Goal: Information Seeking & Learning: Check status

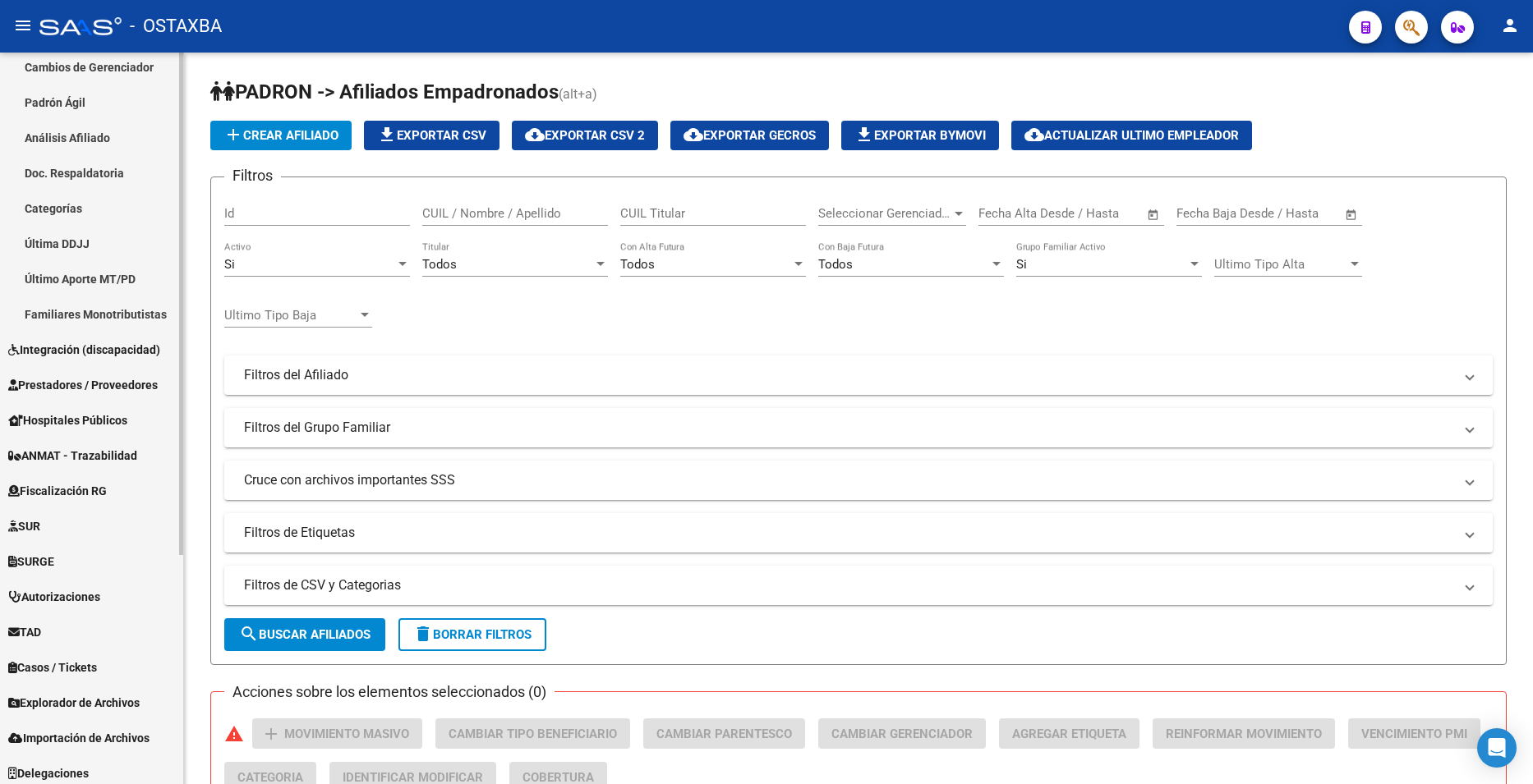
scroll to position [335, 0]
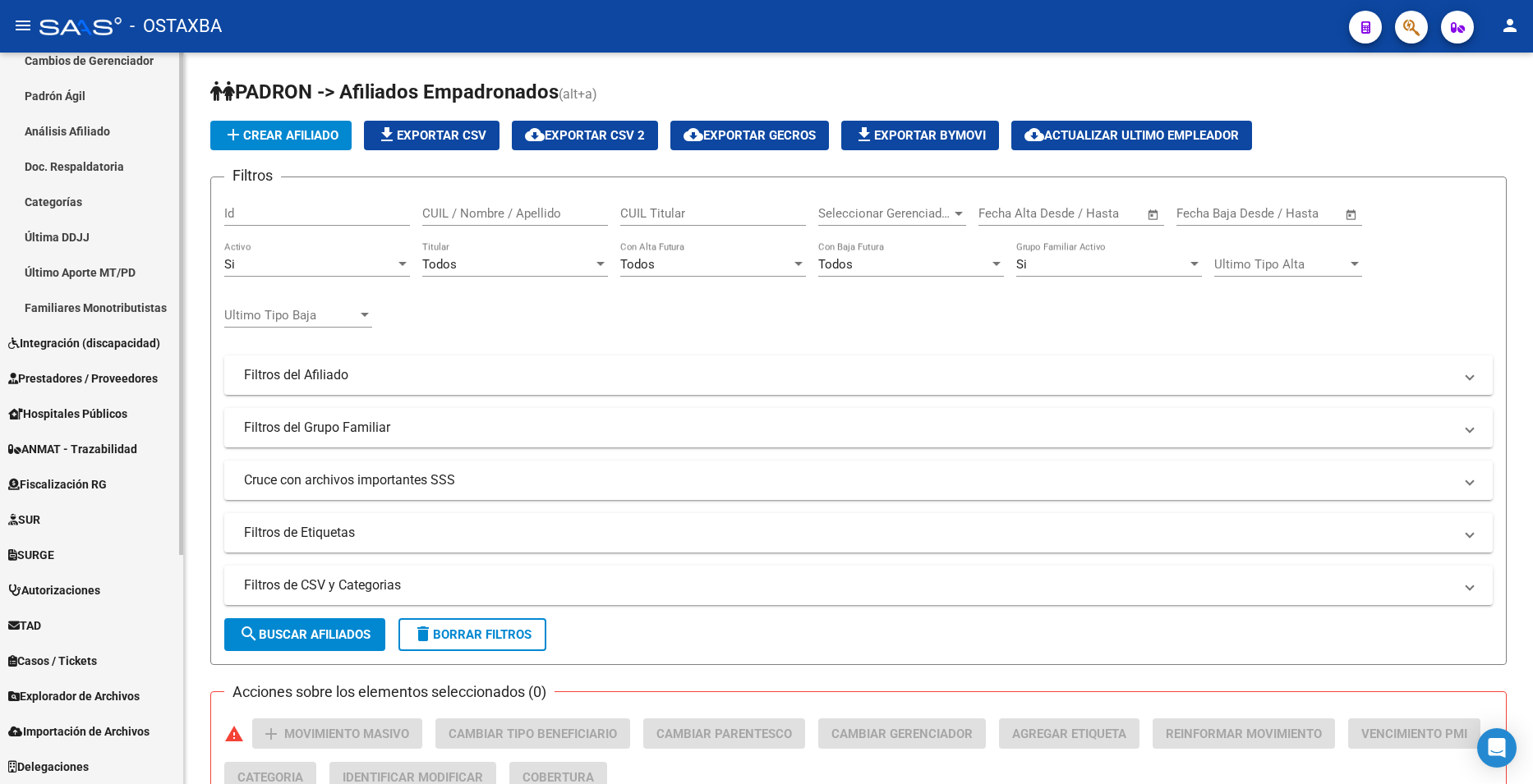
click at [105, 697] on span "Explorador de Archivos" at bounding box center [74, 695] width 131 height 18
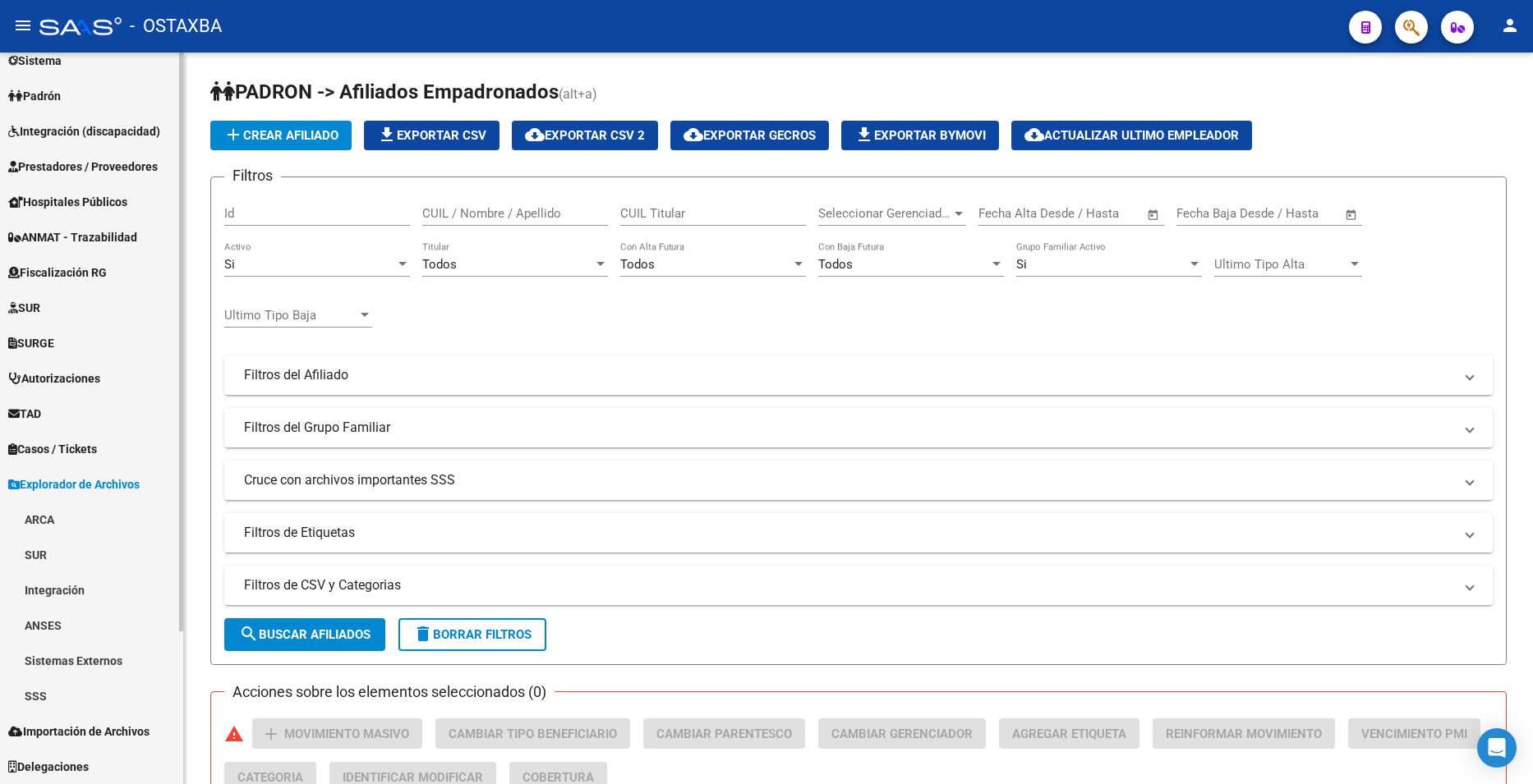
scroll to position [193, 0]
click at [54, 685] on link "SSS" at bounding box center [91, 695] width 183 height 35
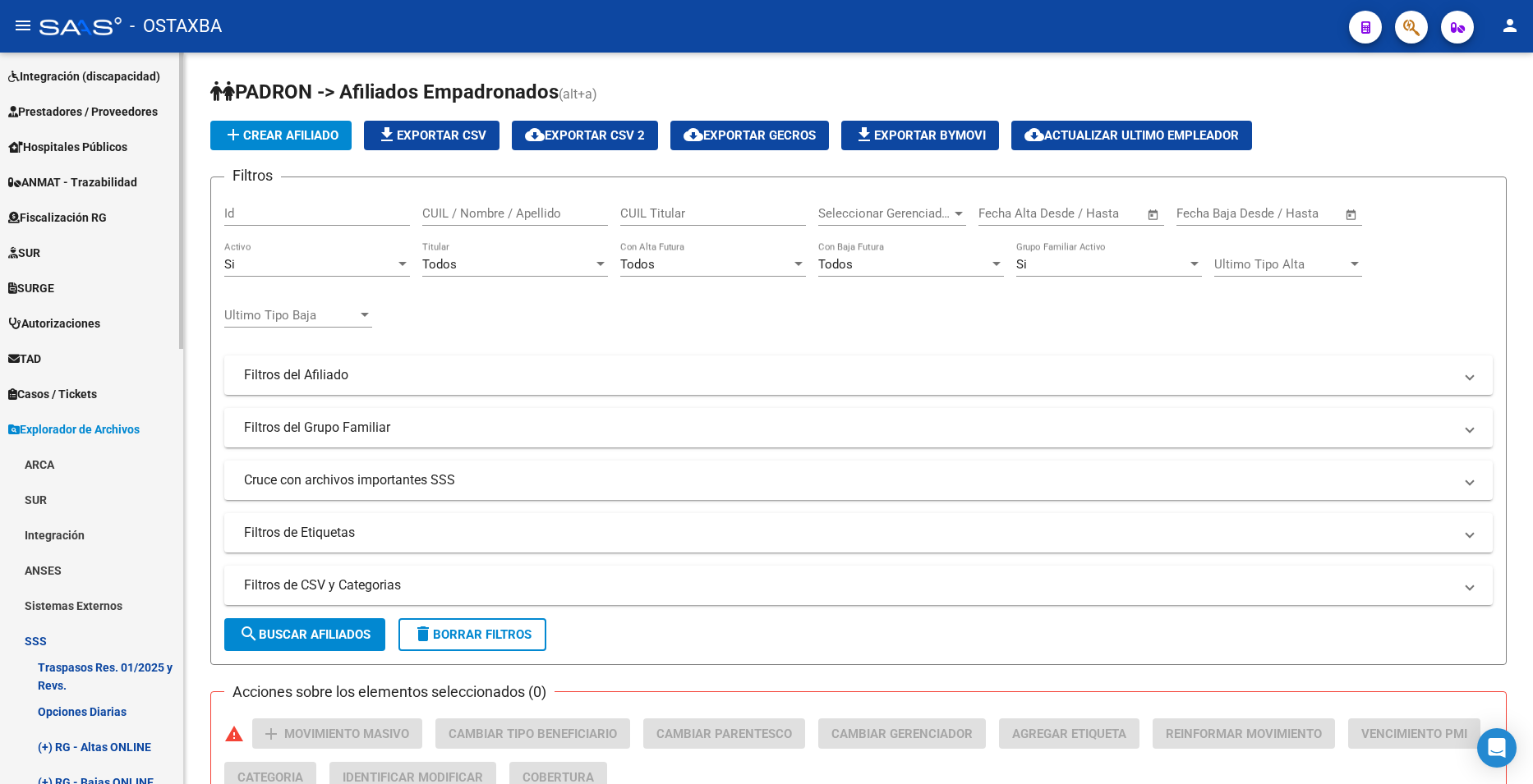
scroll to position [439, 0]
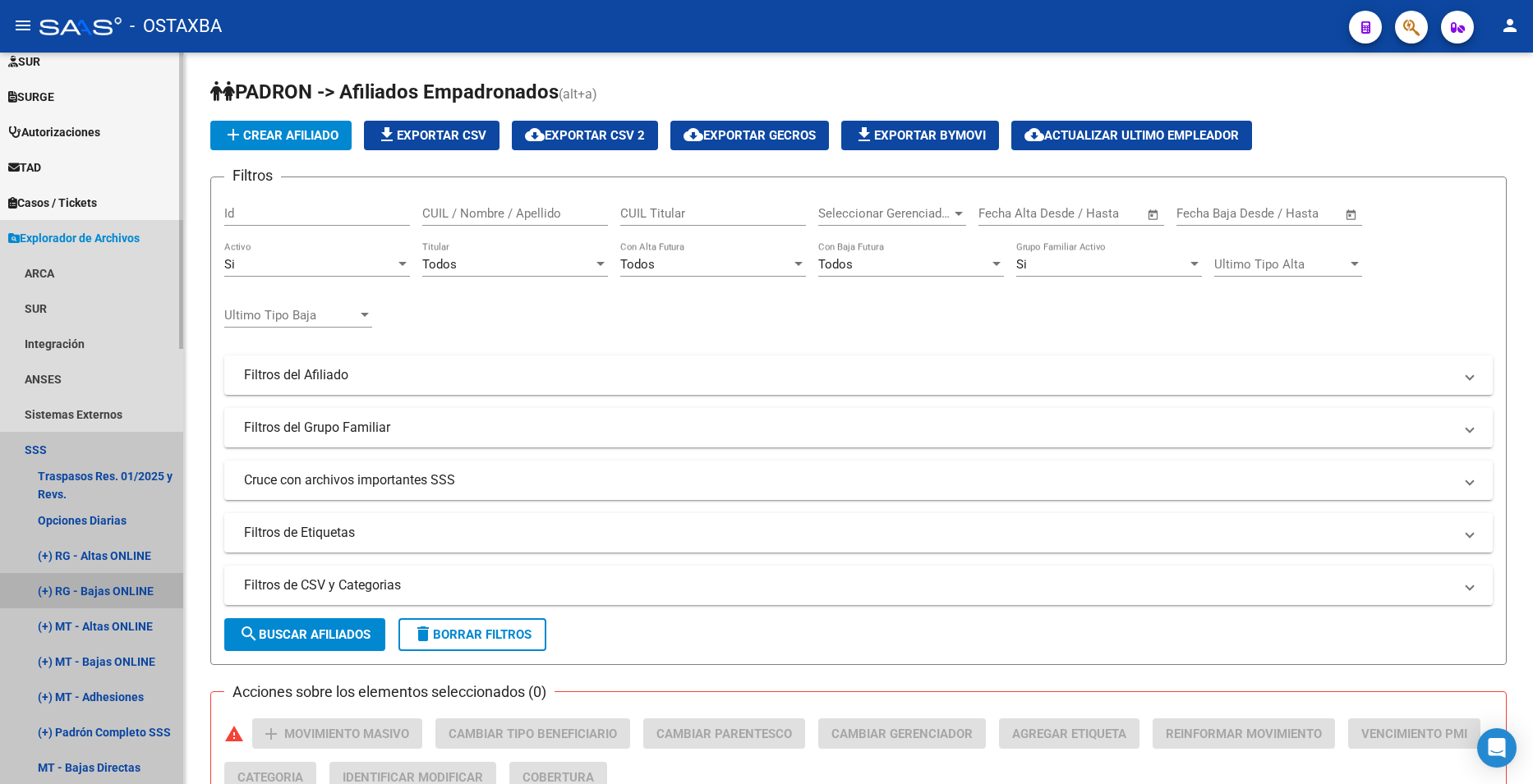
click at [106, 593] on link "(+) RG - Bajas ONLINE" at bounding box center [91, 590] width 183 height 35
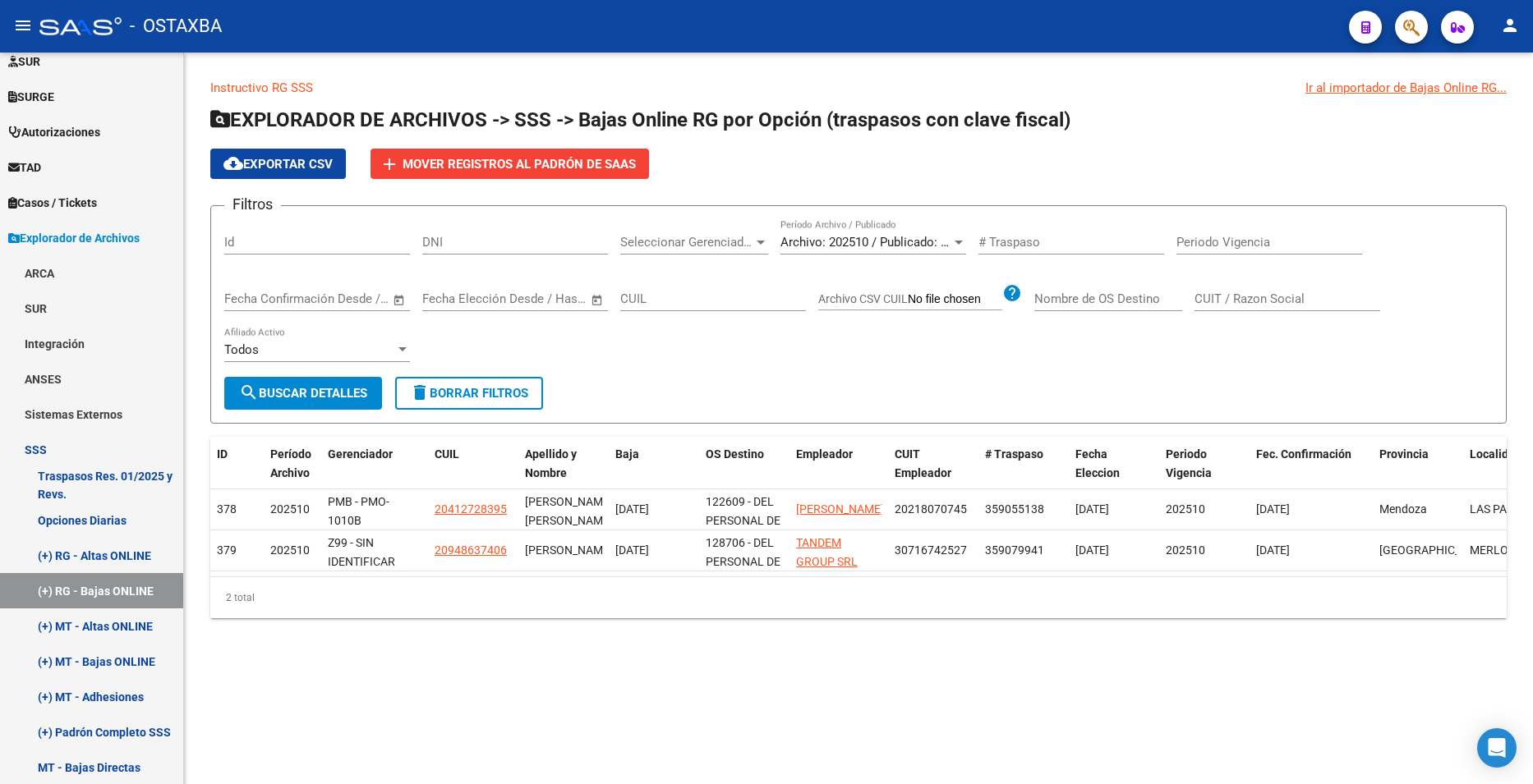
click at [845, 347] on div "Filtros Id DNI Seleccionar Gerenciador Seleccionar Gerenciador Archivo: 202510 …" at bounding box center [858, 298] width 1268 height 157
click at [888, 237] on span "Archivo: 202510 / Publicado: 202509" at bounding box center [881, 242] width 200 height 15
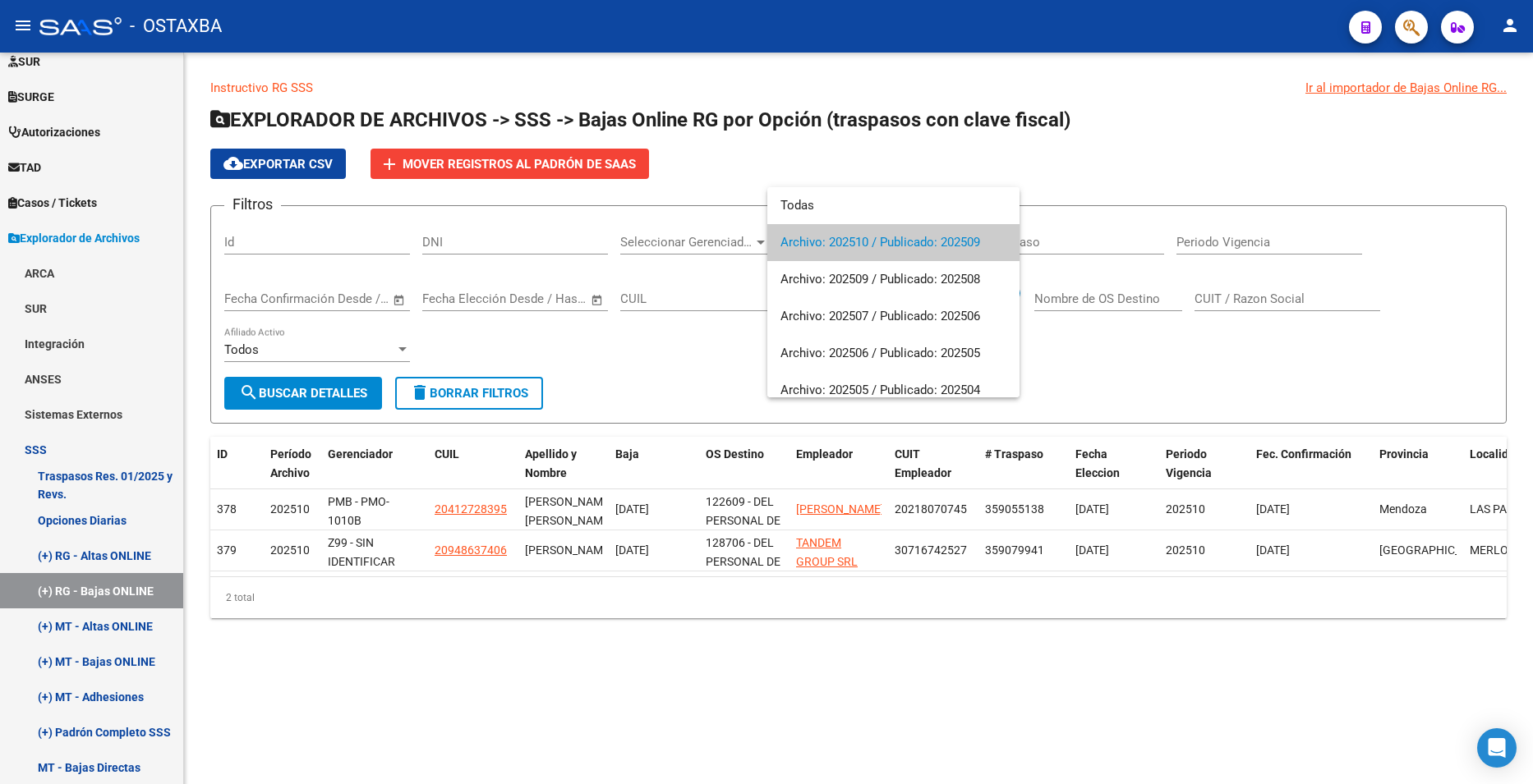
click at [883, 244] on span "Archivo: 202510 / Publicado: 202509" at bounding box center [894, 242] width 226 height 37
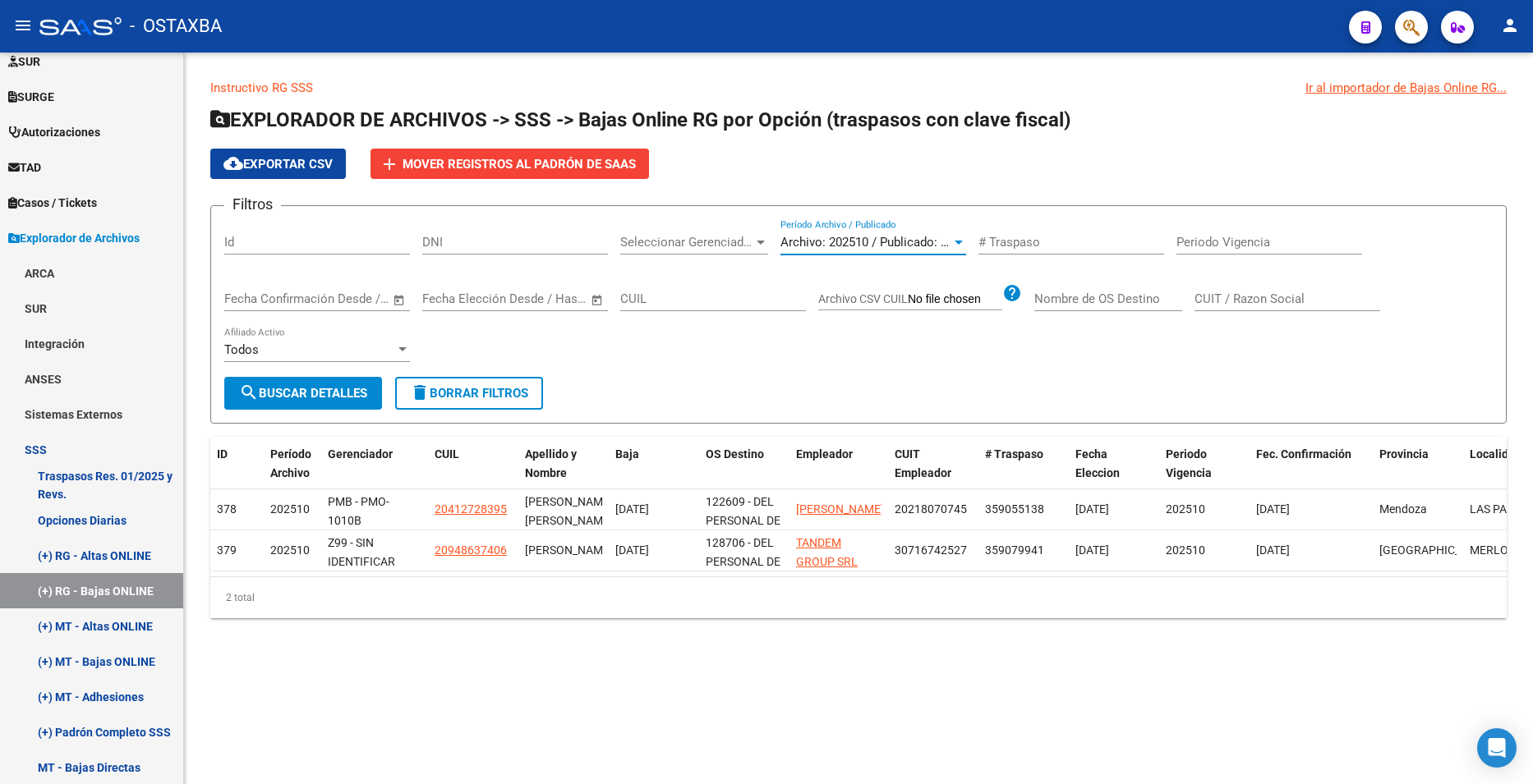
click at [290, 397] on span "search Buscar Detalles" at bounding box center [304, 393] width 128 height 15
click at [902, 244] on span "Archivo: 202510 / Publicado: 202509" at bounding box center [881, 242] width 200 height 15
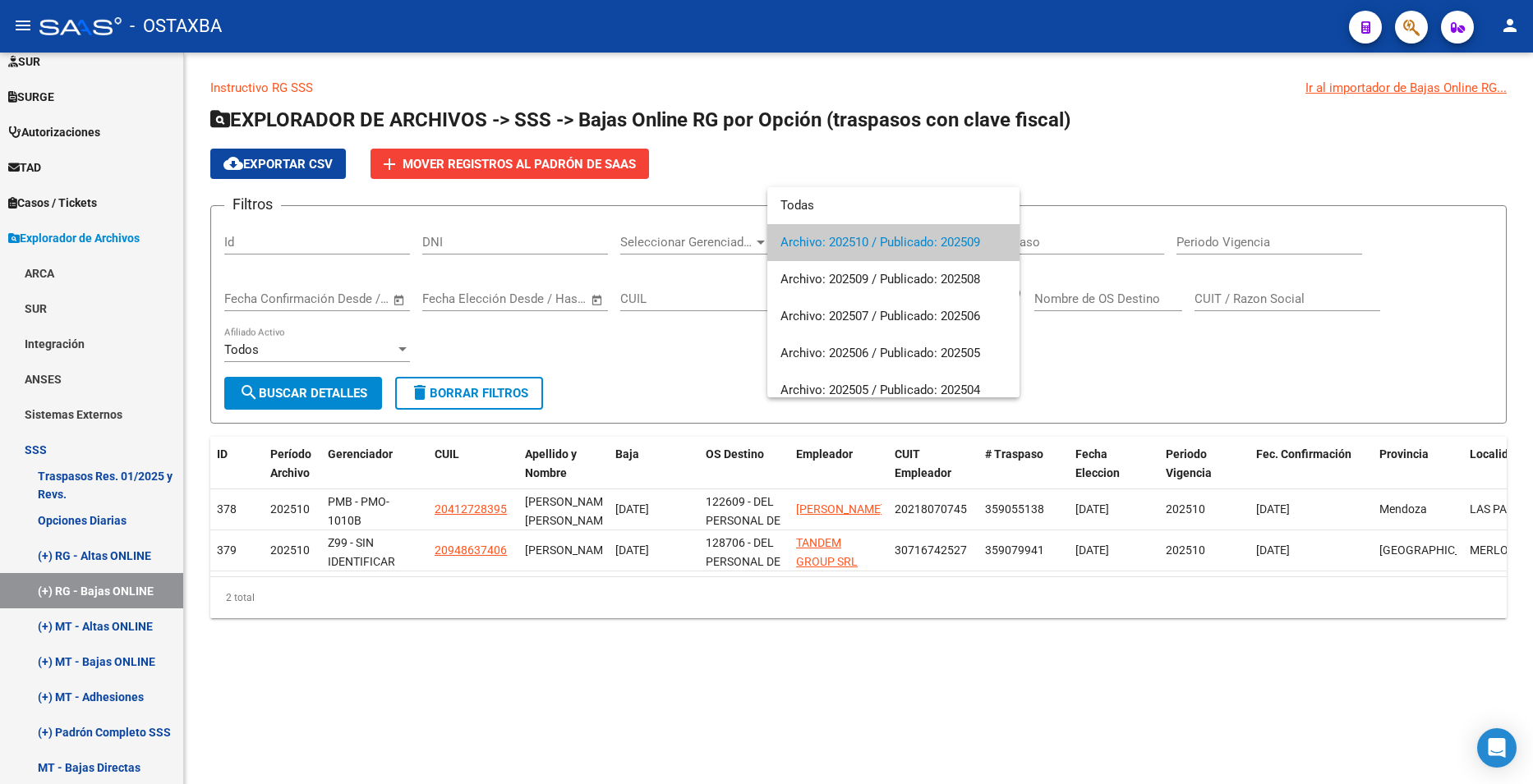
click at [727, 337] on div at bounding box center [766, 392] width 1533 height 784
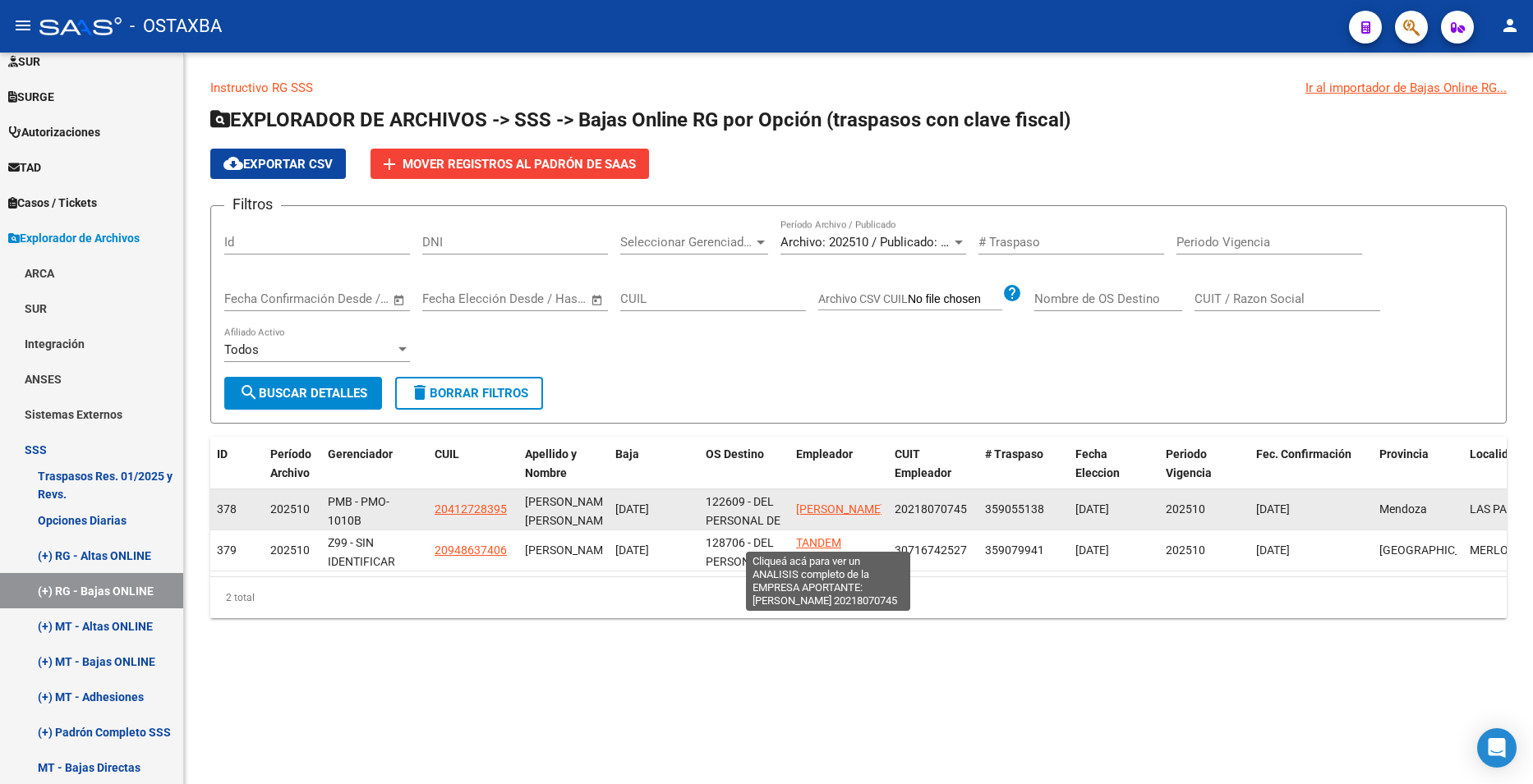
click at [816, 514] on span "[PERSON_NAME]" at bounding box center [839, 509] width 88 height 13
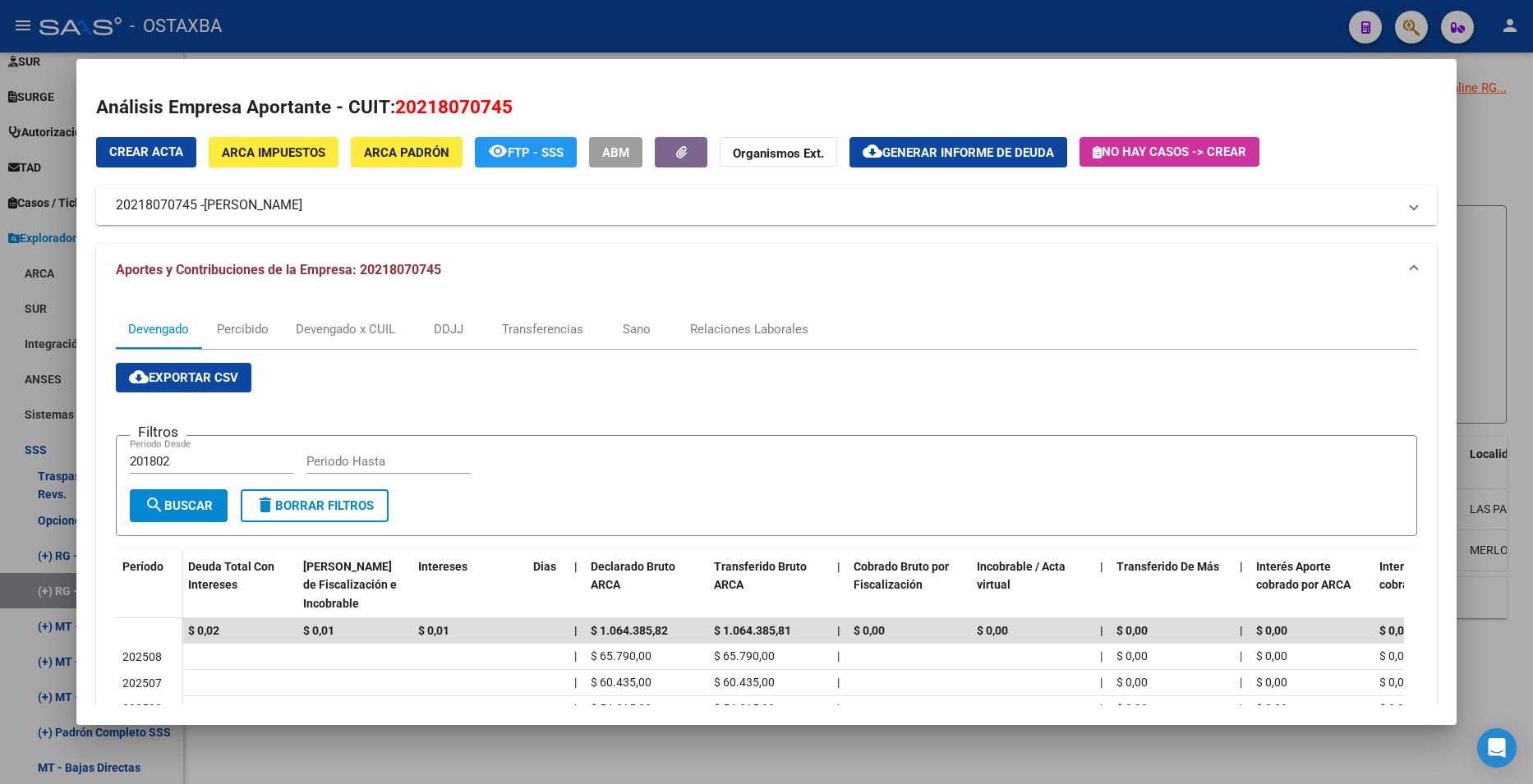
click at [1470, 271] on div at bounding box center [766, 392] width 1533 height 784
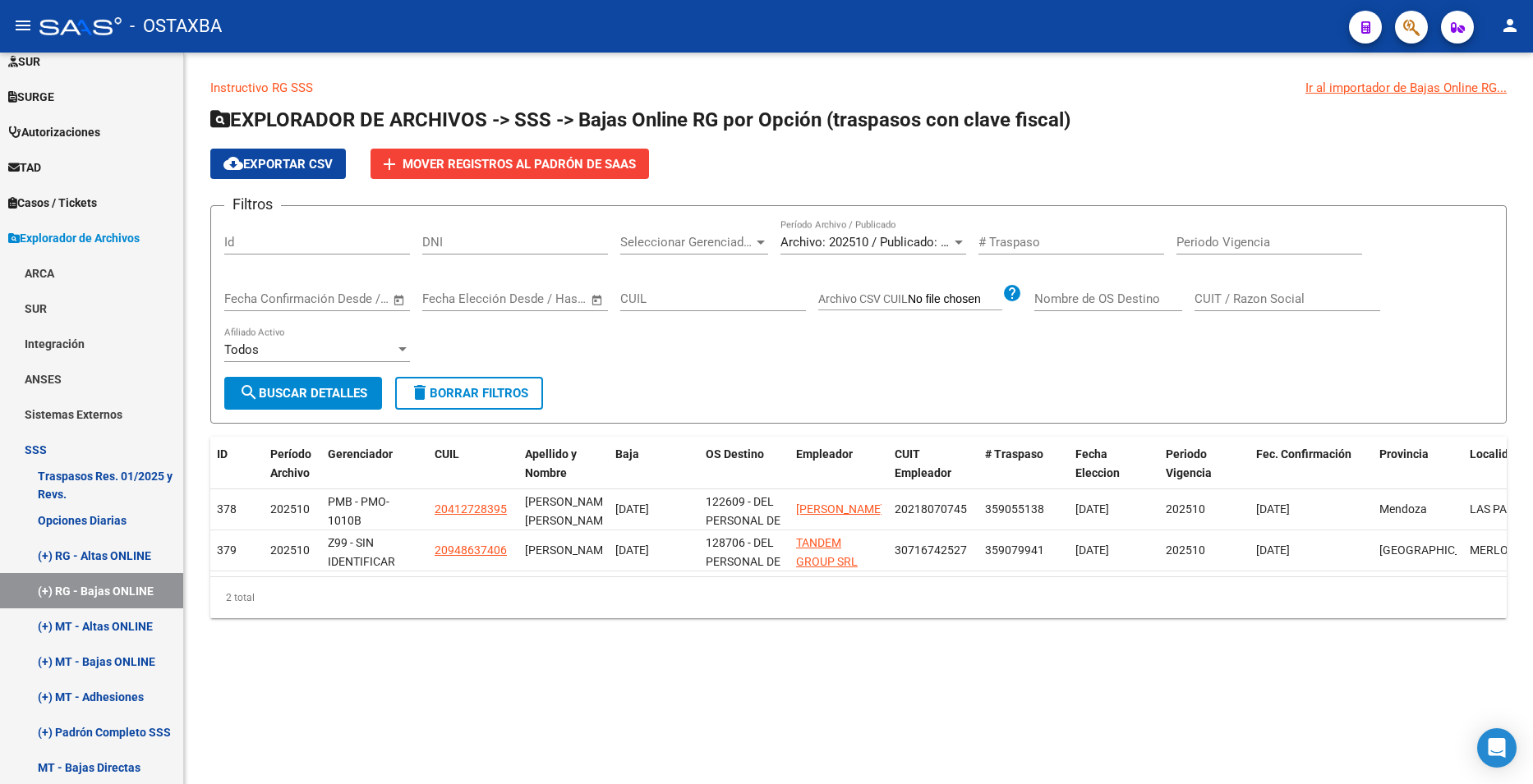
click at [1198, 694] on mat-sidenav-content "Instructivo RG SSS Ir al importador de Bajas Online RG... EXPLORADOR DE ARCHIVO…" at bounding box center [858, 418] width 1349 height 731
click at [480, 171] on span "Mover registros al PADRÓN de SAAS" at bounding box center [519, 164] width 233 height 15
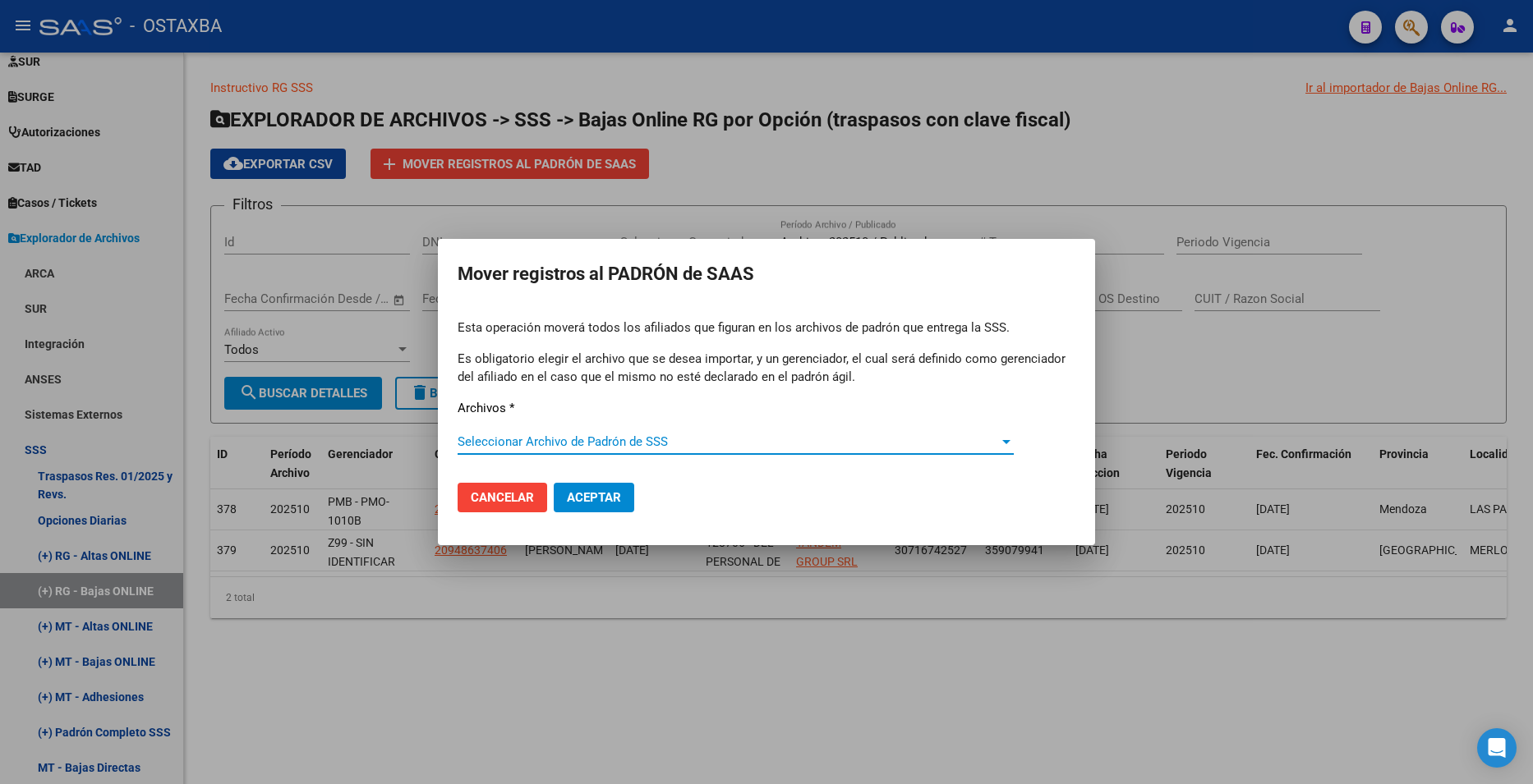
click at [1014, 440] on app-drop-down-list "Archivos * Seleccionar Archivo [PERSON_NAME] de SSS Seleccionar Archivo [PERSON…" at bounding box center [766, 424] width 618 height 51
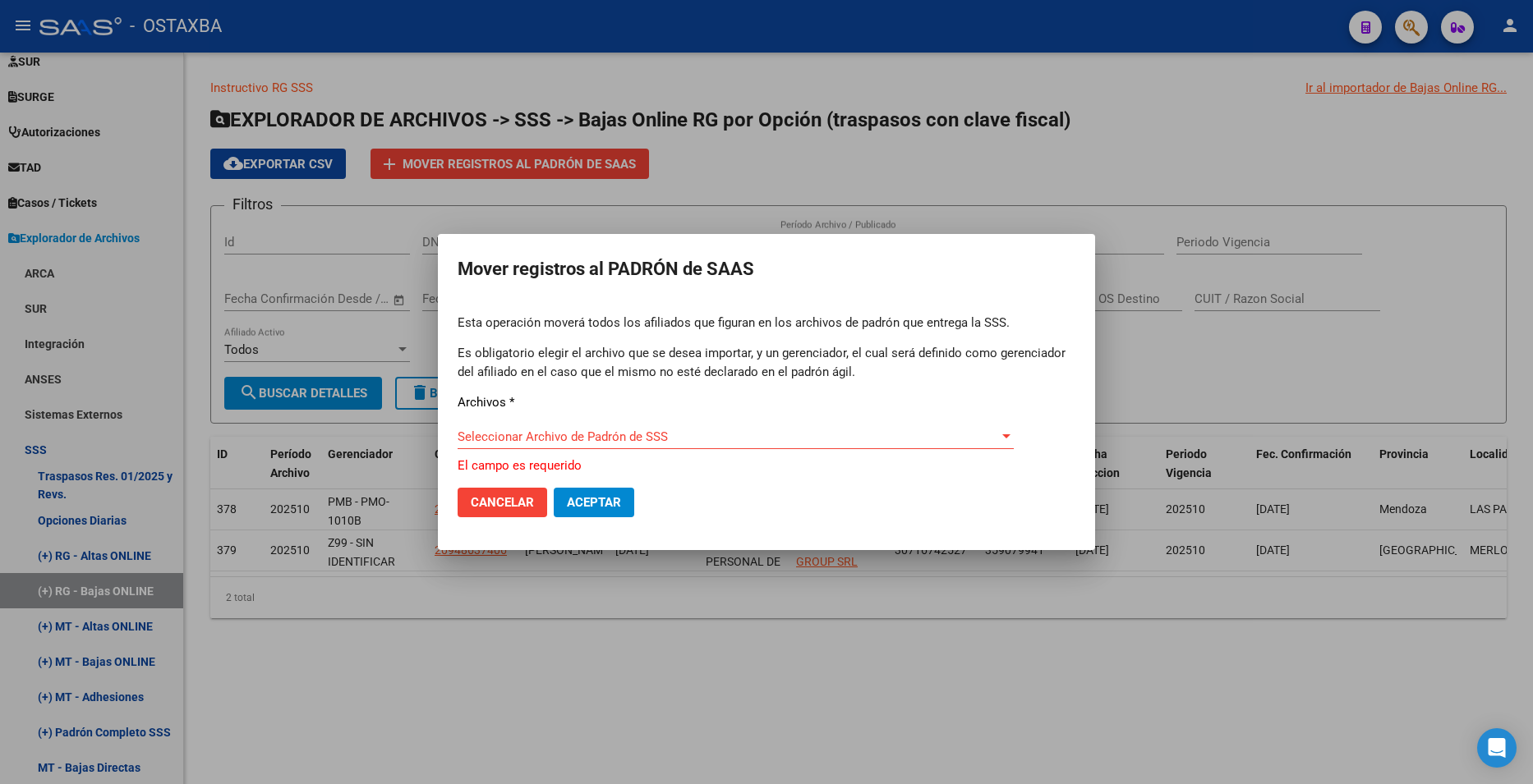
click at [872, 440] on span "Seleccionar Archivo de Padrón de SSS" at bounding box center [728, 437] width 541 height 15
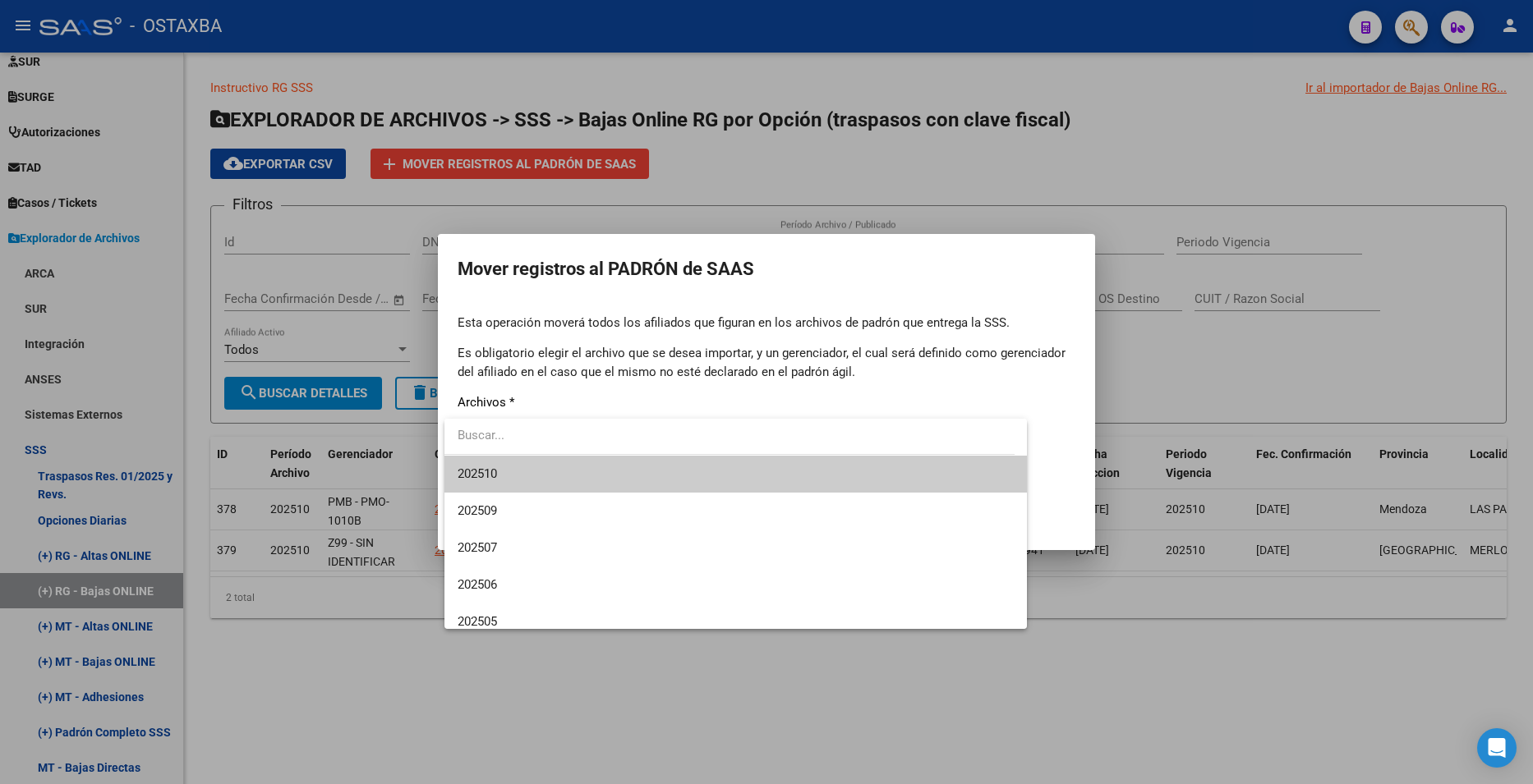
click at [705, 478] on span "202510" at bounding box center [735, 474] width 556 height 37
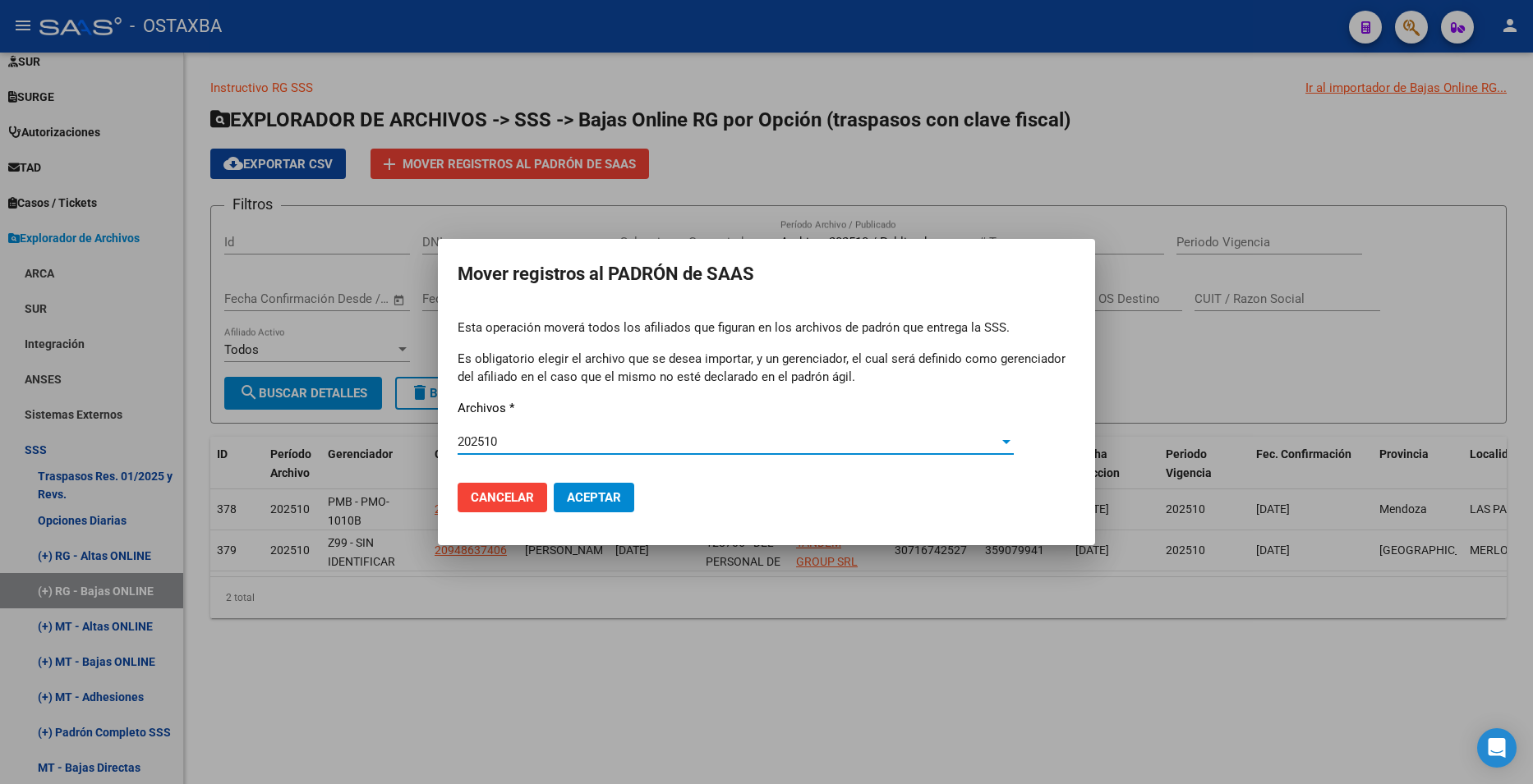
click at [596, 495] on span "Aceptar" at bounding box center [594, 498] width 55 height 15
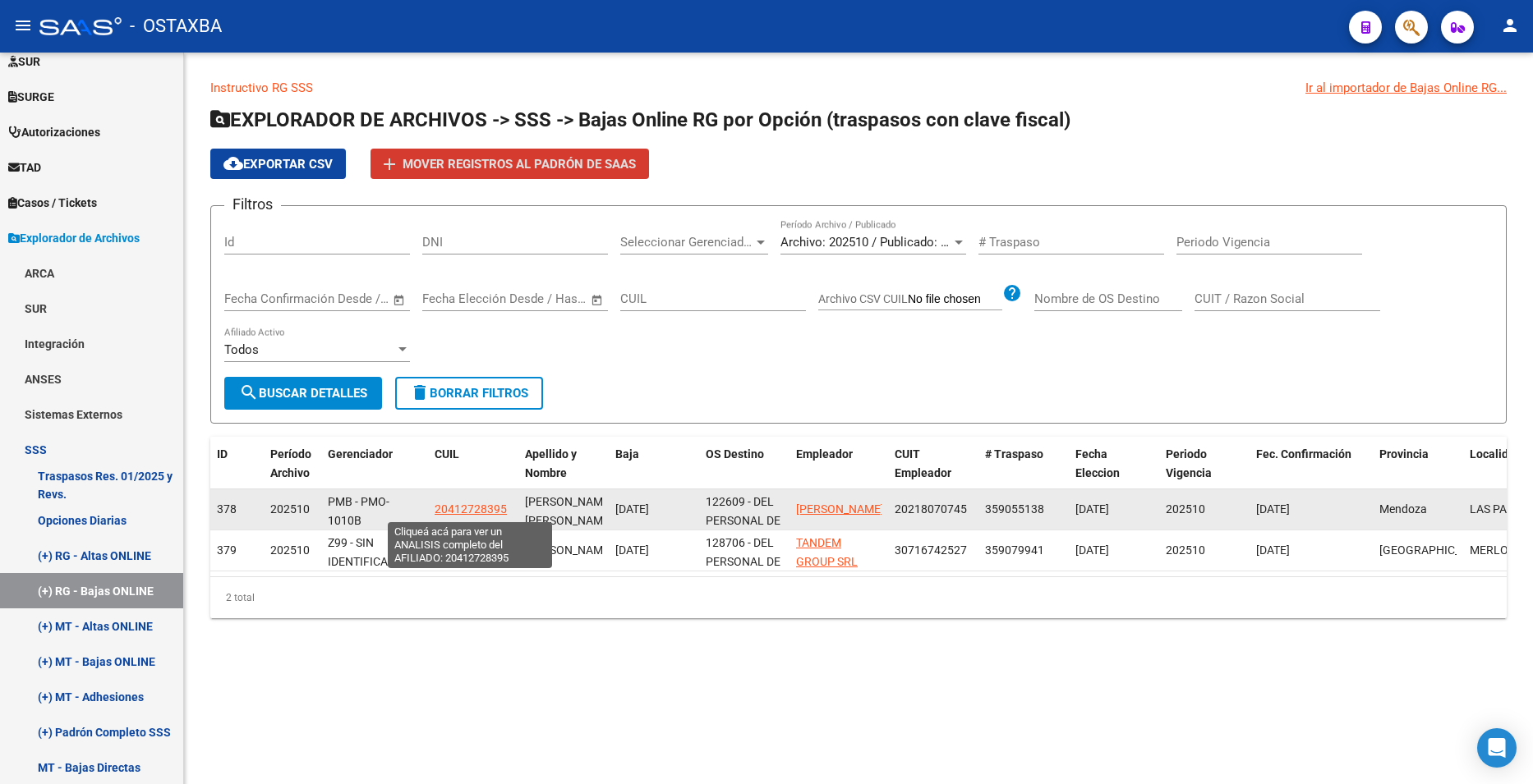
click at [466, 509] on span "20412728395" at bounding box center [470, 509] width 73 height 13
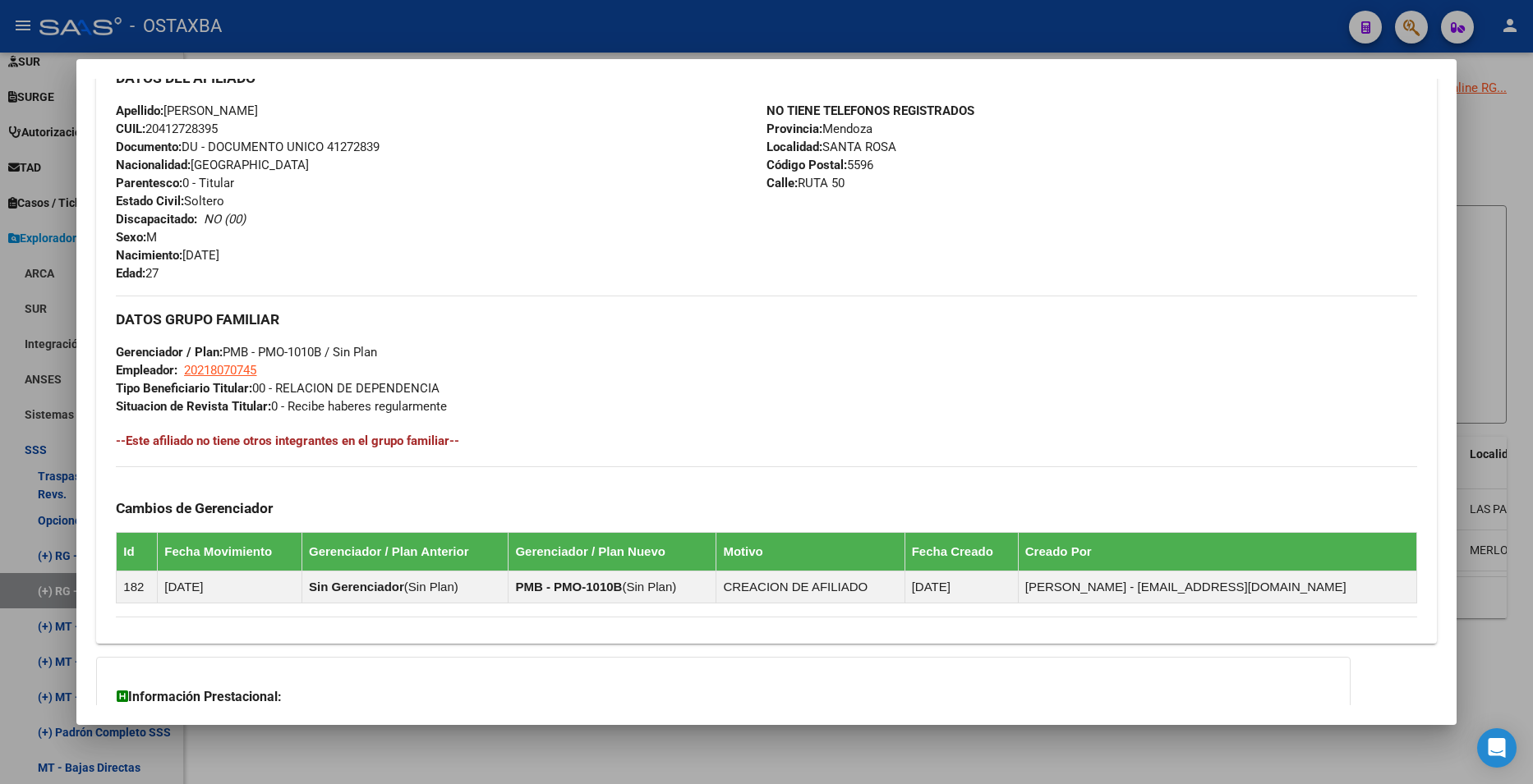
scroll to position [759, 0]
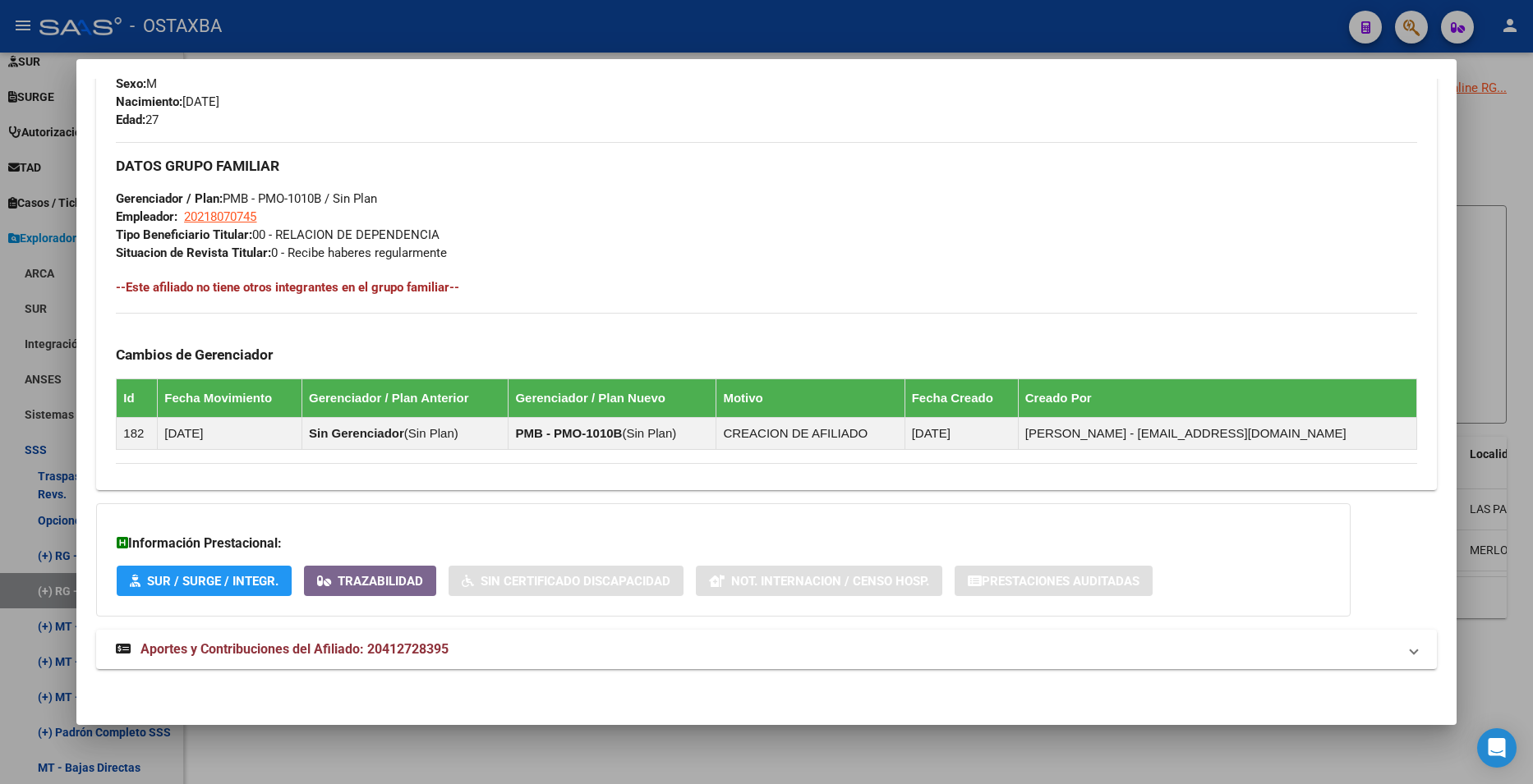
click at [1483, 286] on div at bounding box center [766, 392] width 1533 height 784
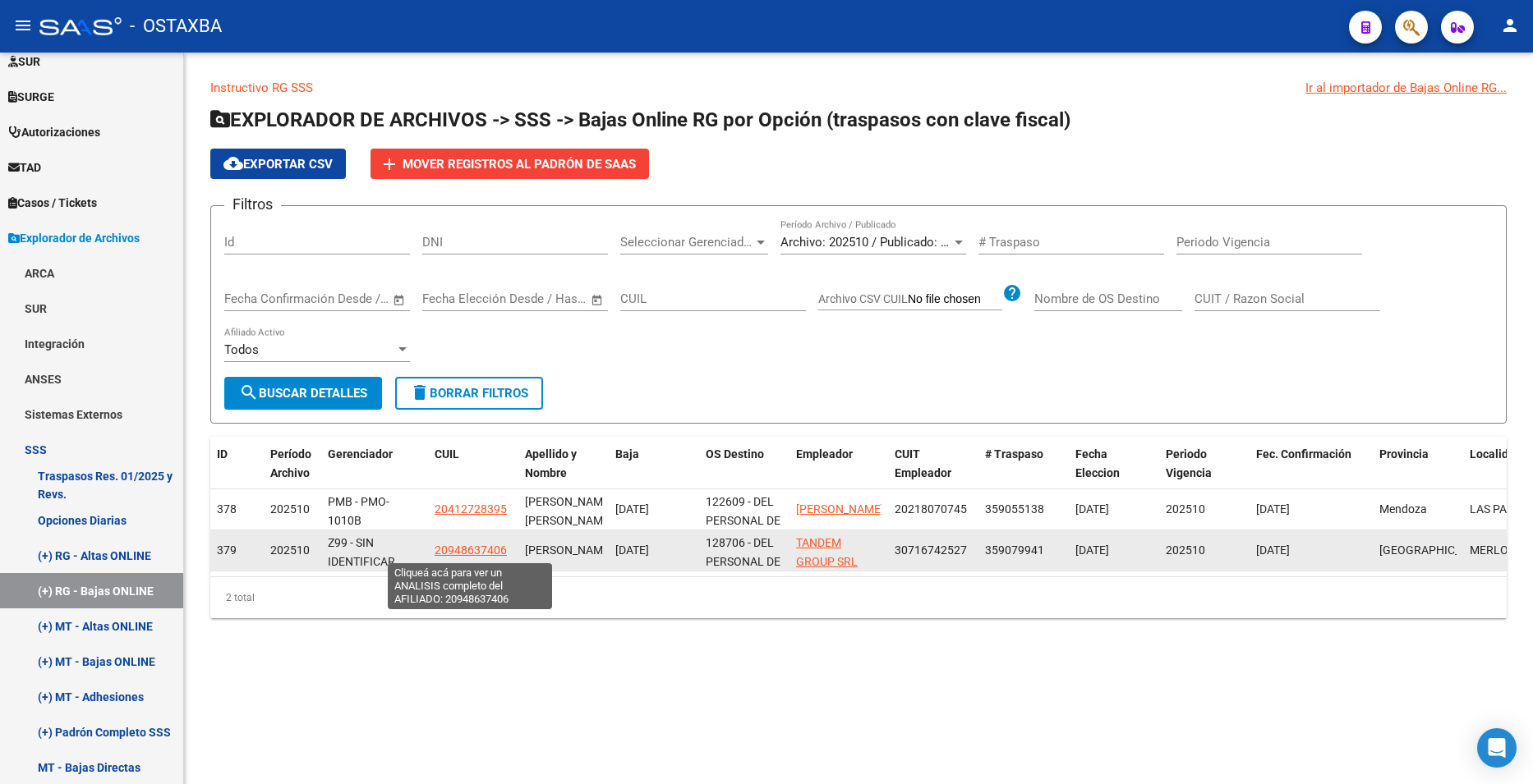
click at [475, 546] on span "20948637406" at bounding box center [470, 550] width 73 height 13
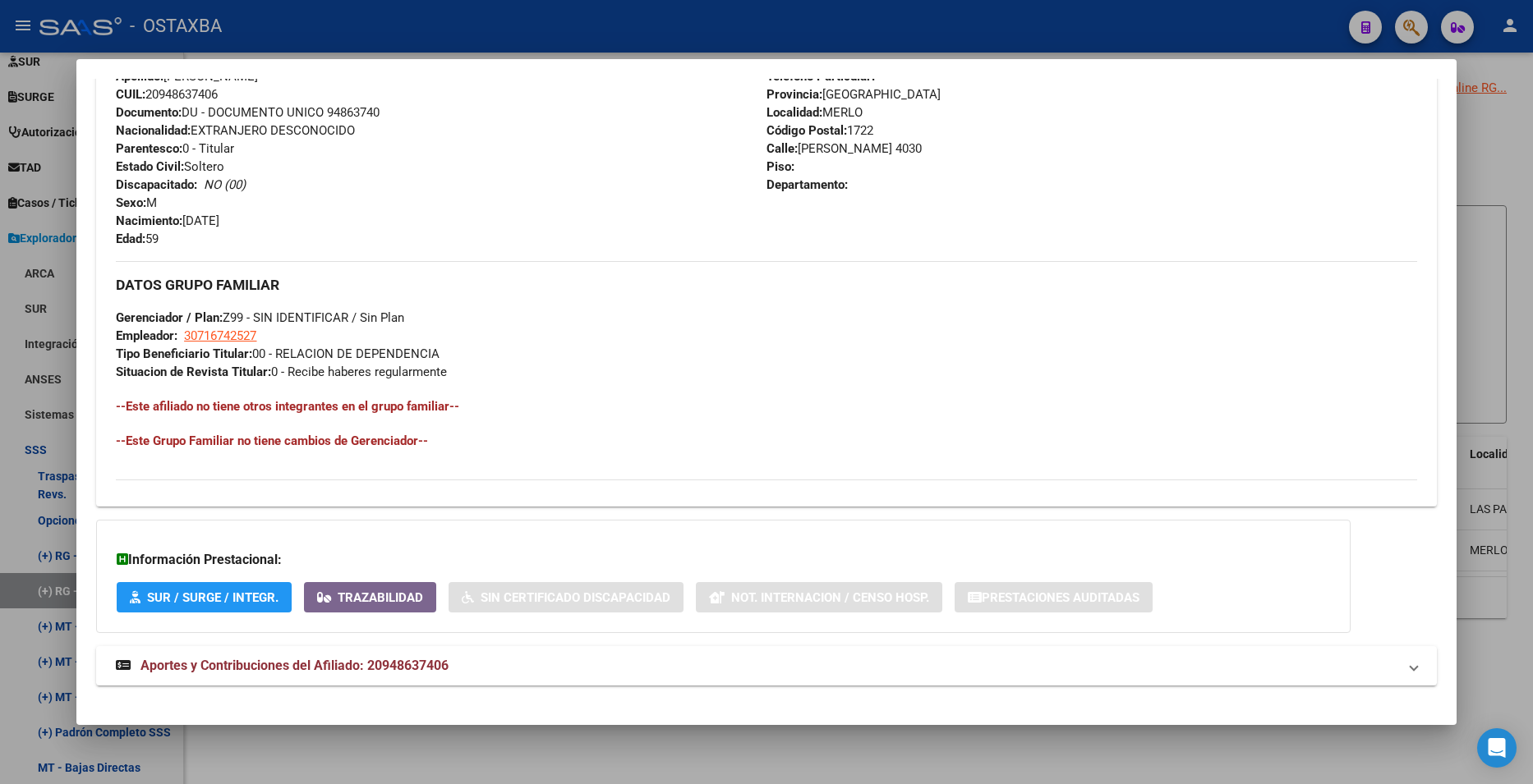
scroll to position [656, 0]
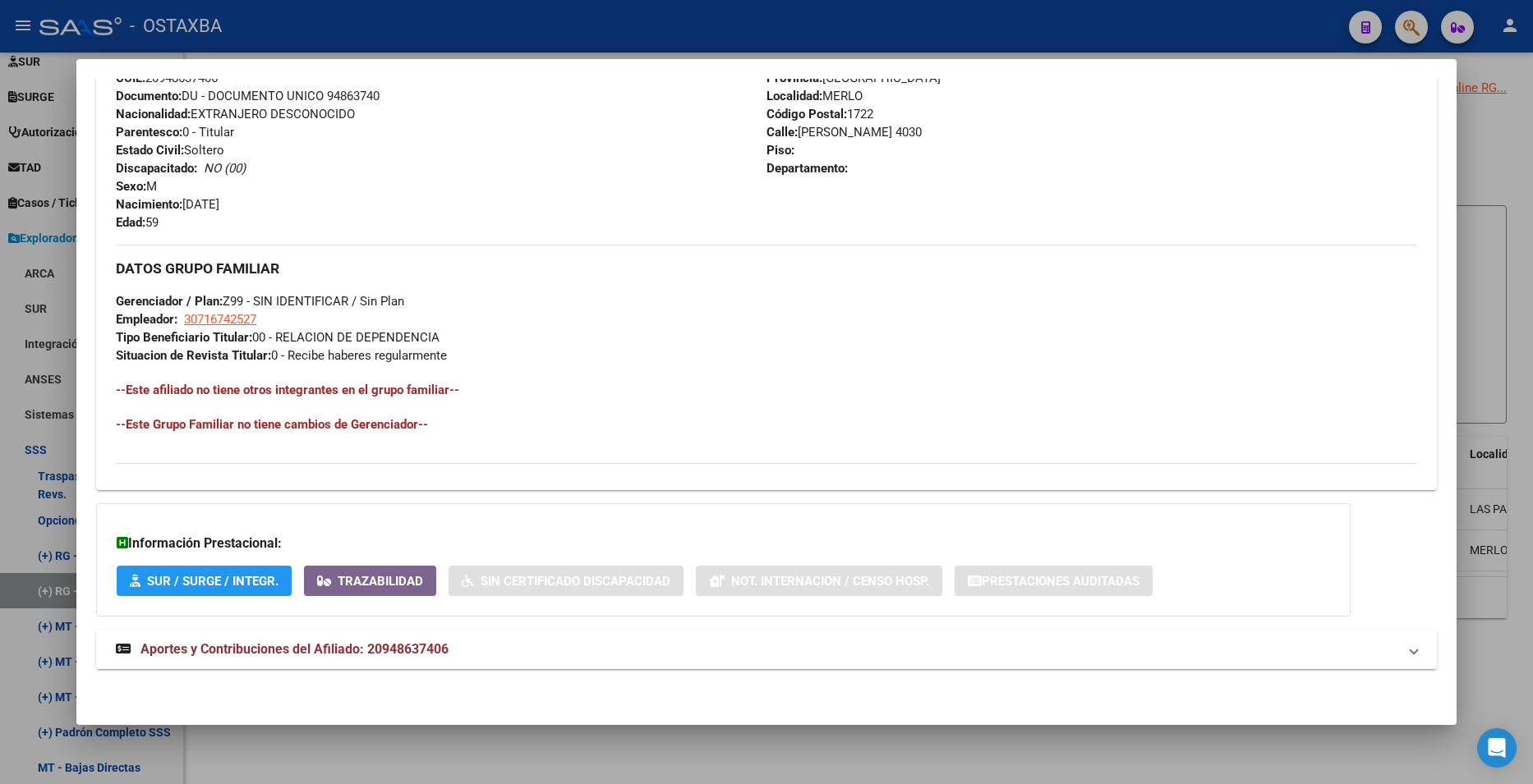
click at [473, 646] on mat-panel-title "Aportes y Contribuciones del Afiliado: 20948637406" at bounding box center [756, 649] width 1280 height 20
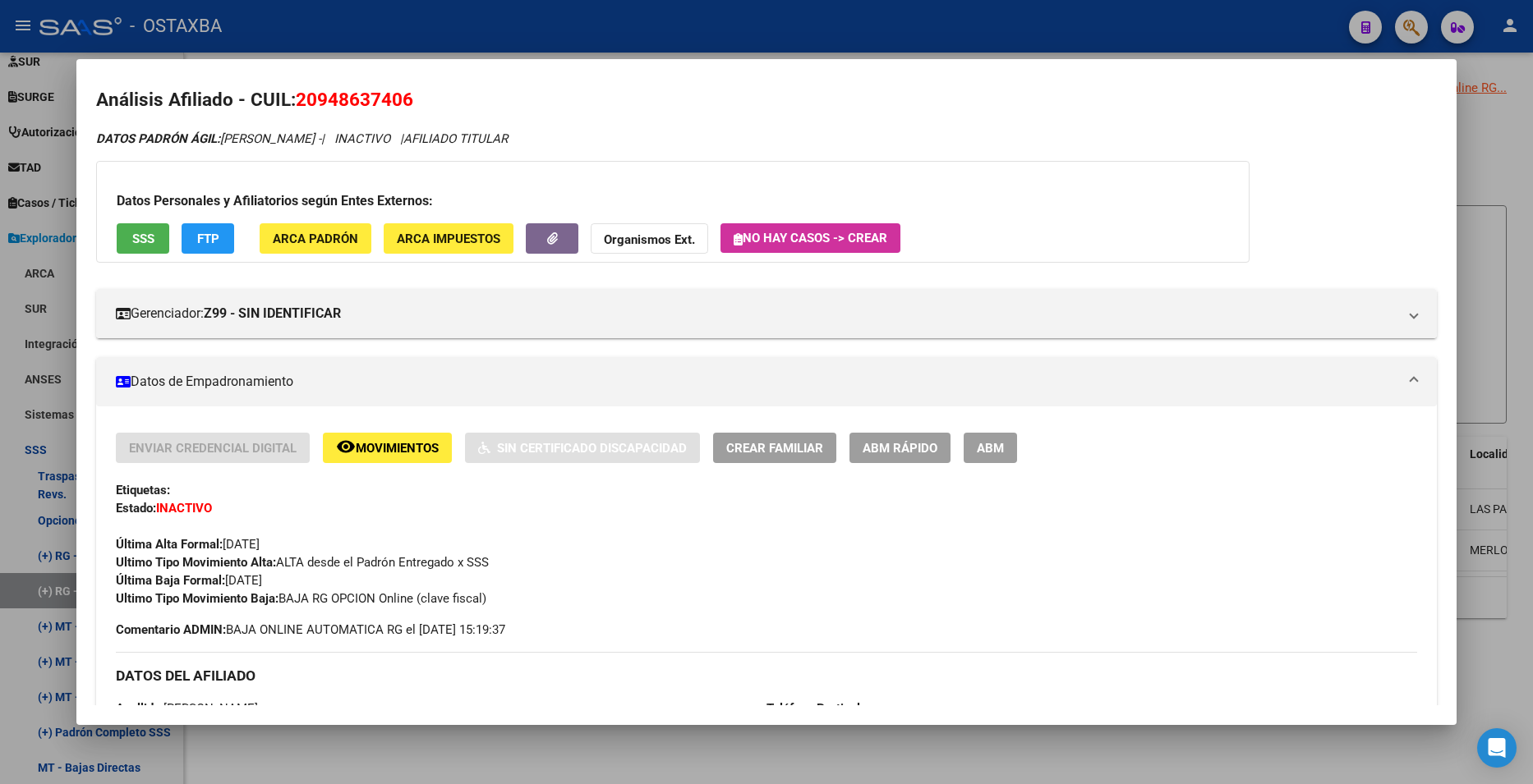
scroll to position [0, 0]
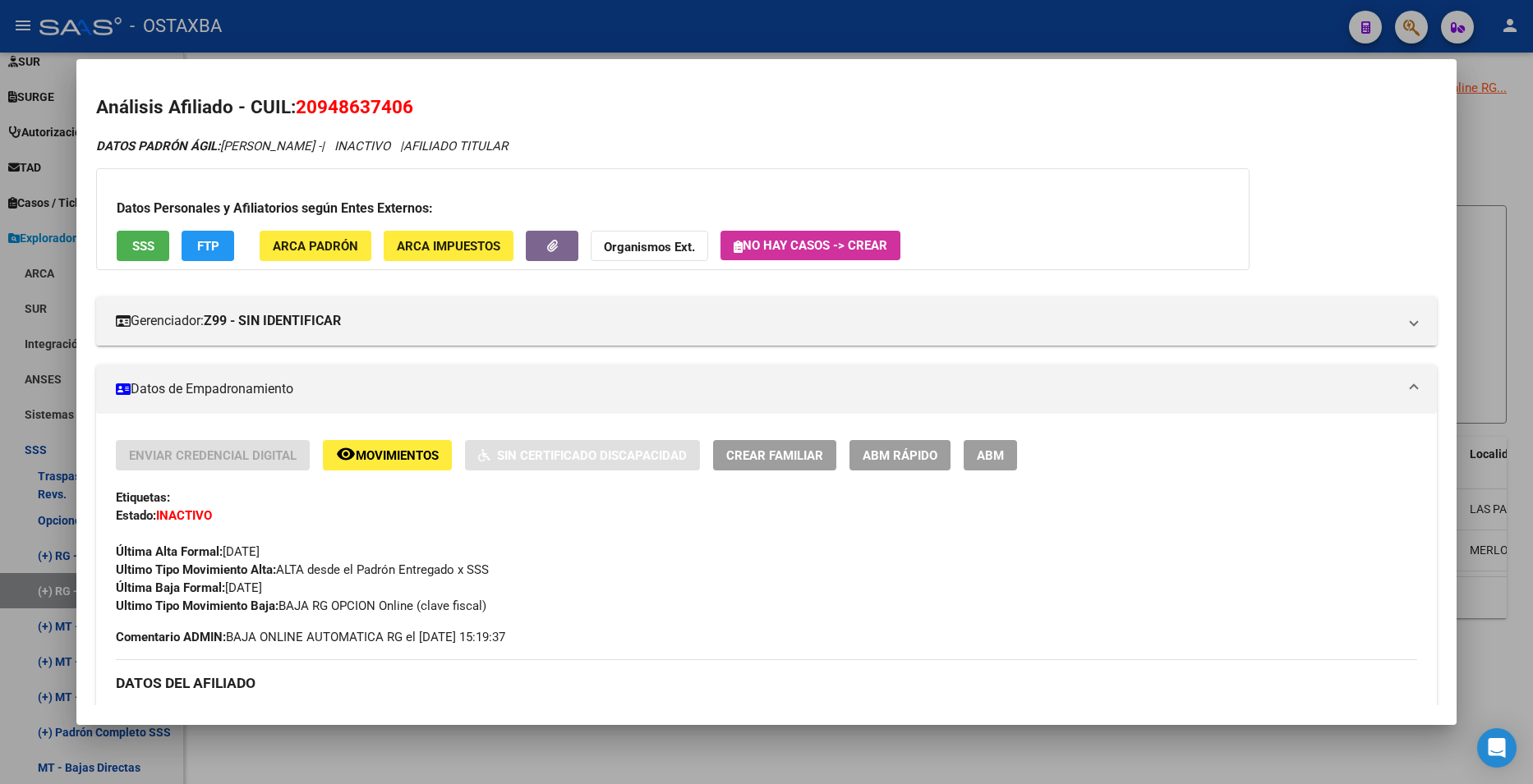
click at [148, 246] on span "SSS" at bounding box center [143, 247] width 23 height 15
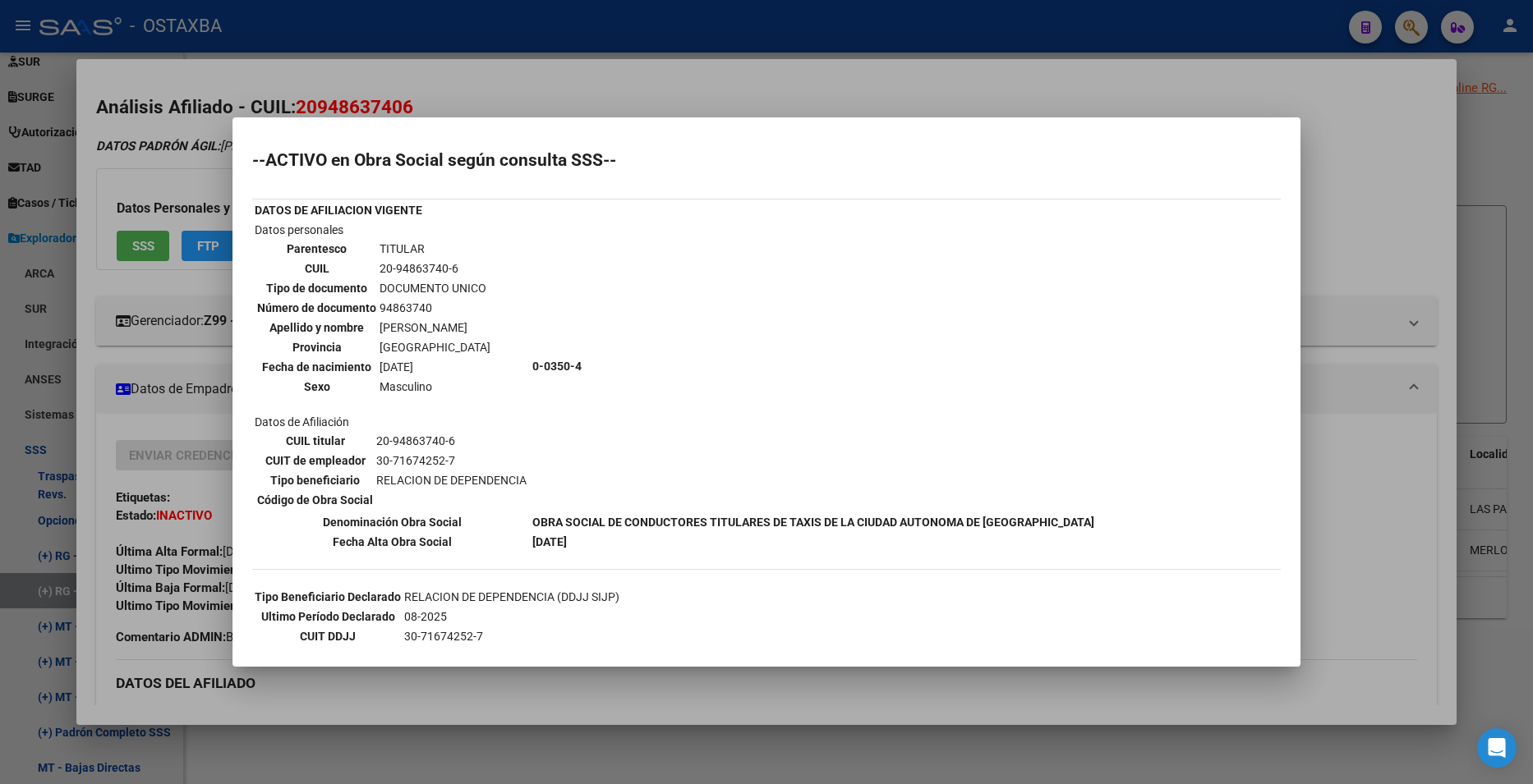
click at [1316, 218] on div at bounding box center [766, 392] width 1533 height 784
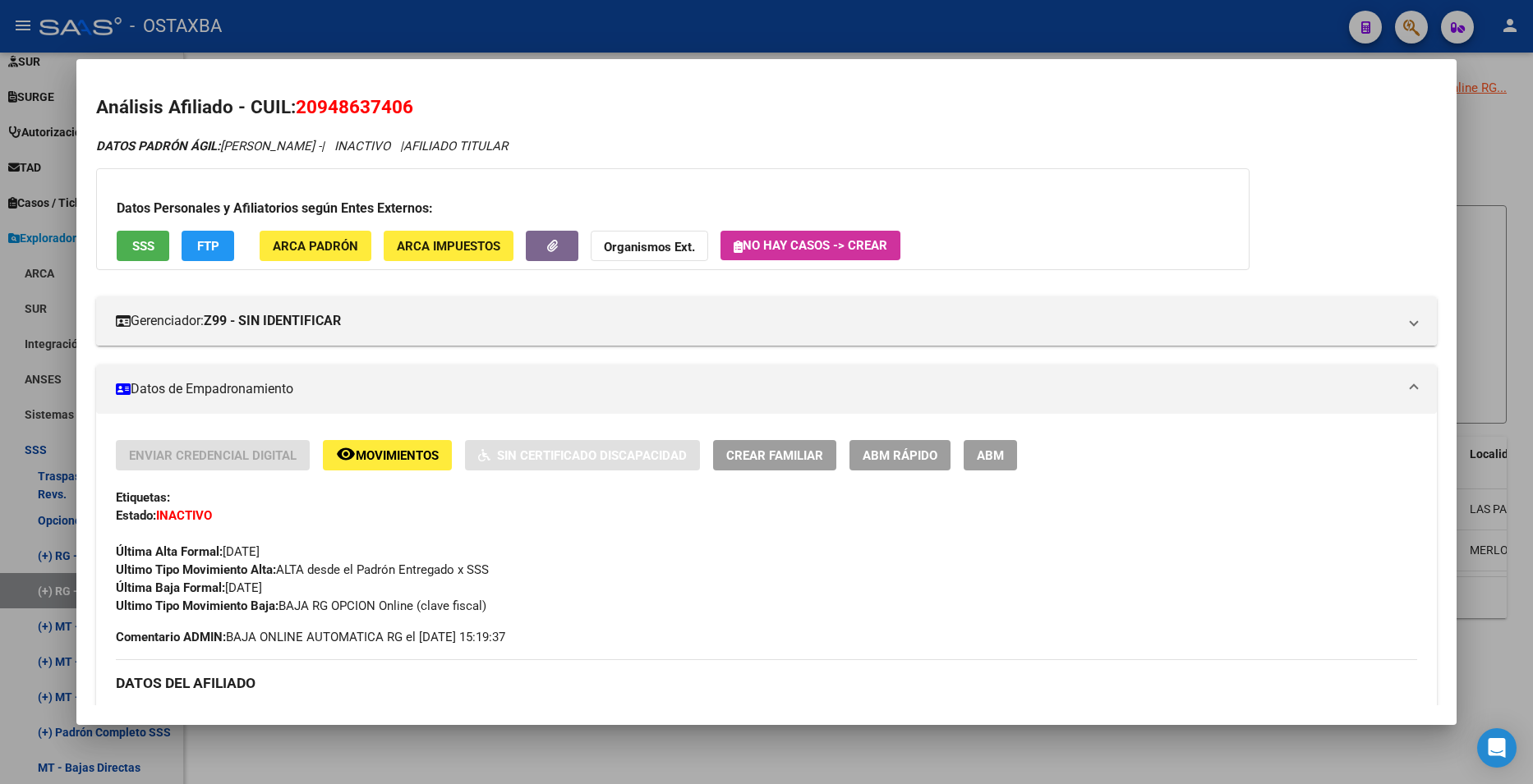
click at [220, 255] on button "FTP" at bounding box center [208, 246] width 53 height 30
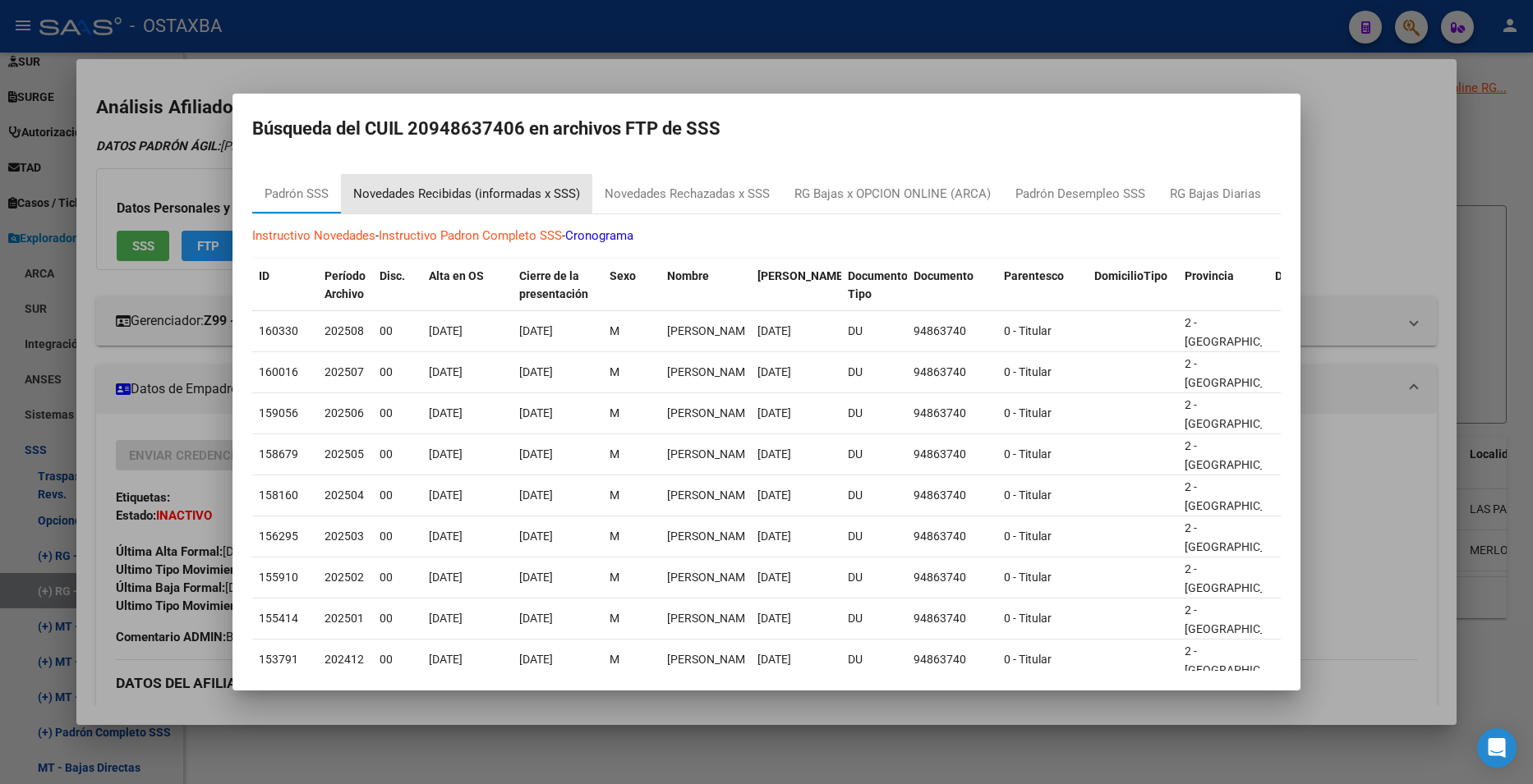
click at [466, 188] on div "Novedades Recibidas (informadas x SSS)" at bounding box center [467, 194] width 226 height 19
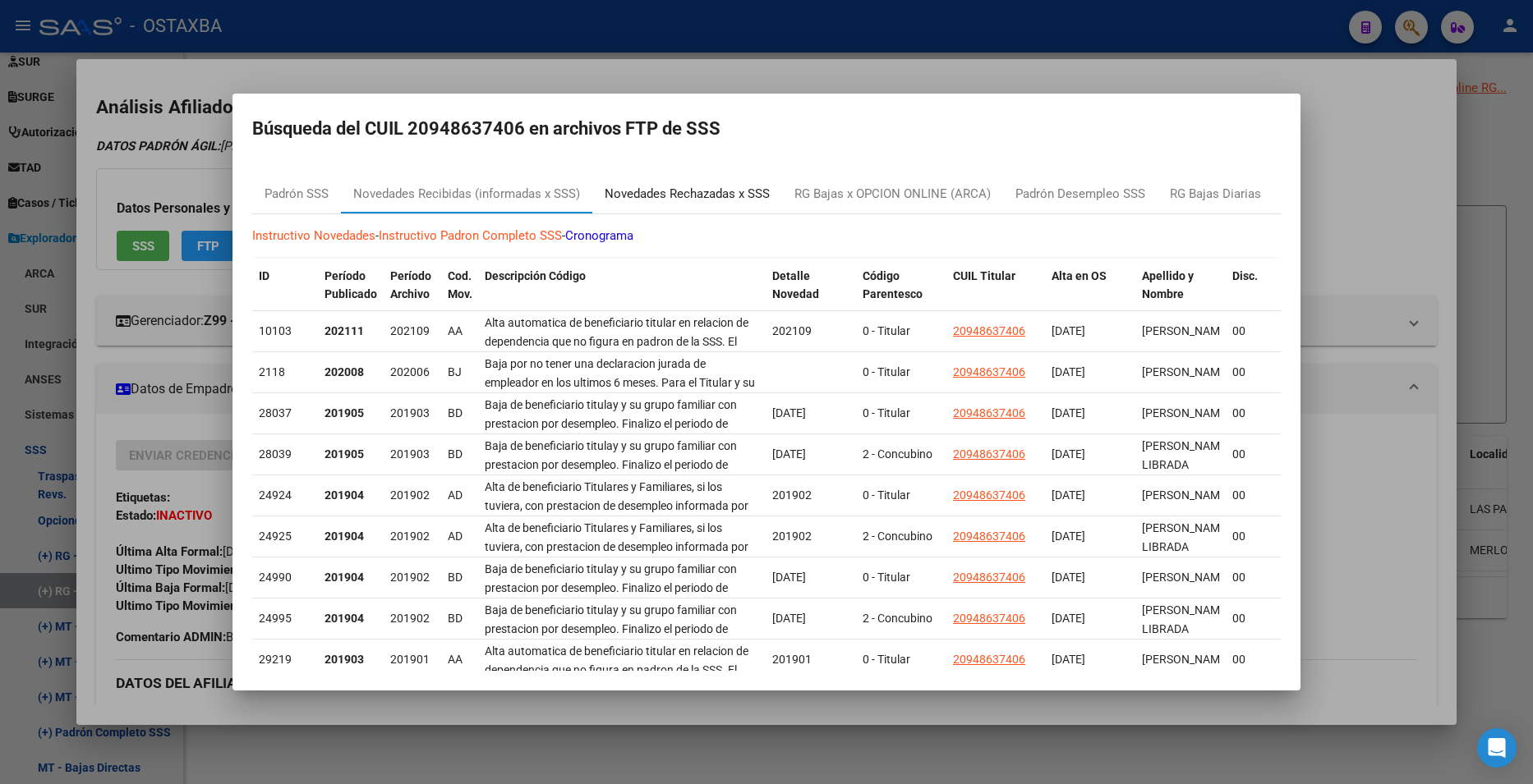
click at [667, 185] on div "Novedades Rechazadas x SSS" at bounding box center [686, 194] width 165 height 19
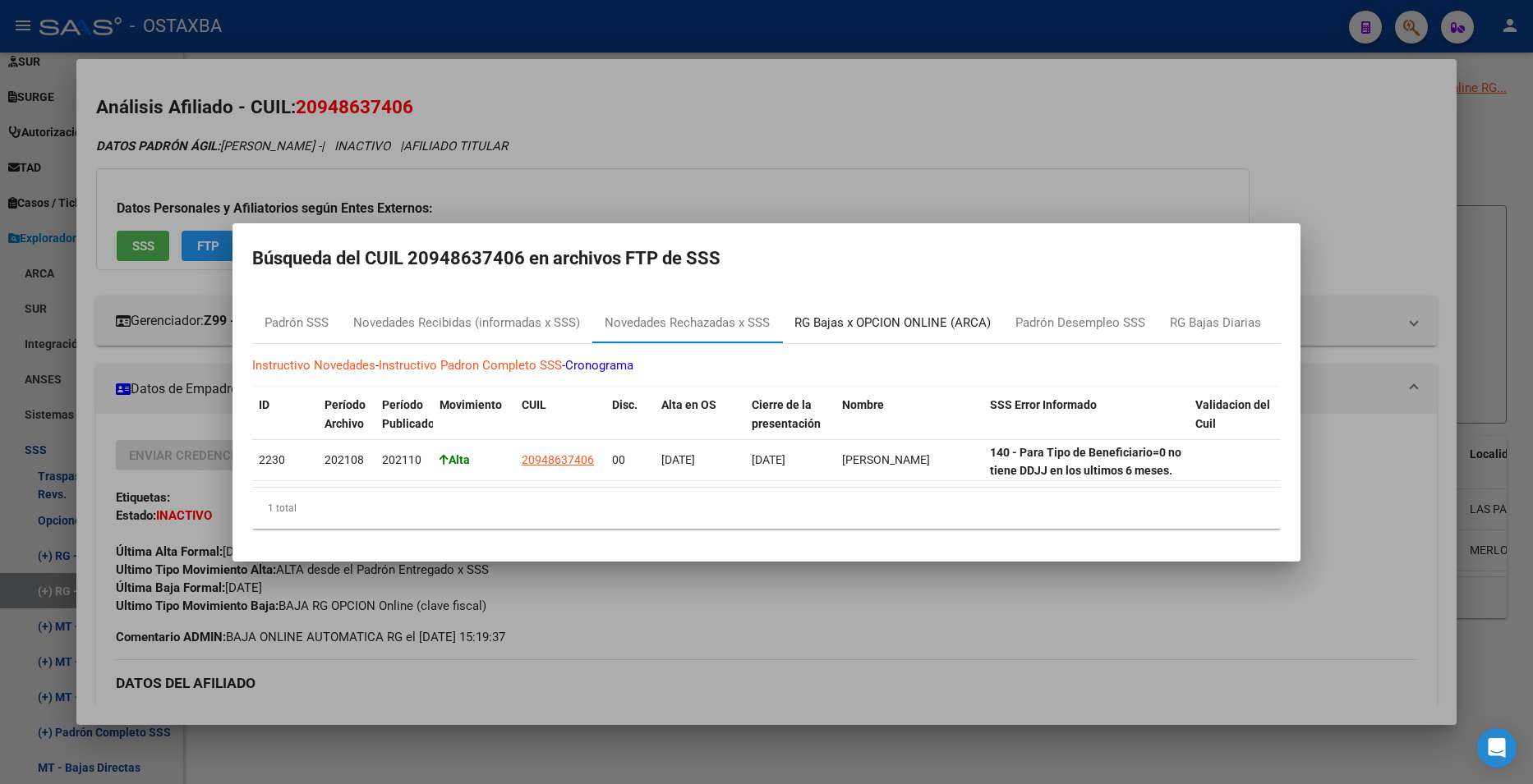
click at [830, 322] on div "RG Bajas x OPCION ONLINE (ARCA)" at bounding box center [892, 323] width 196 height 19
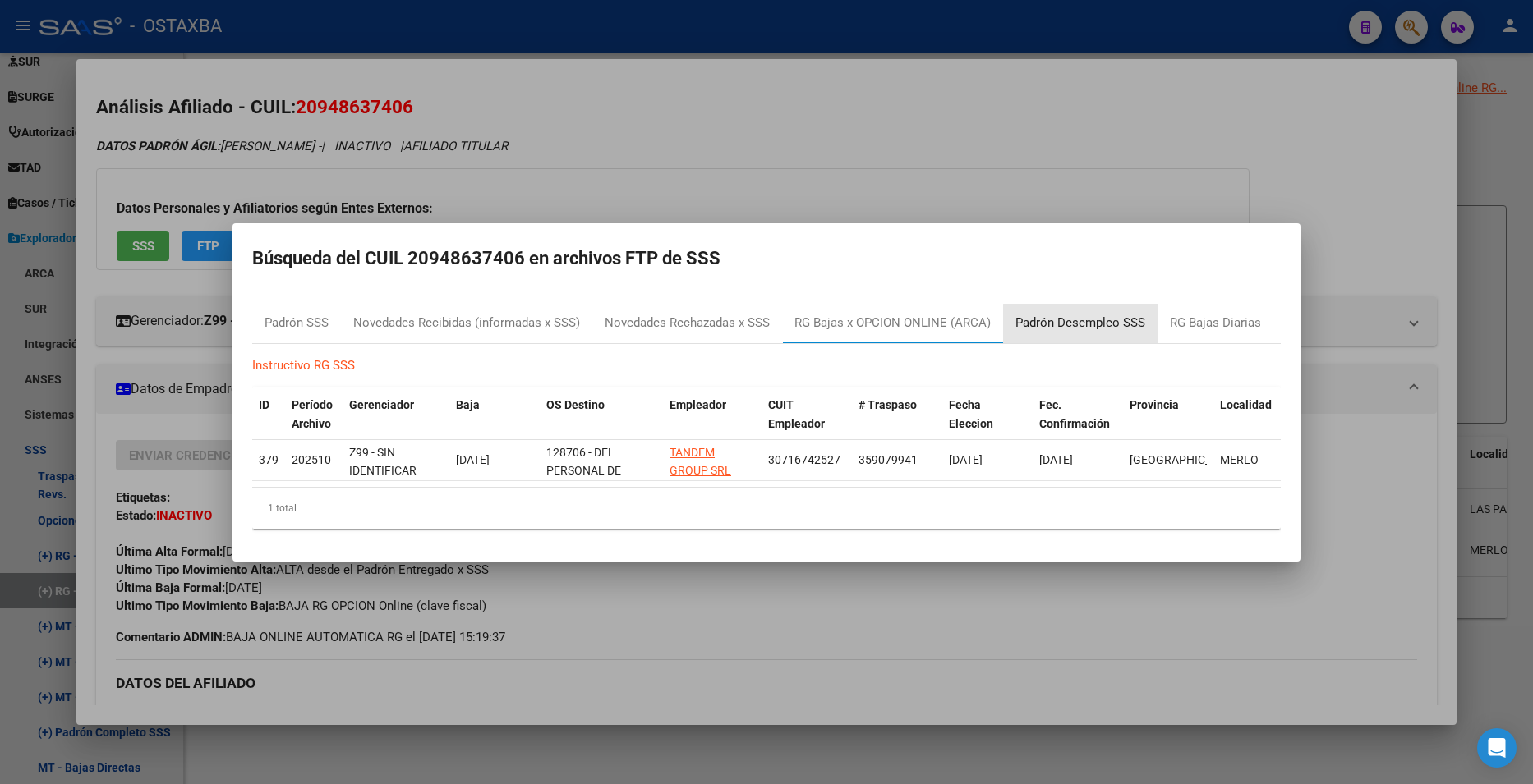
click at [1088, 318] on div "Padrón Desempleo SSS" at bounding box center [1080, 323] width 130 height 19
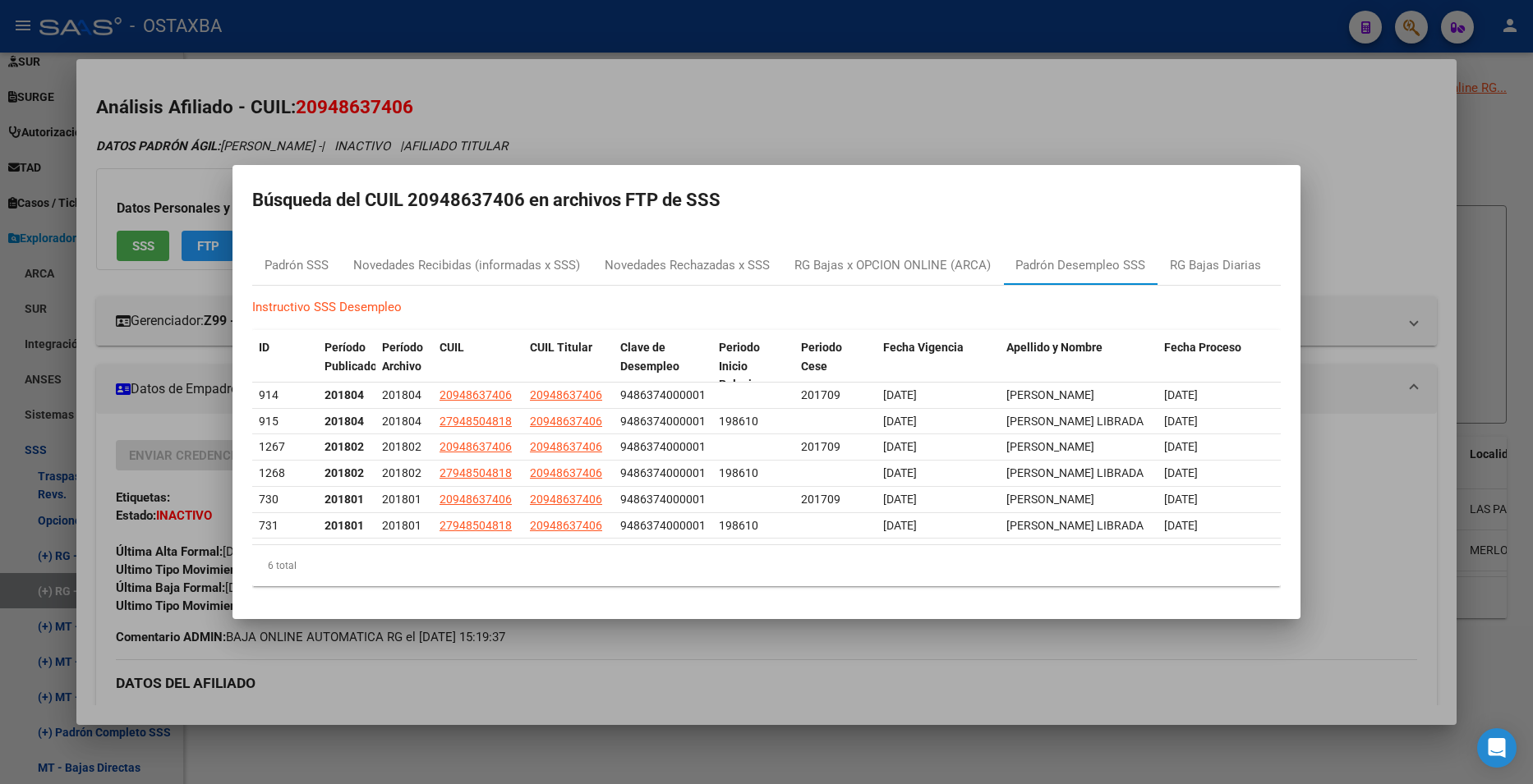
click at [205, 502] on div at bounding box center [766, 392] width 1533 height 784
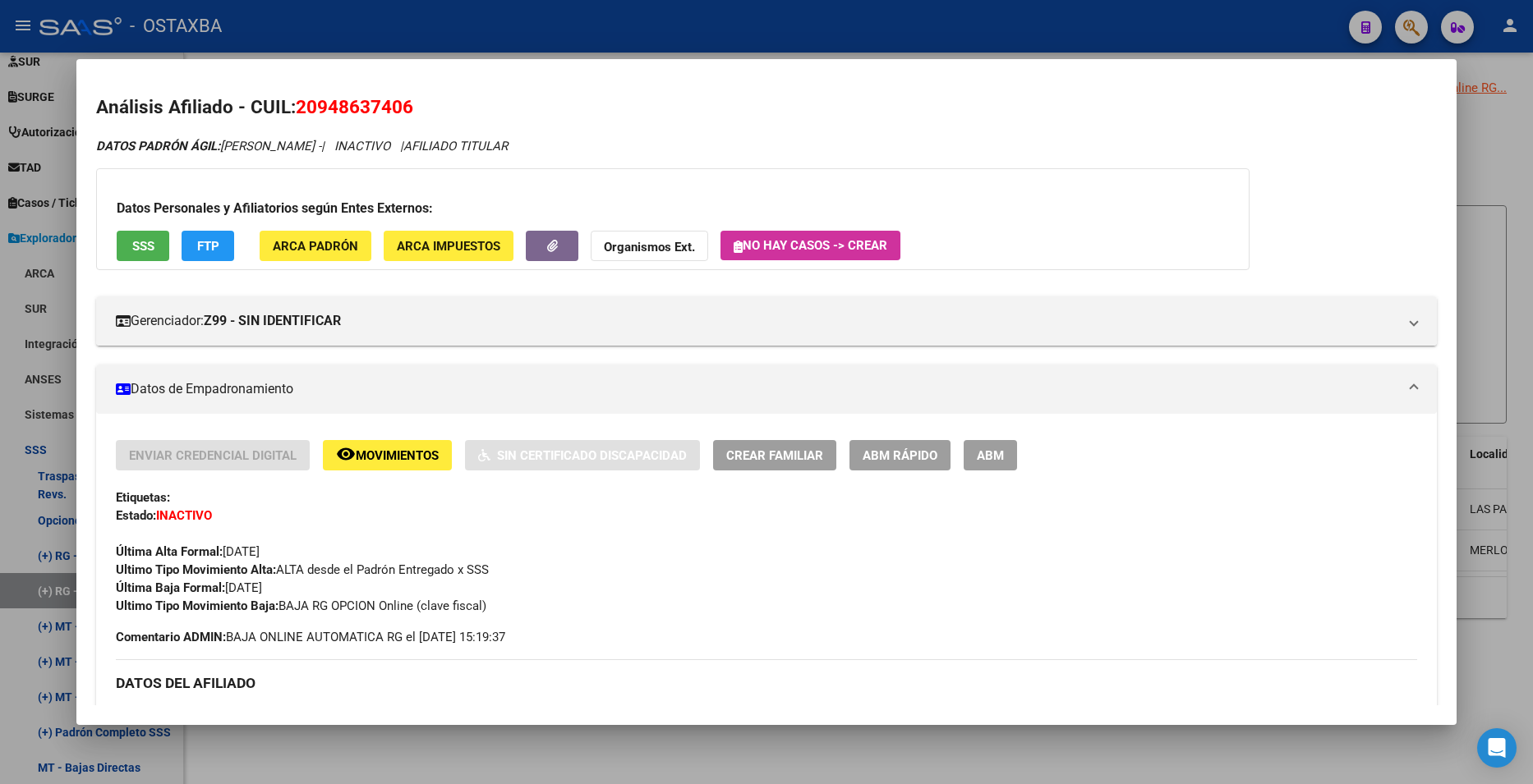
scroll to position [164, 0]
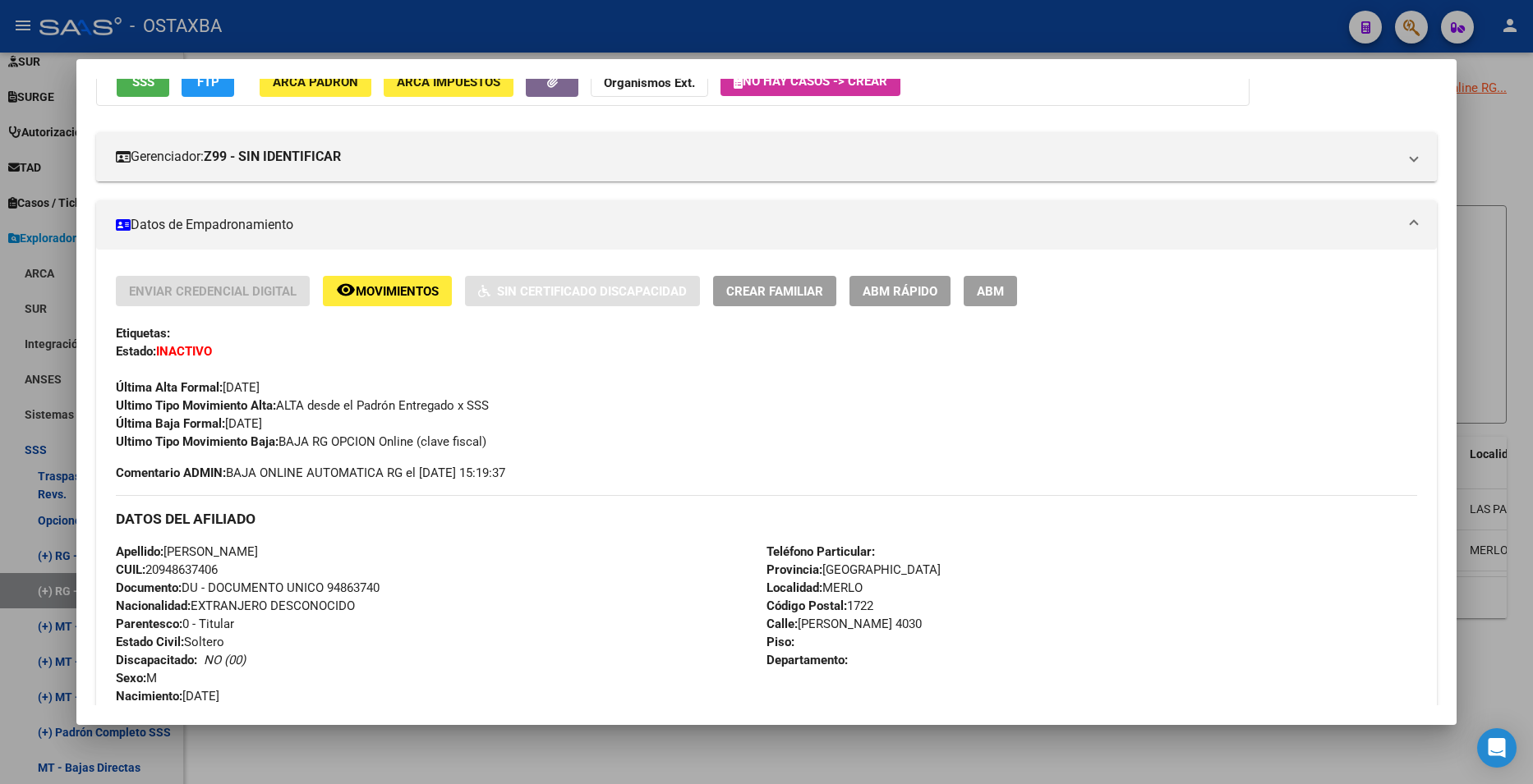
drag, startPoint x: 308, startPoint y: 442, endPoint x: 411, endPoint y: 440, distance: 103.0
click at [411, 440] on span "Ultimo Tipo Movimiento Baja: BAJA RG OPCION Online (clave fiscal)" at bounding box center [301, 442] width 371 height 15
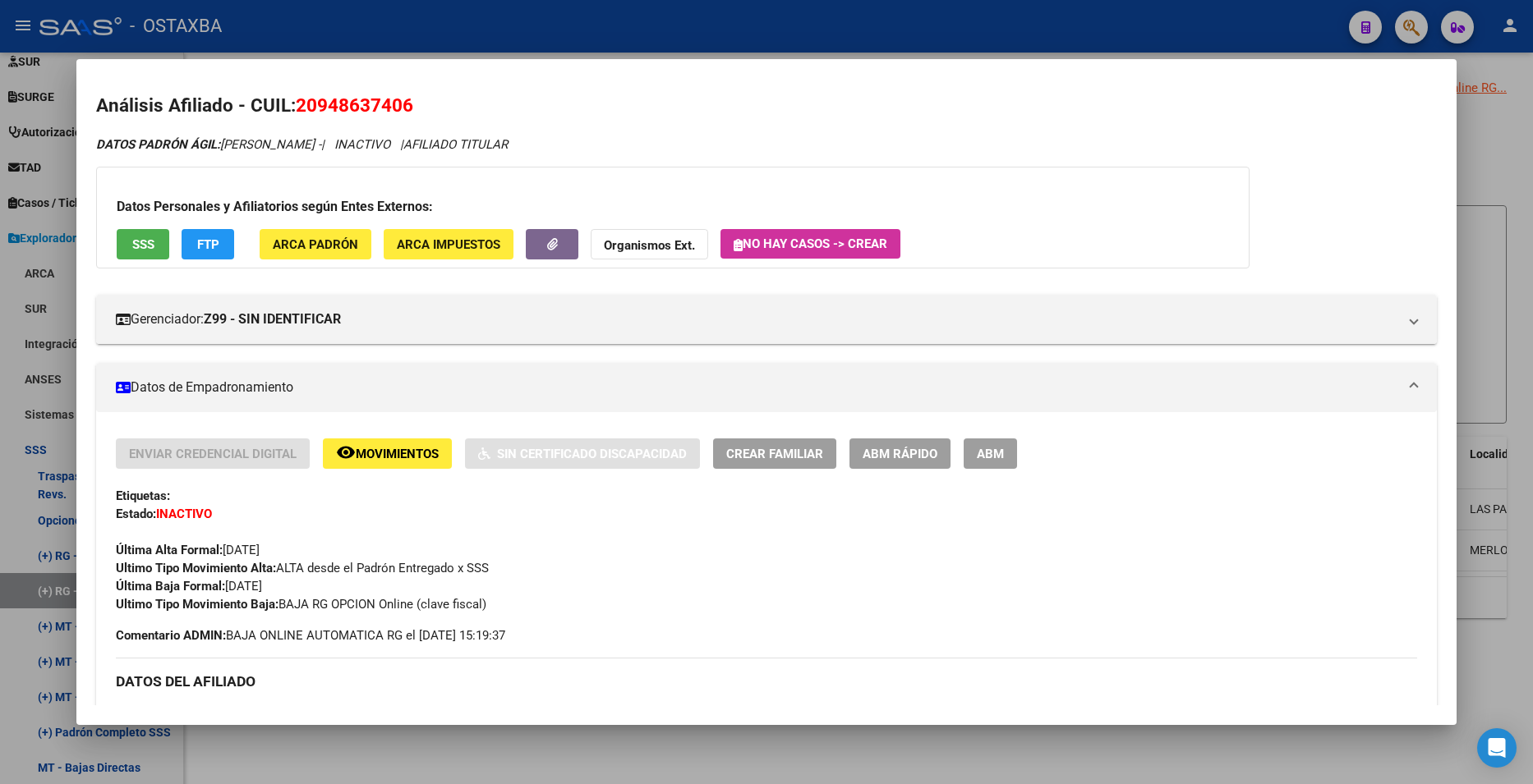
scroll to position [0, 0]
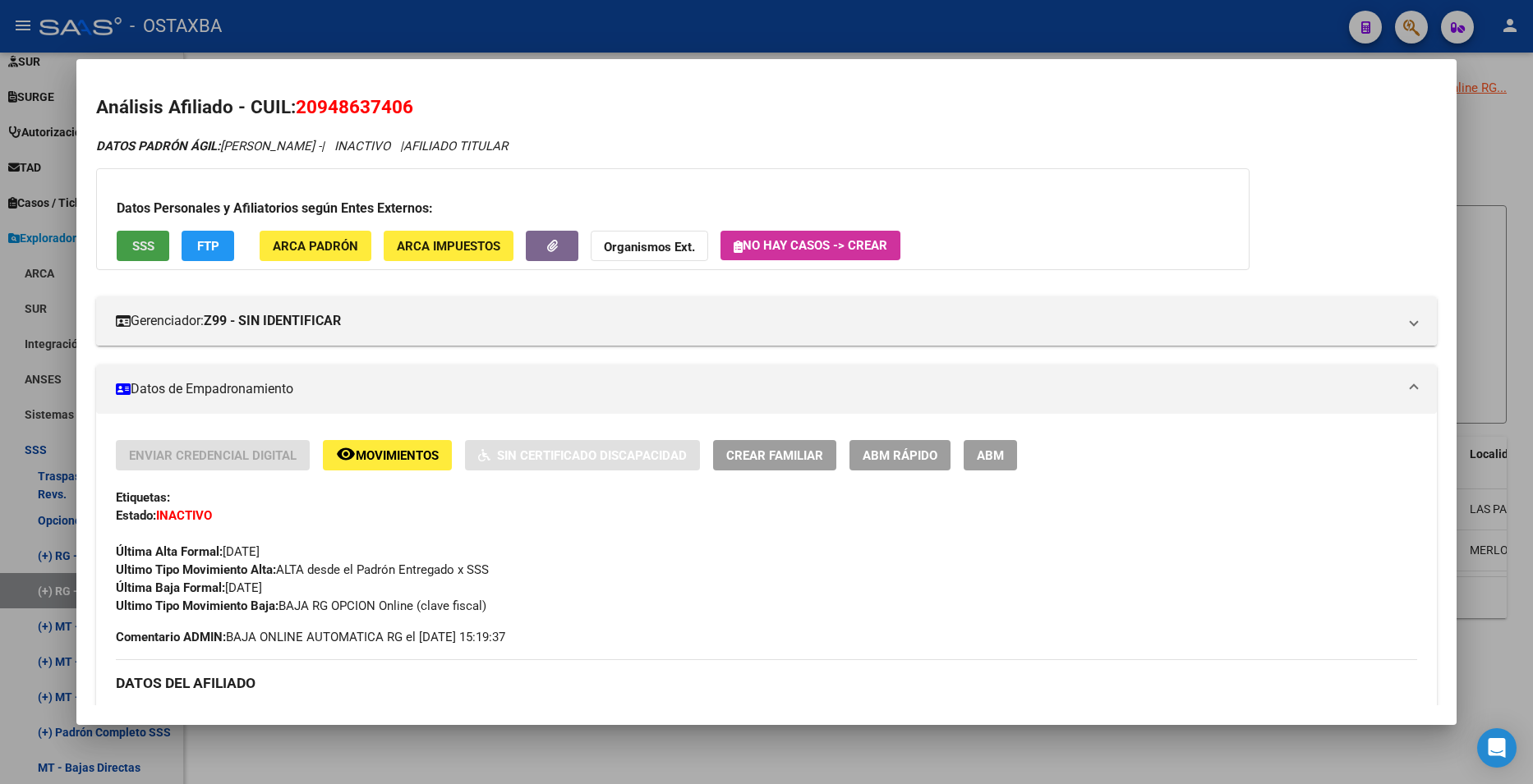
click at [137, 245] on span "SSS" at bounding box center [143, 247] width 23 height 15
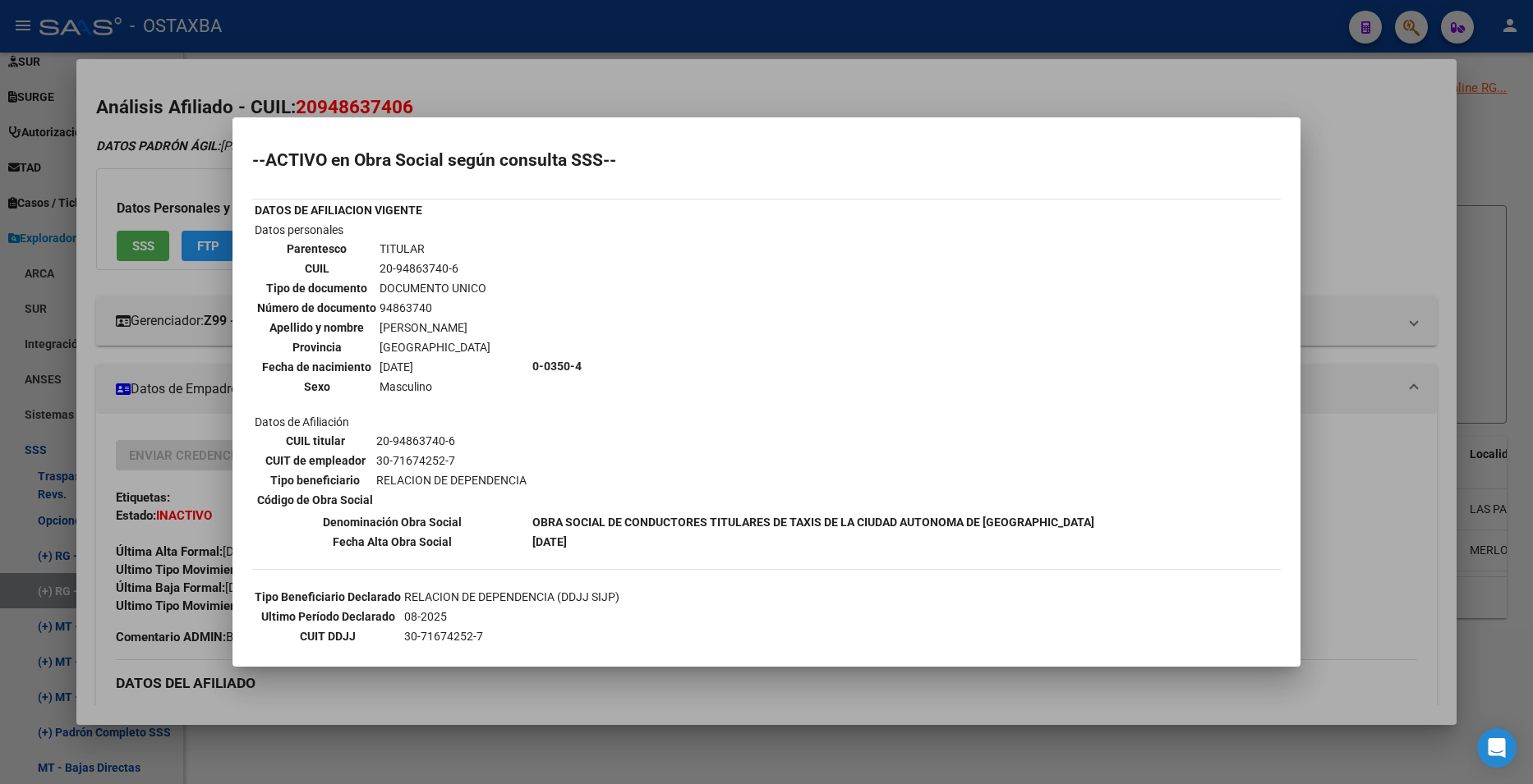
click at [832, 70] on div at bounding box center [766, 392] width 1533 height 784
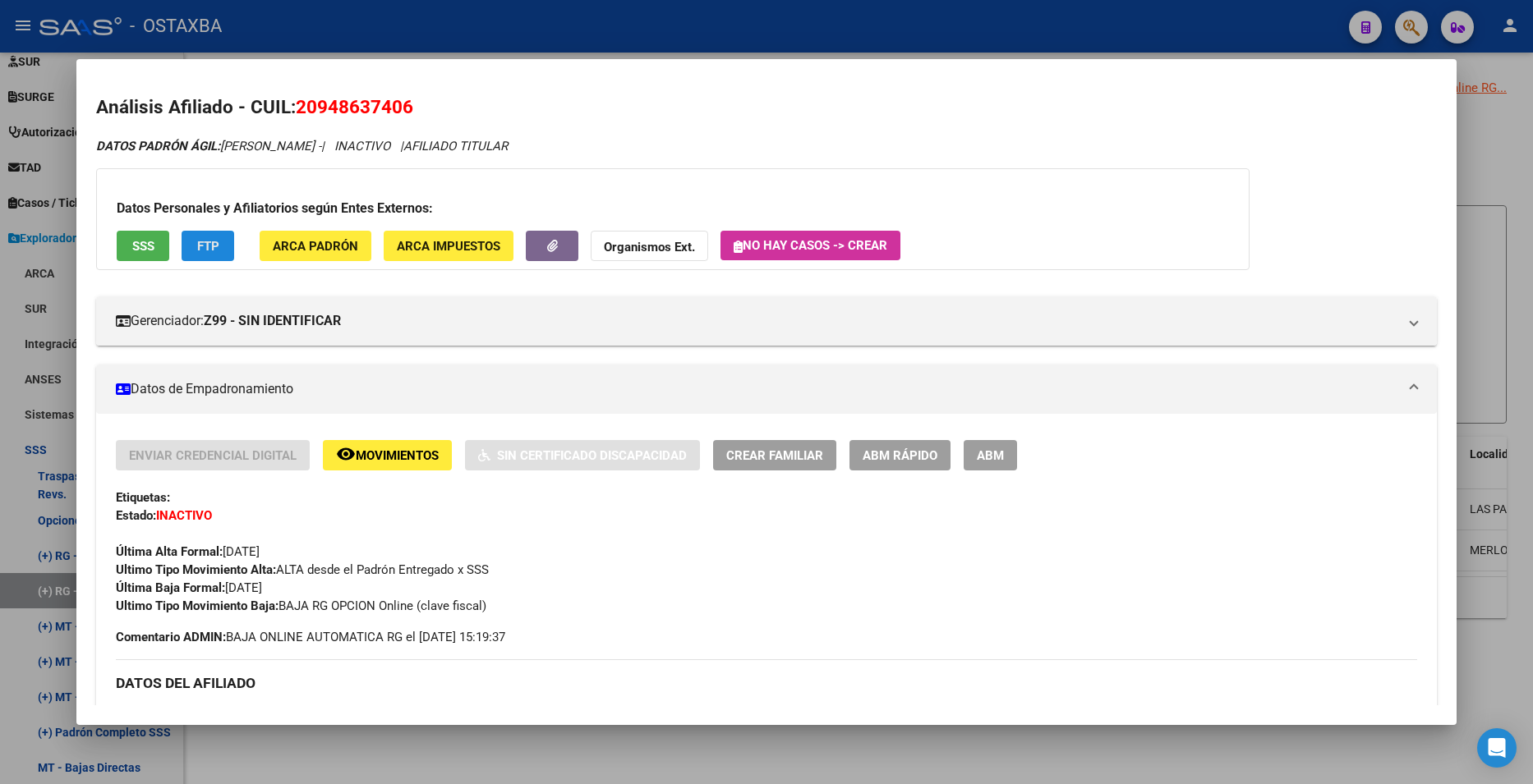
click at [218, 252] on span "FTP" at bounding box center [208, 247] width 23 height 15
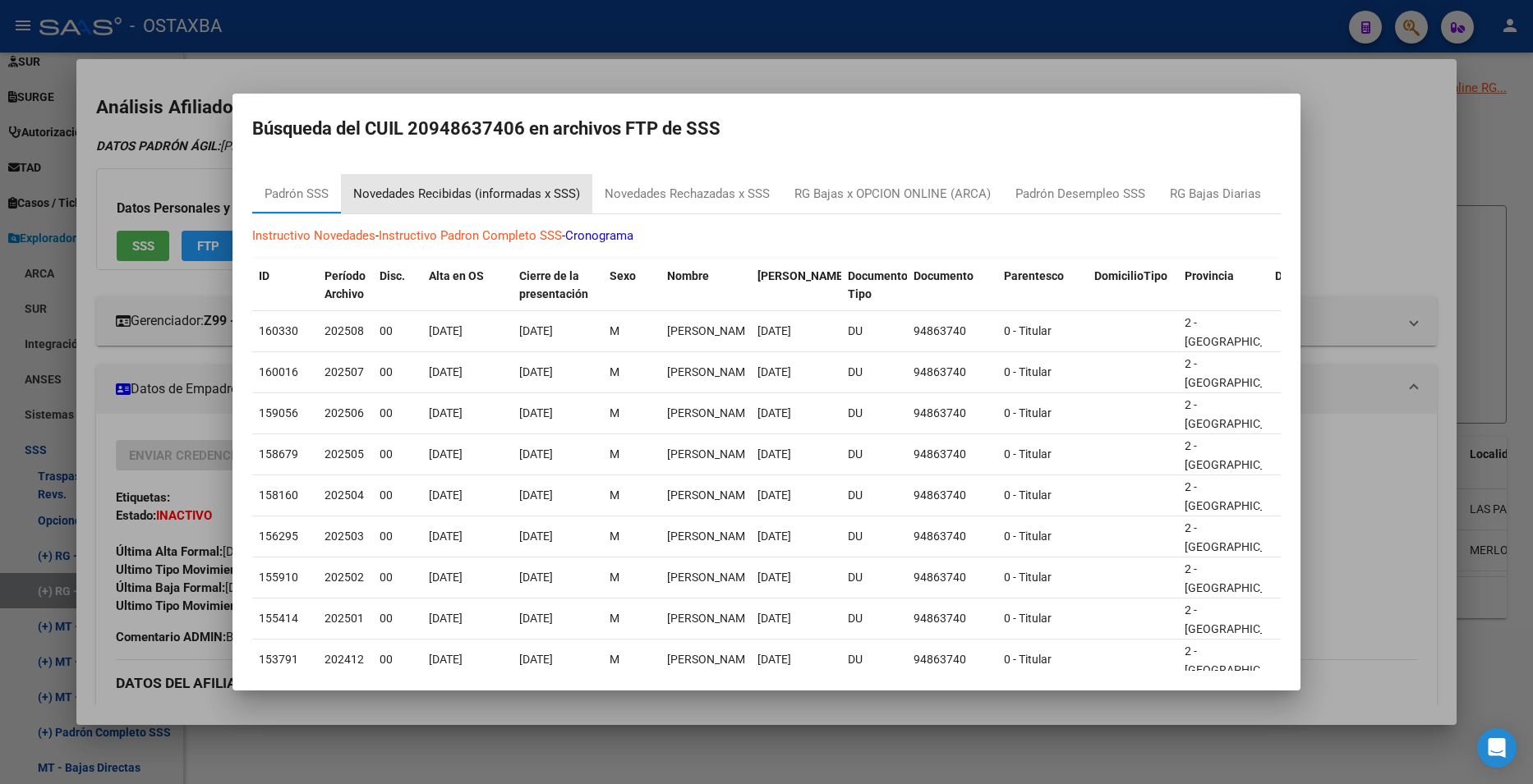
drag, startPoint x: 454, startPoint y: 195, endPoint x: 502, endPoint y: 232, distance: 60.6
click at [454, 195] on div "Novedades Recibidas (informadas x SSS)" at bounding box center [467, 194] width 226 height 19
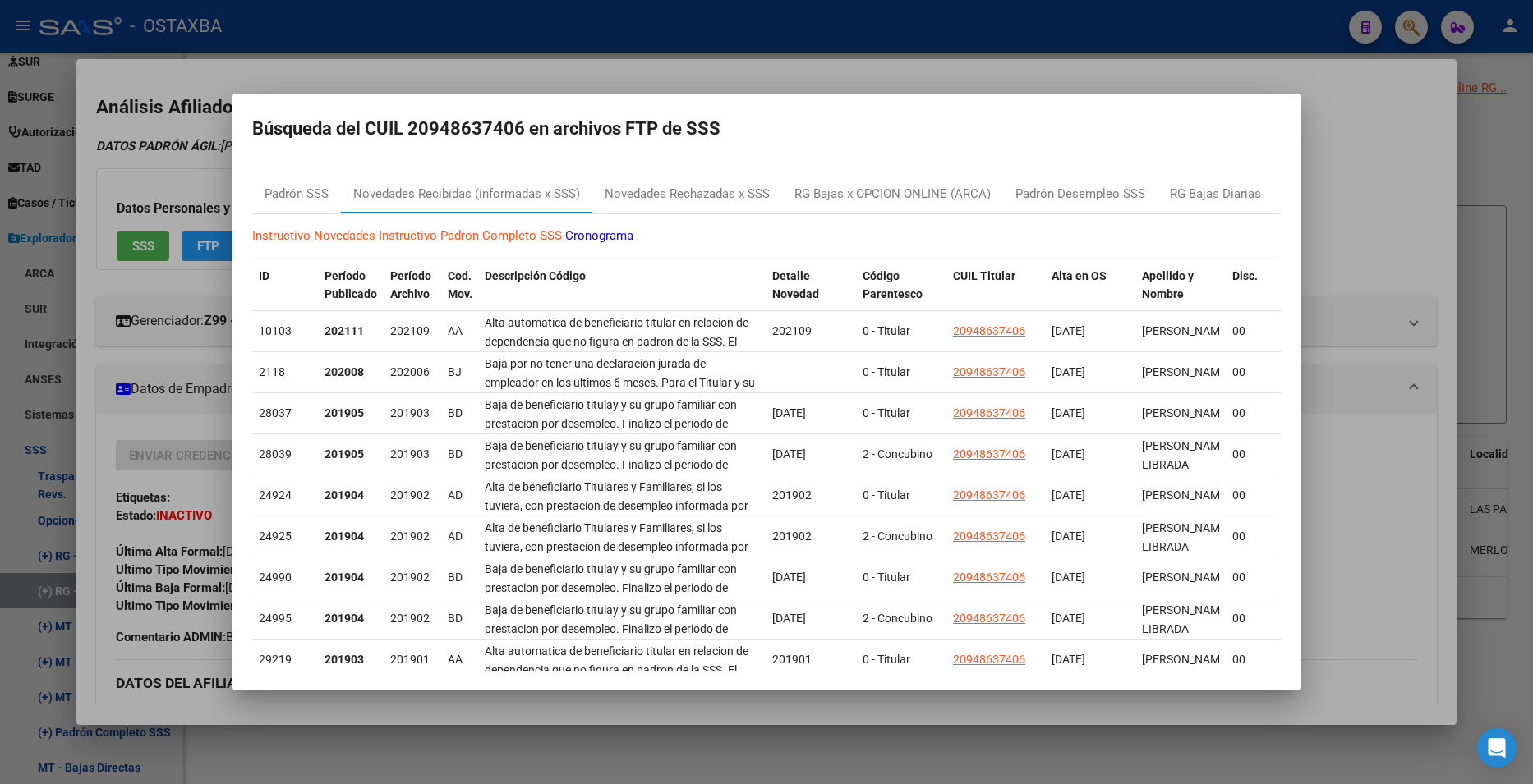
drag, startPoint x: 546, startPoint y: 328, endPoint x: 722, endPoint y: 237, distance: 198.1
click at [722, 237] on div "Instructivo Novedades - Instructivo Padron Completo SSS - Cronograma ID Período…" at bounding box center [766, 498] width 1029 height 567
click at [1113, 162] on mat-dialog-content "Padrón SSS Novedades Recibidas (informadas x SSS) Novedades Rechazadas x SSS RG…" at bounding box center [766, 416] width 1068 height 510
click at [1439, 175] on div at bounding box center [766, 392] width 1533 height 784
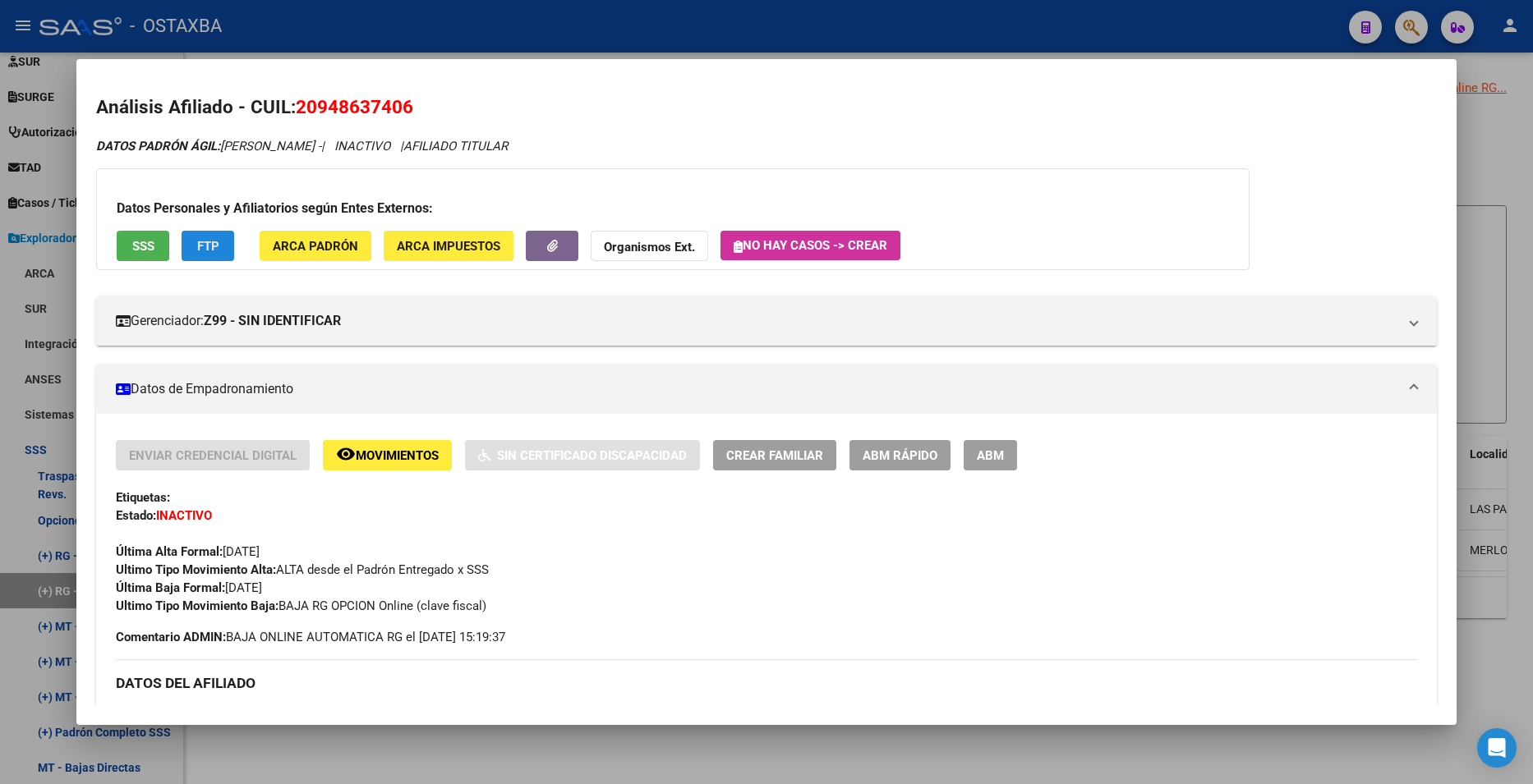
click at [225, 243] on button "FTP" at bounding box center [208, 246] width 53 height 30
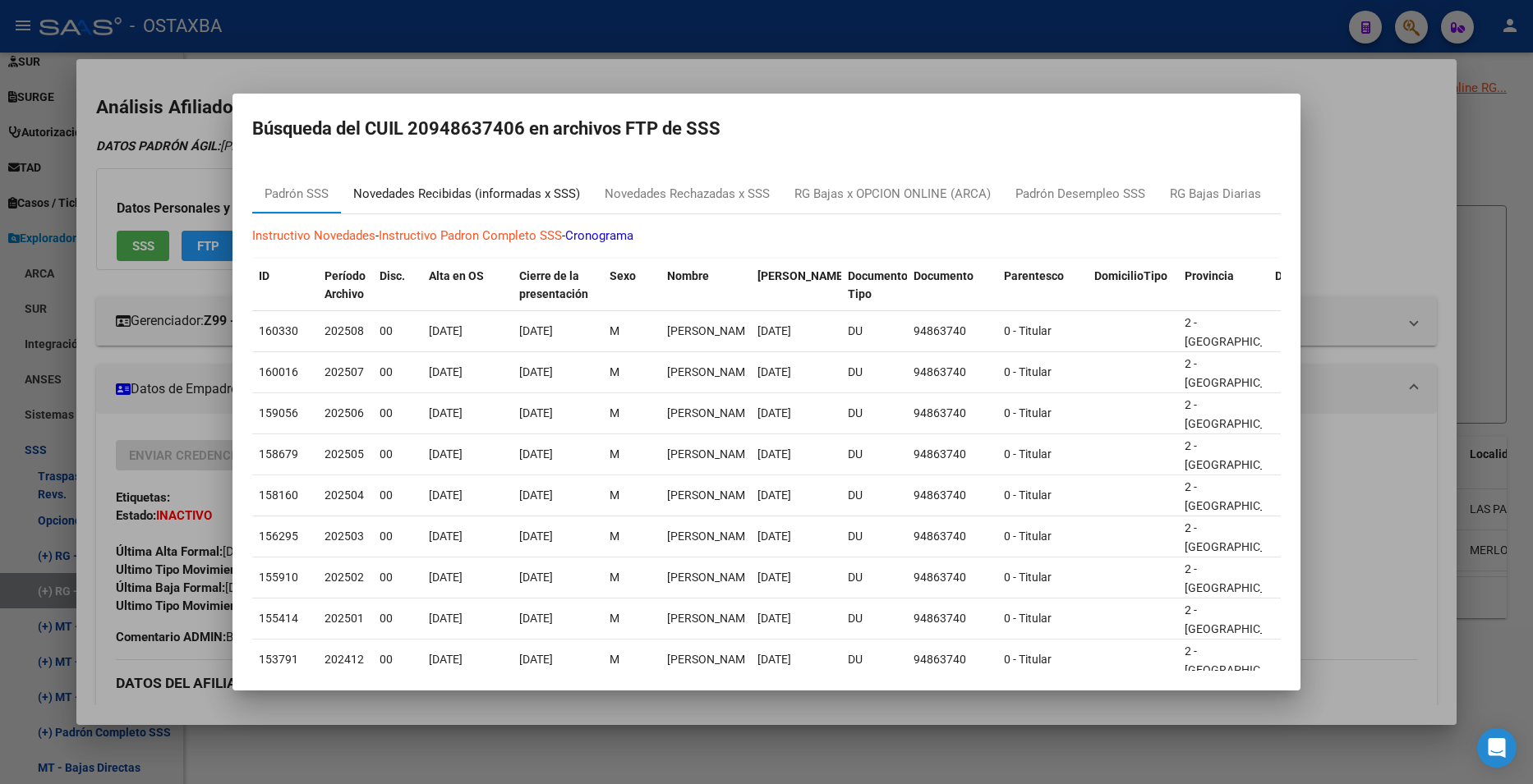
click at [443, 185] on div "Novedades Recibidas (informadas x SSS)" at bounding box center [467, 194] width 226 height 19
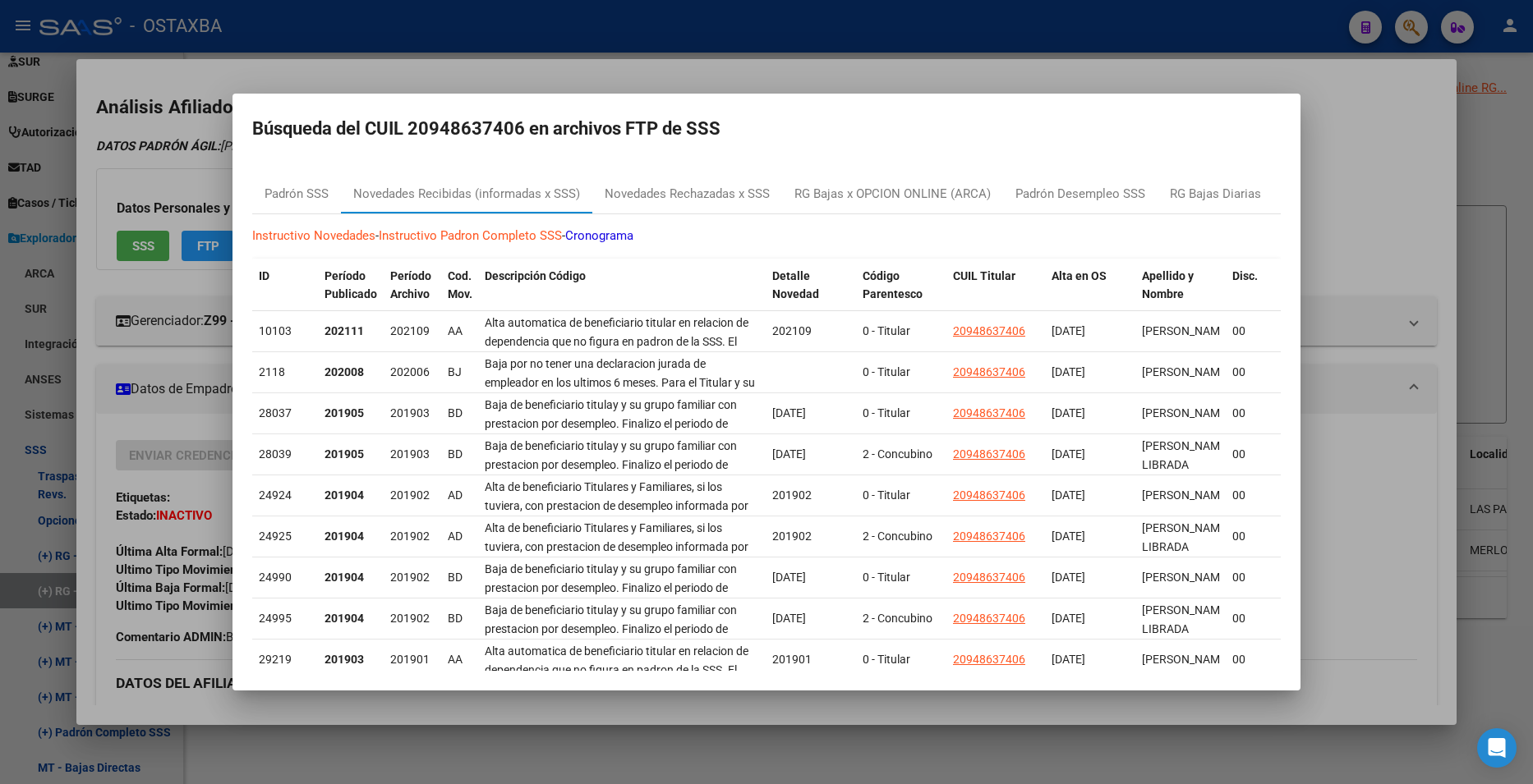
click at [1138, 75] on div at bounding box center [766, 392] width 1533 height 784
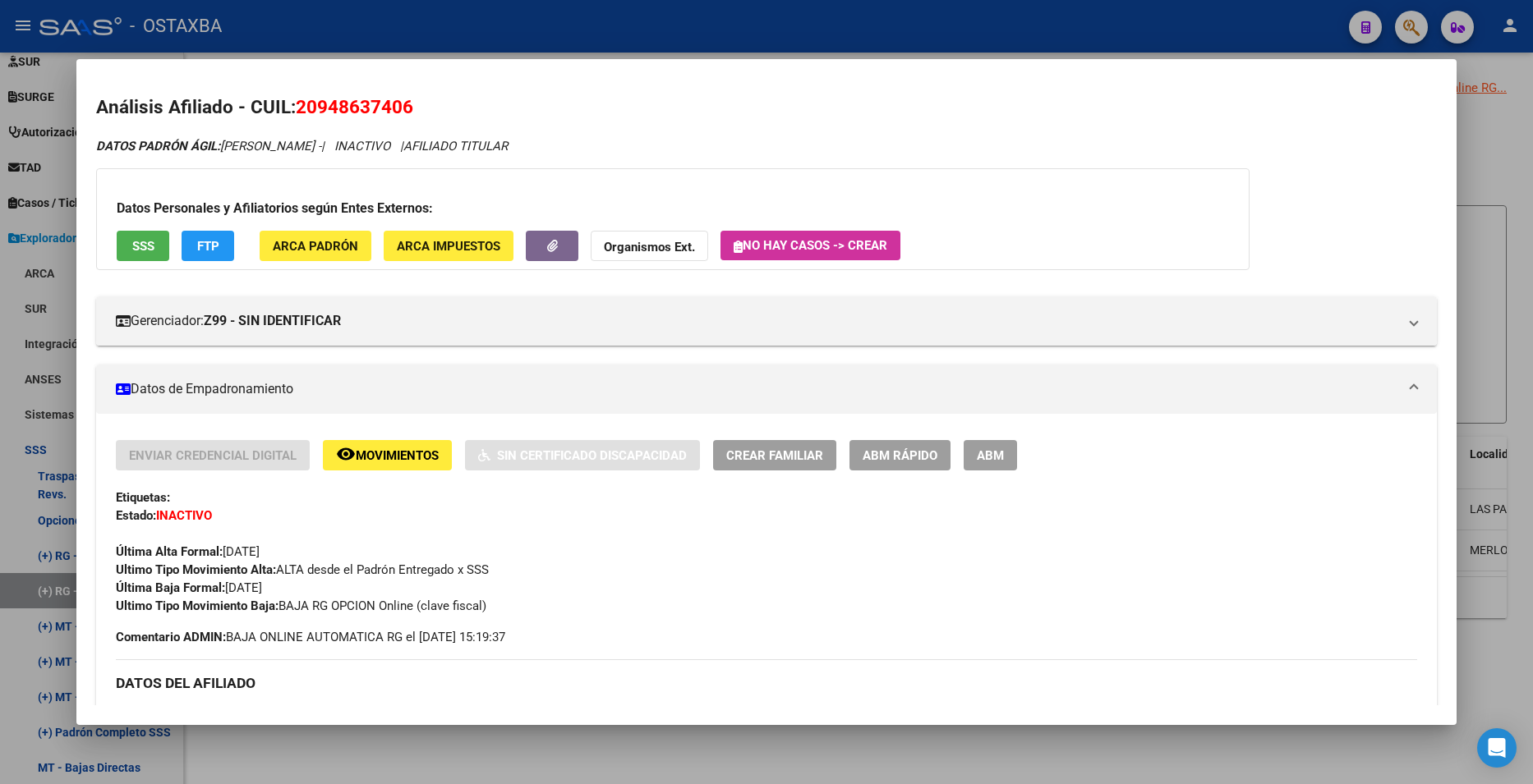
click at [1508, 163] on div at bounding box center [766, 392] width 1533 height 784
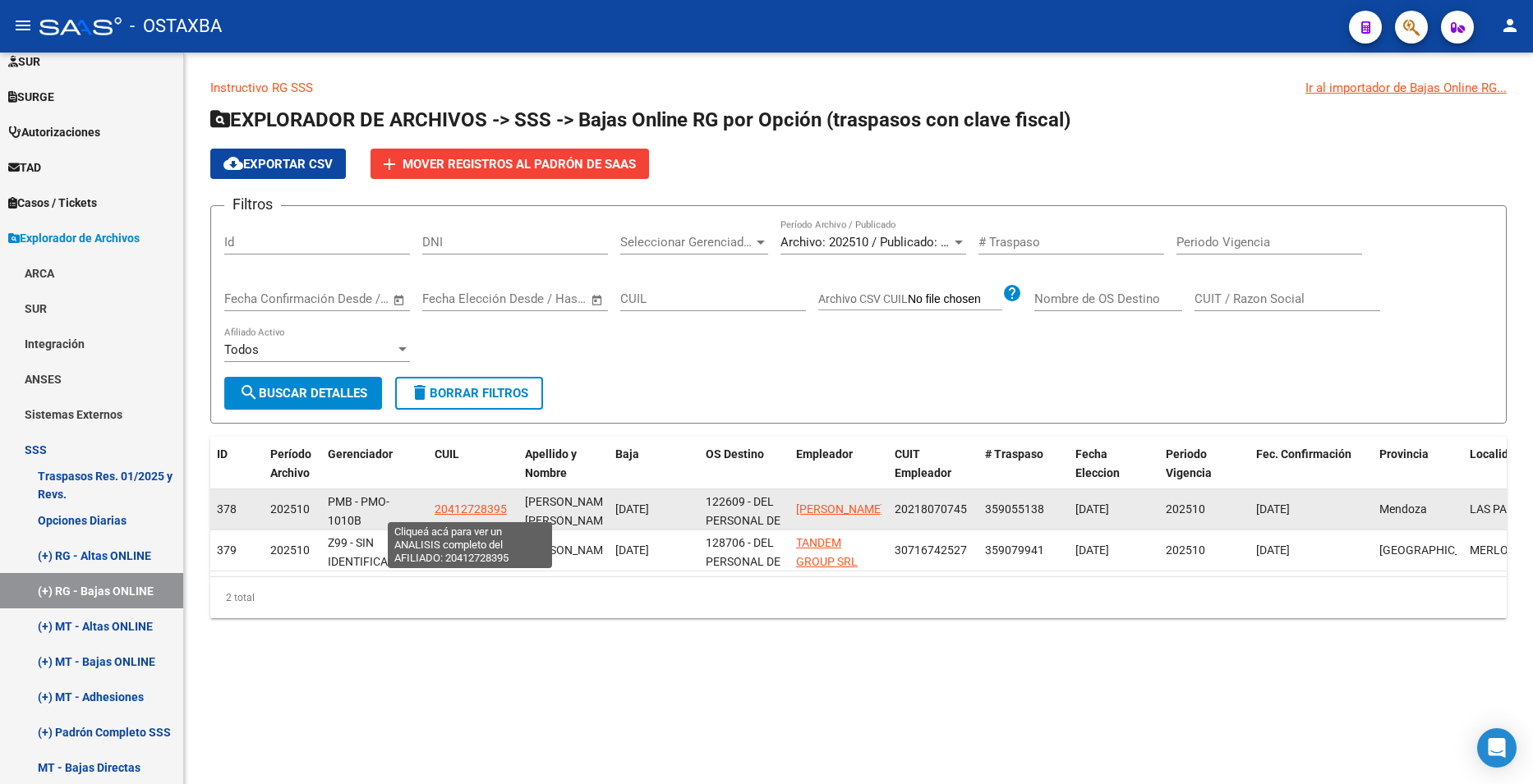
click at [454, 507] on span "20412728395" at bounding box center [470, 509] width 73 height 13
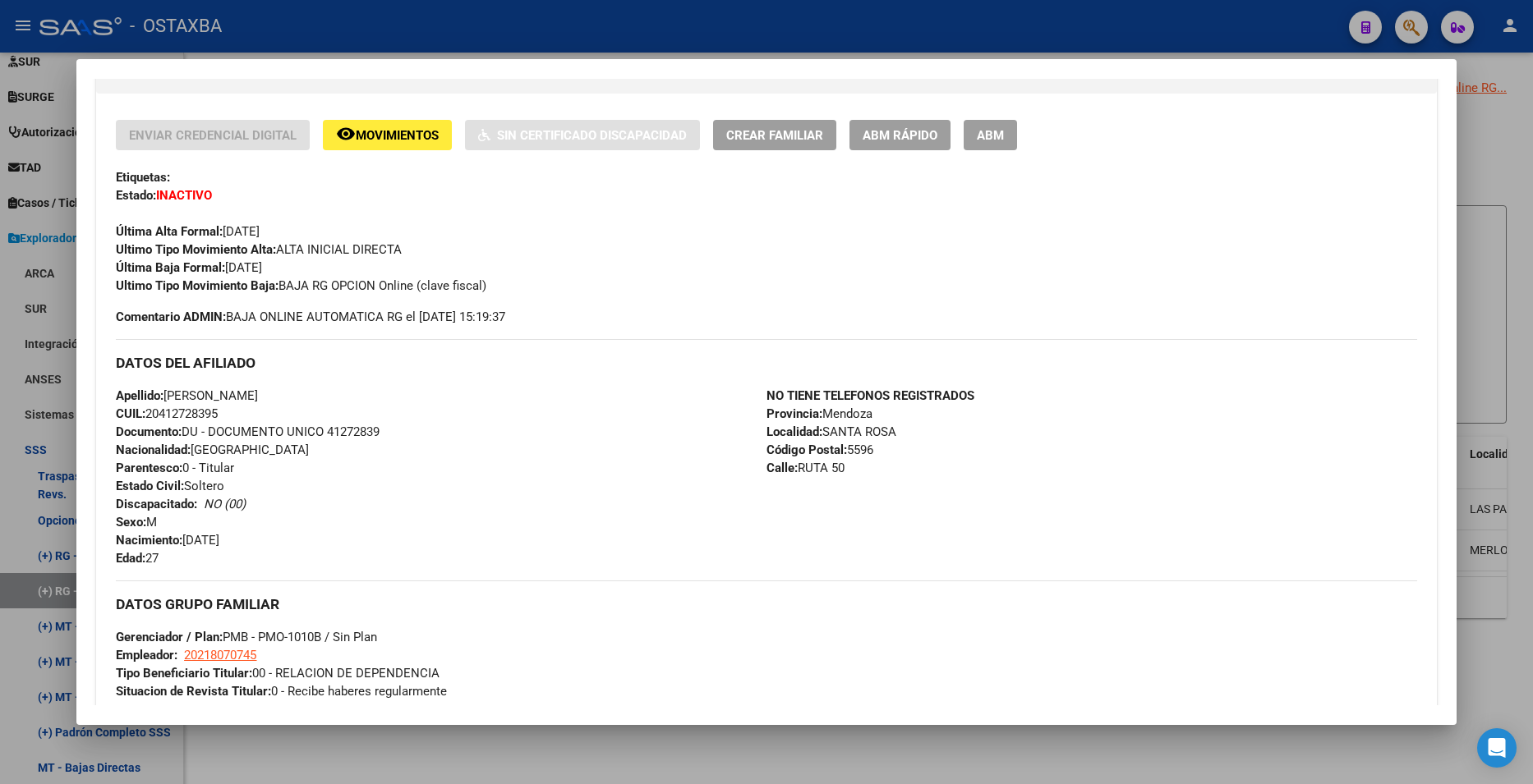
scroll to position [349, 0]
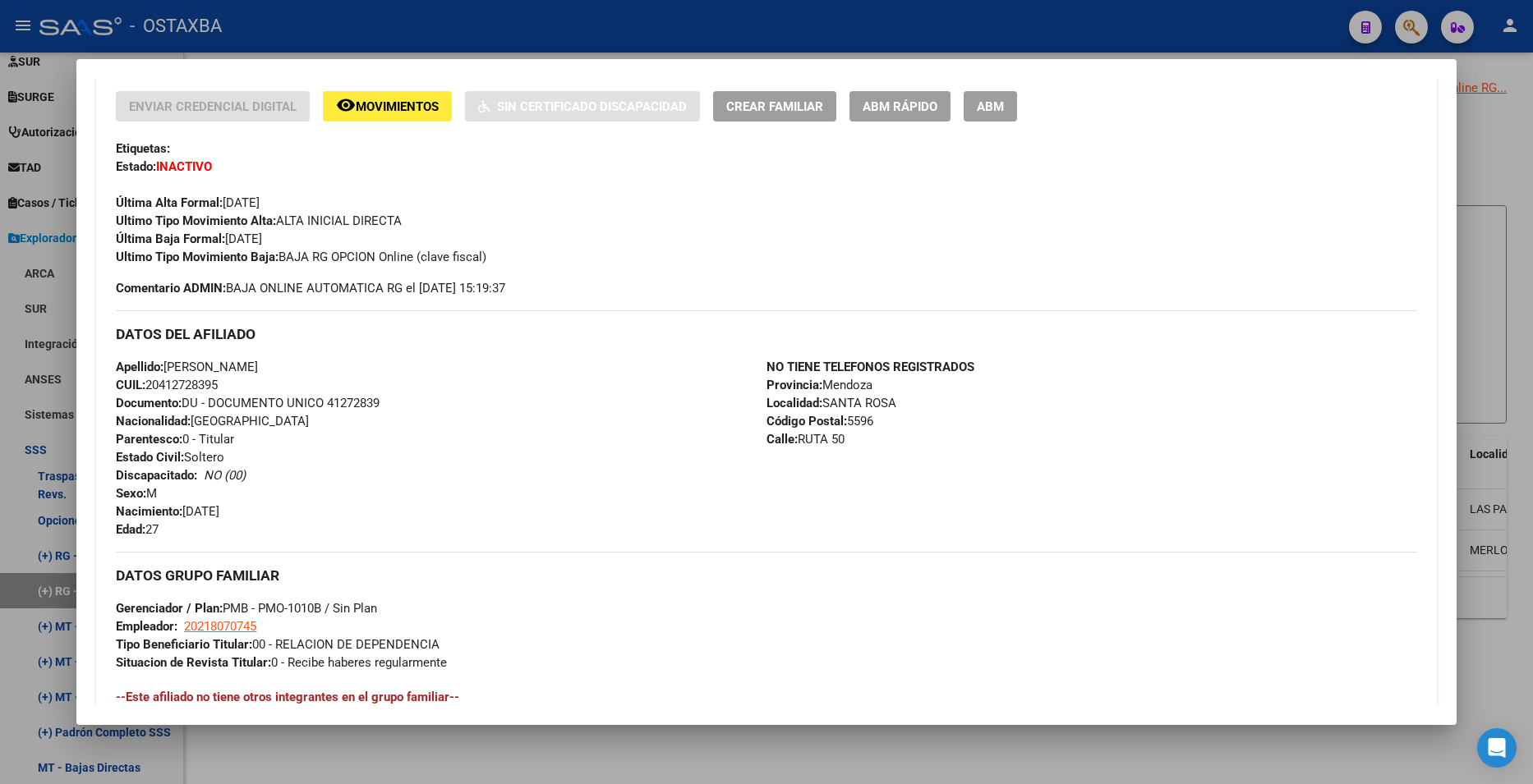
click at [367, 400] on span "Documento: DU - DOCUMENTO UNICO 41272839" at bounding box center [248, 403] width 264 height 15
copy span "41272839"
click at [531, 403] on div "Apellido: [PERSON_NAME] CUIL: 20412728395 Documento: DU - DOCUMENTO UNICO 41272…" at bounding box center [441, 449] width 651 height 181
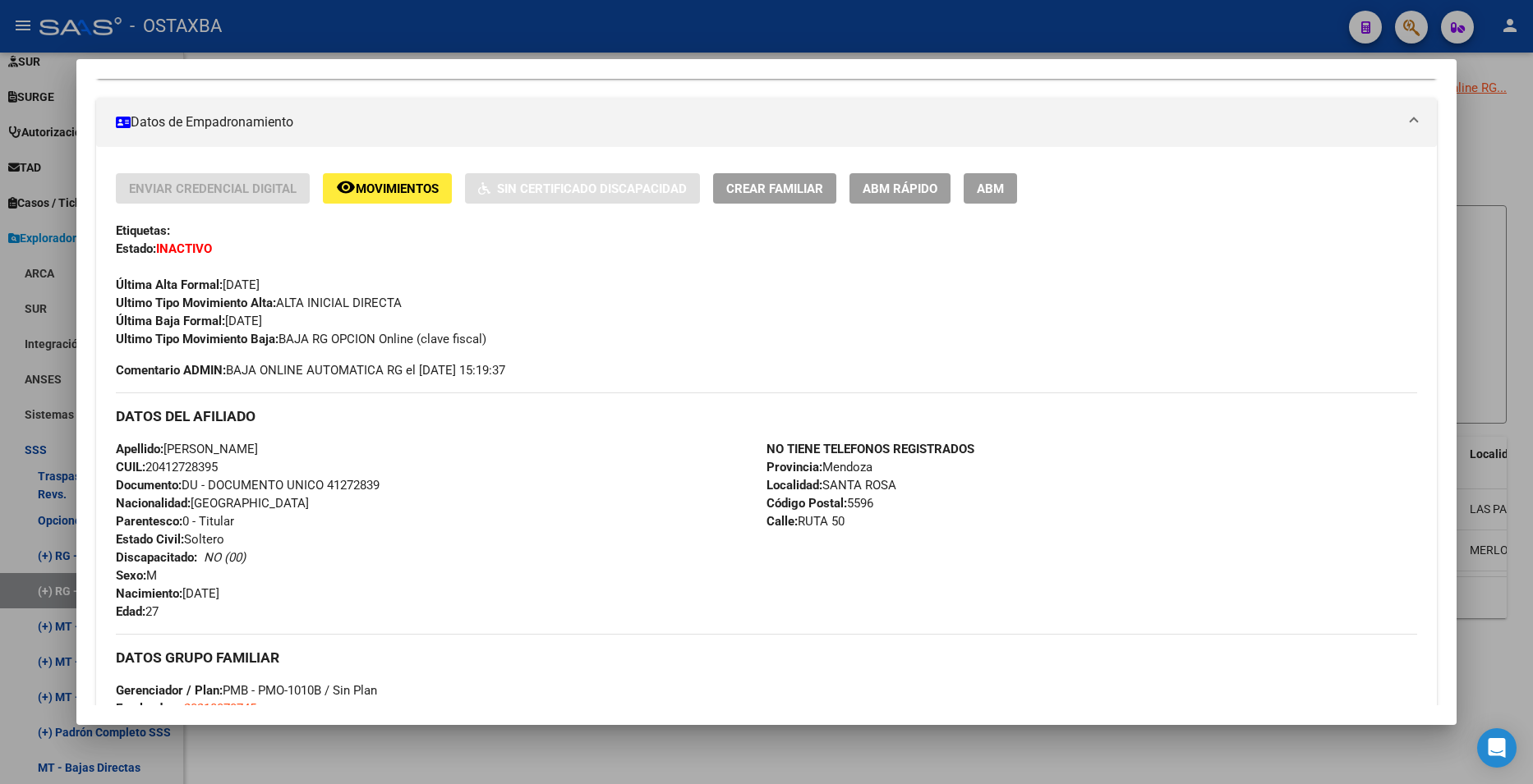
drag, startPoint x: 283, startPoint y: 336, endPoint x: 495, endPoint y: 331, distance: 212.1
click at [495, 331] on div "Ultimo Tipo Movimiento Baja: BAJA RG OPCION Online (clave fiscal)" at bounding box center [766, 338] width 1300 height 18
copy span "BAJA RG OPCION Online (clave fiscal)"
click at [1475, 135] on div at bounding box center [766, 392] width 1533 height 784
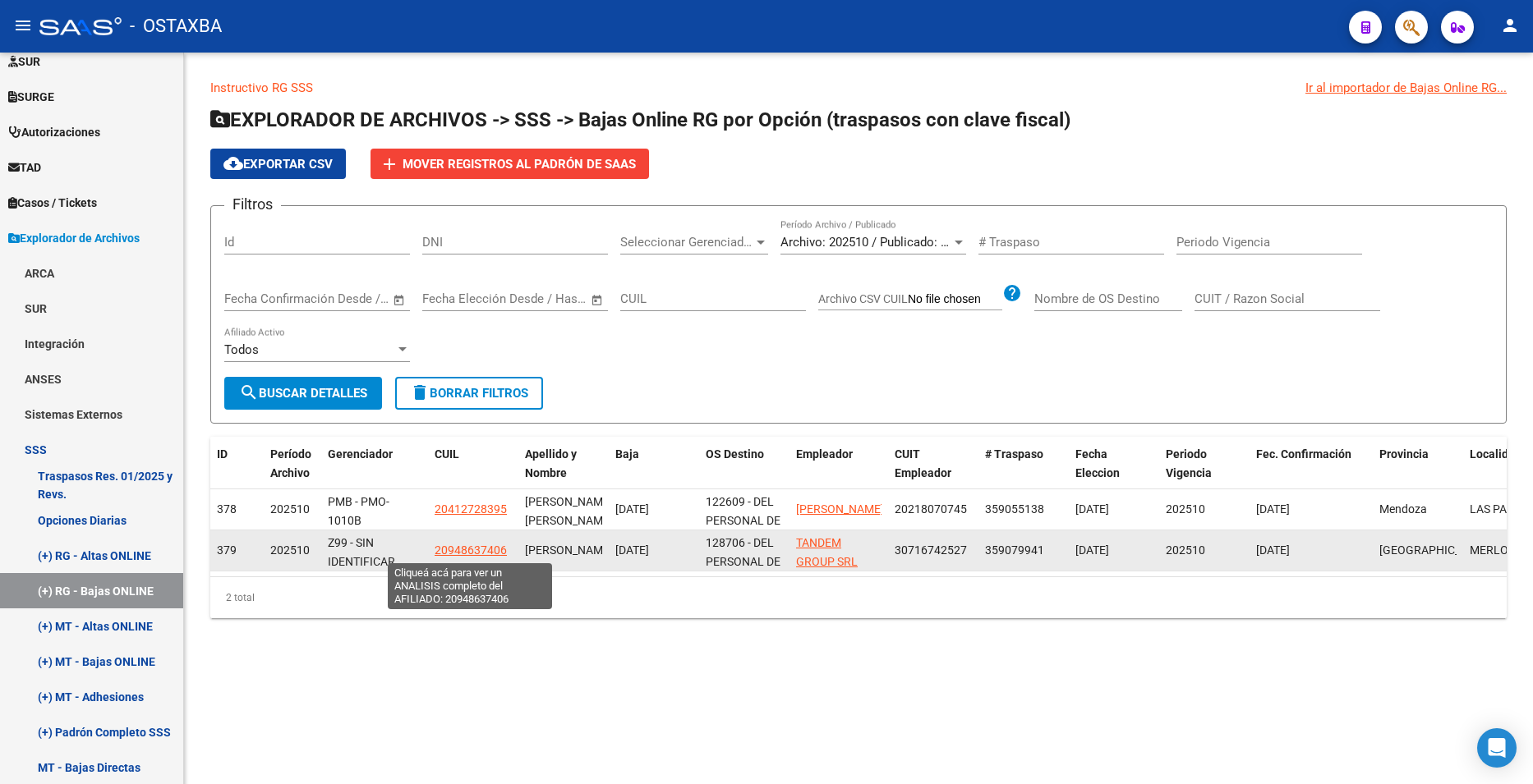
click at [488, 555] on span "20948637406" at bounding box center [470, 550] width 73 height 13
type textarea "20948637406"
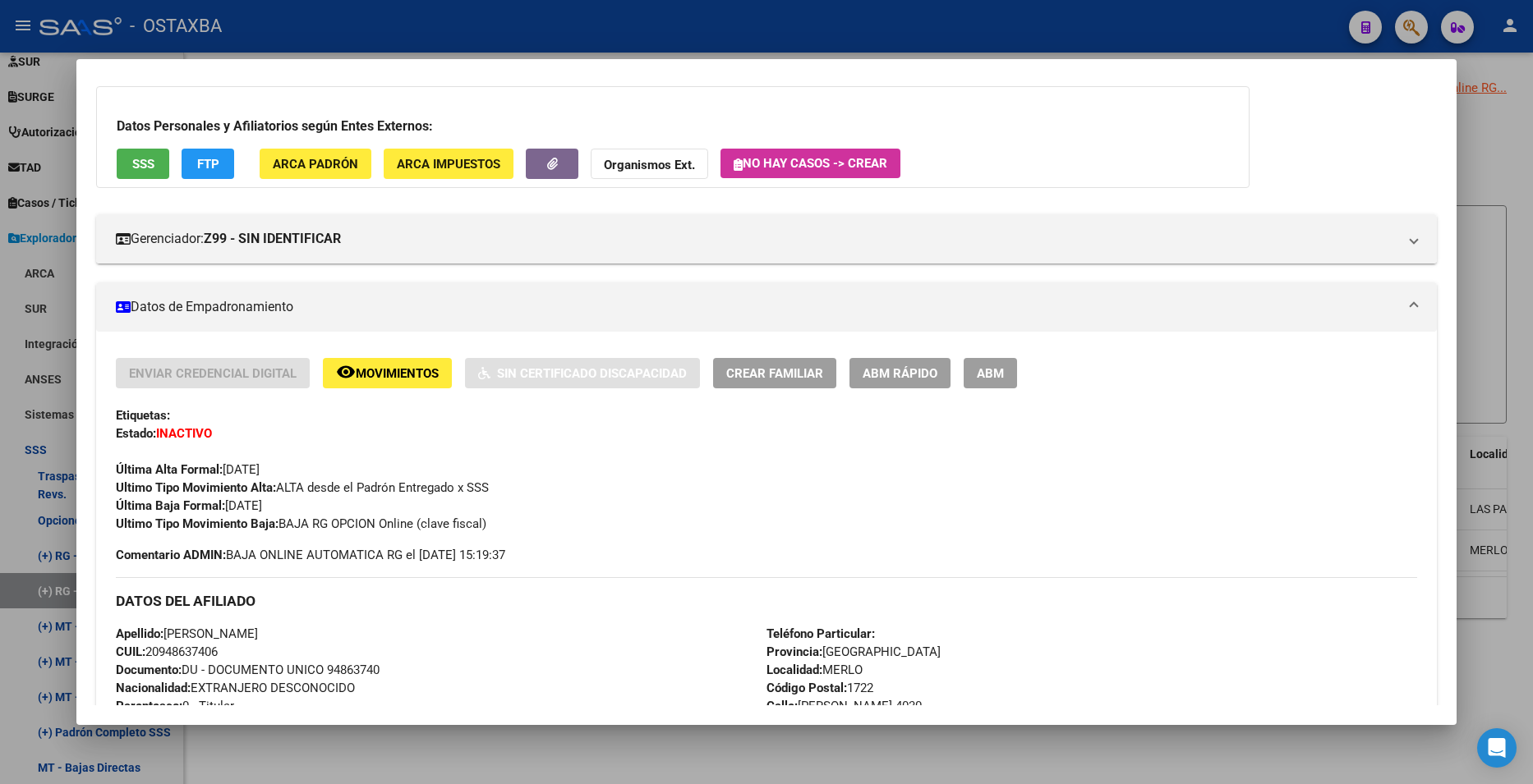
scroll to position [328, 0]
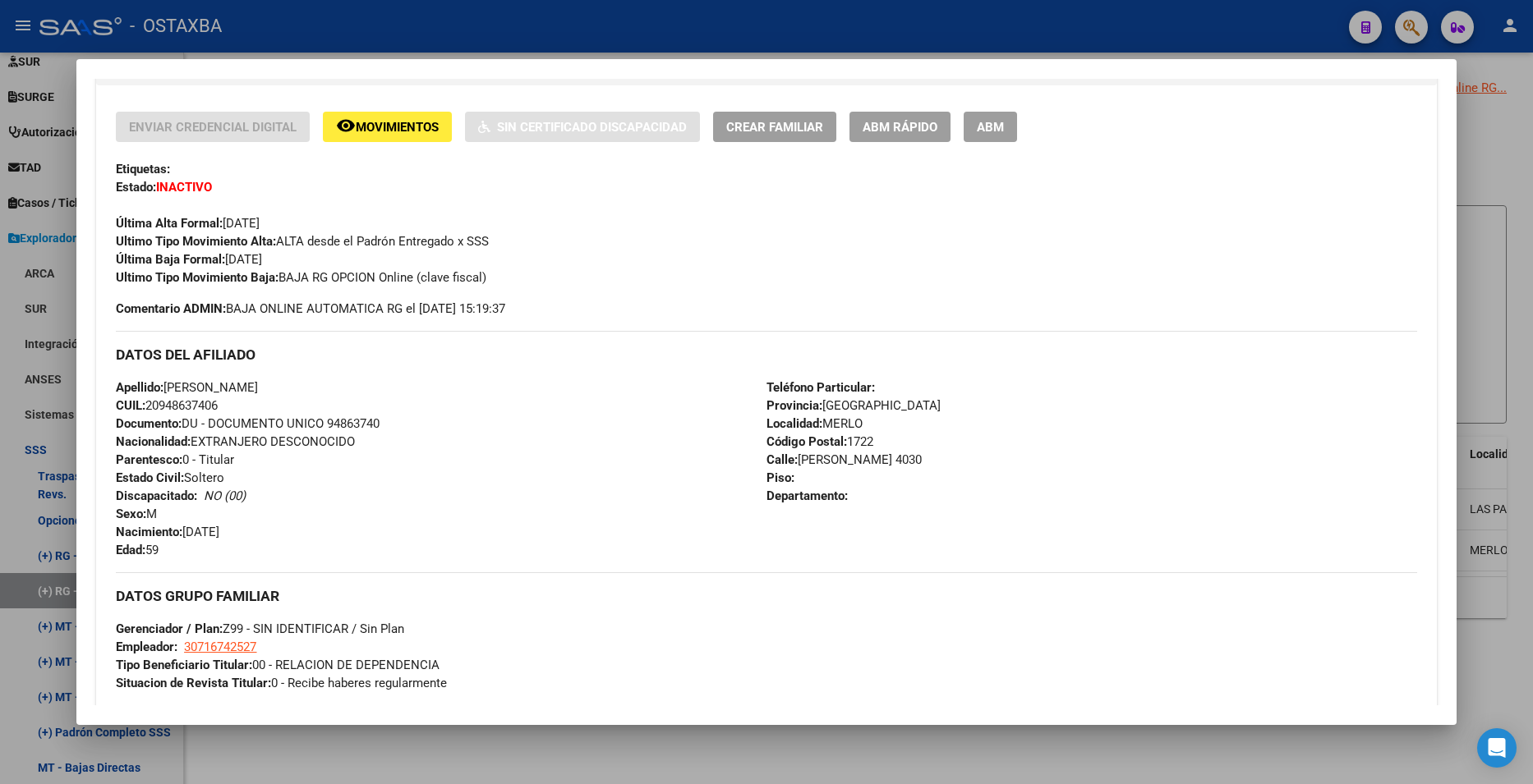
click at [364, 421] on span "Documento: DU - DOCUMENTO UNICO 94863740" at bounding box center [248, 424] width 264 height 15
copy span "94863740"
drag, startPoint x: 283, startPoint y: 275, endPoint x: 475, endPoint y: 283, distance: 192.2
click at [493, 276] on div "Ultimo Tipo Movimiento Baja: BAJA RG OPCION Online (clave fiscal)" at bounding box center [766, 277] width 1300 height 18
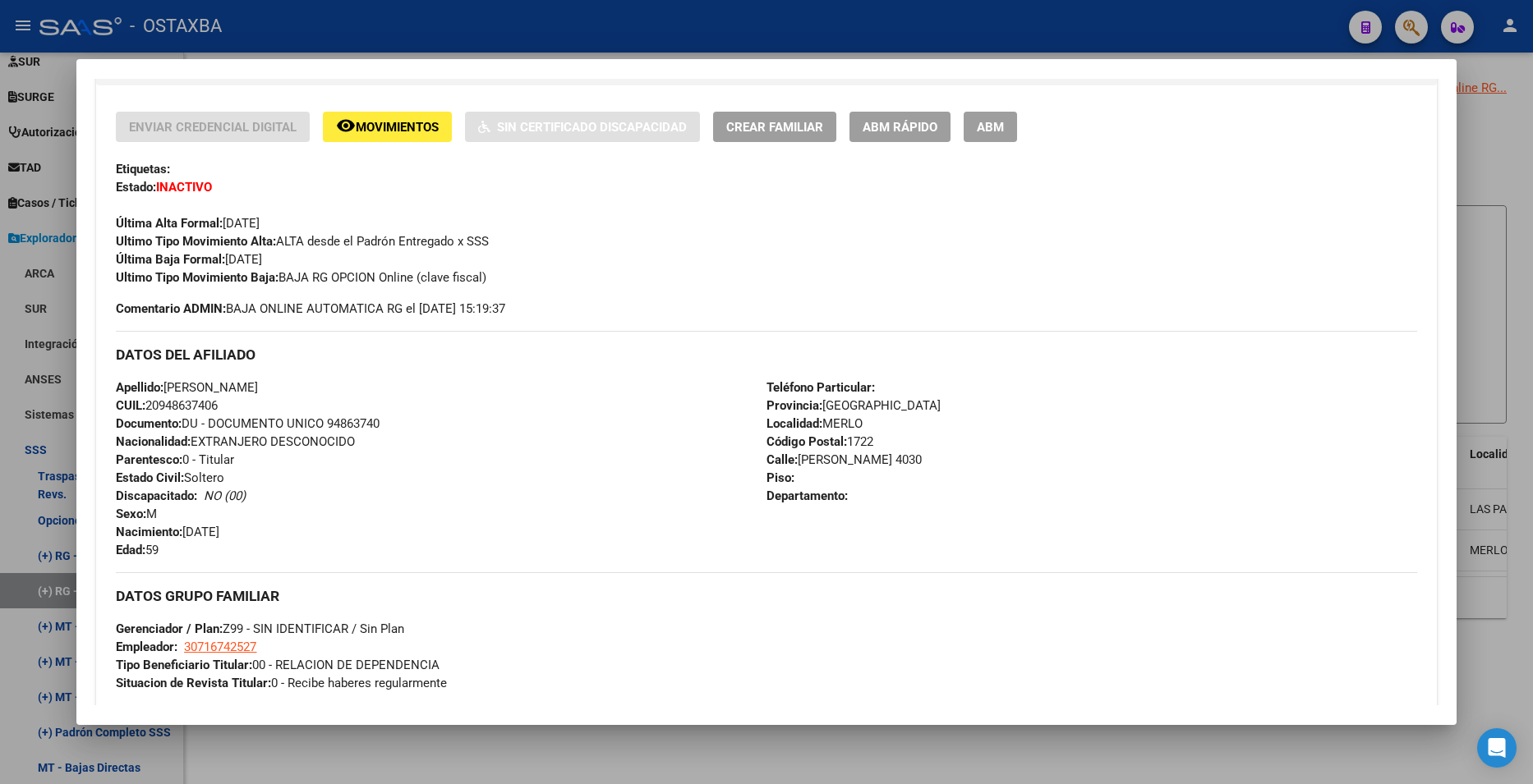
copy span "BAJA RG OPCION Online (clave fiscal)"
click at [1481, 166] on div at bounding box center [766, 392] width 1533 height 784
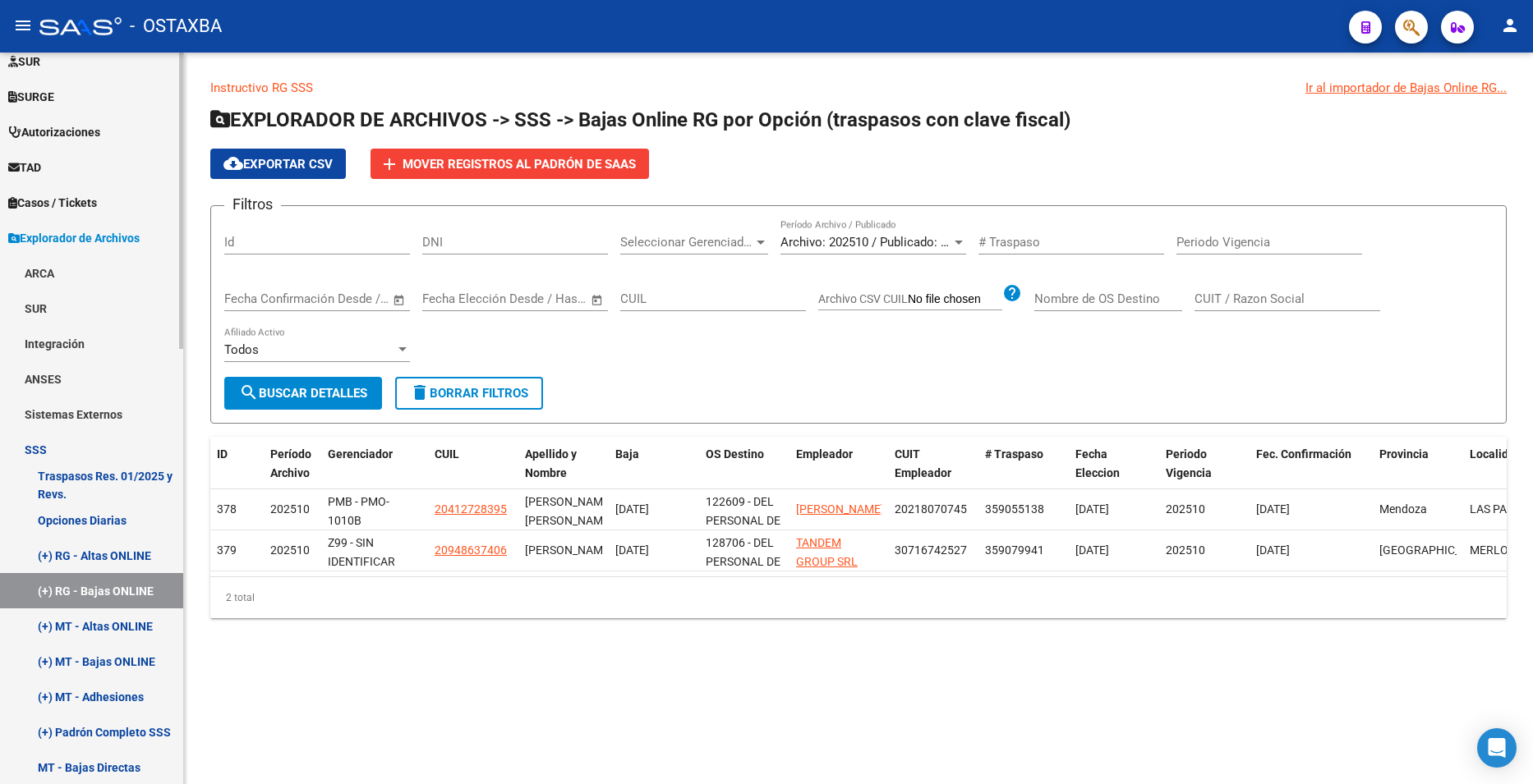
scroll to position [521, 0]
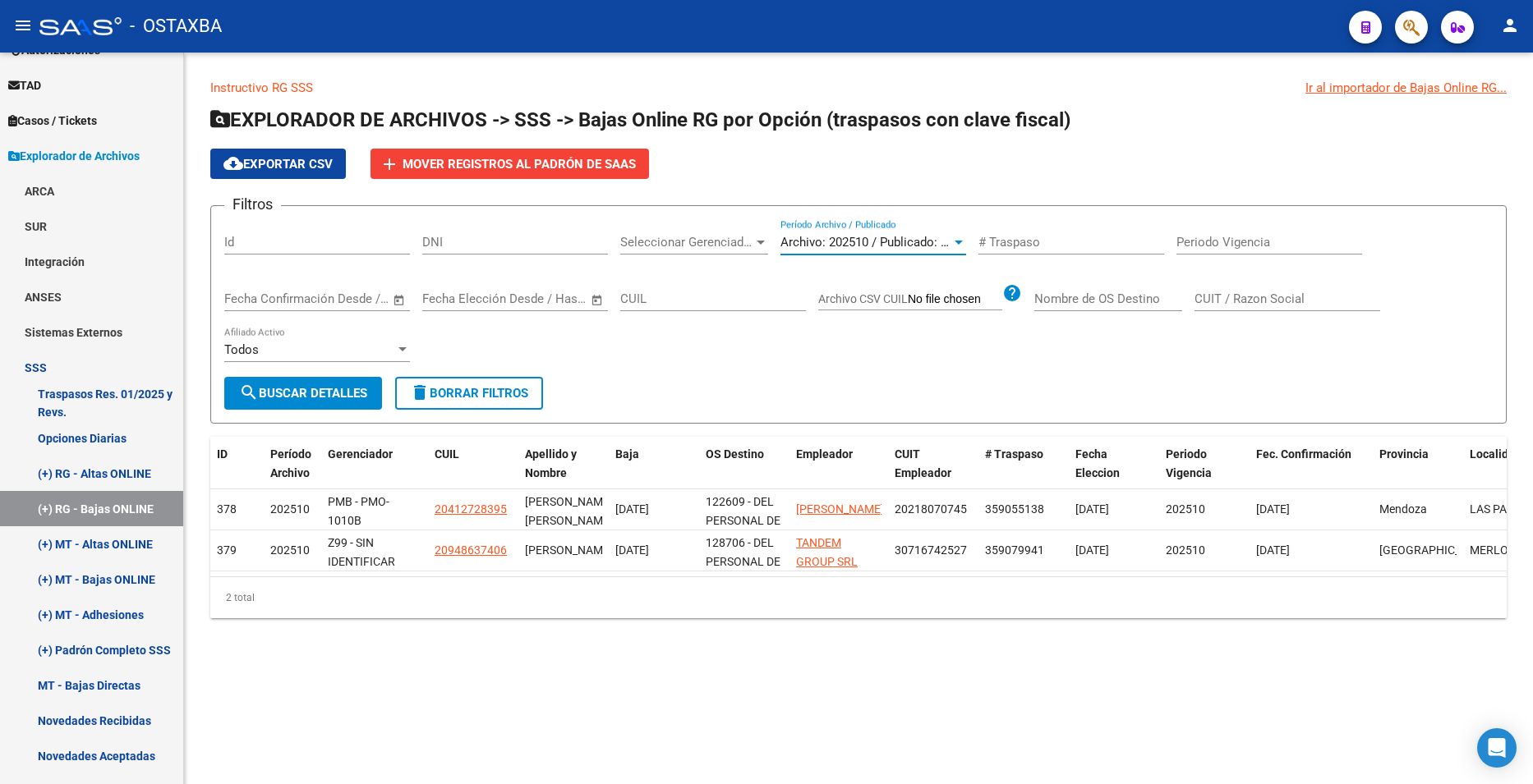
click at [826, 237] on span "Archivo: 202510 / Publicado: 202509" at bounding box center [881, 242] width 200 height 15
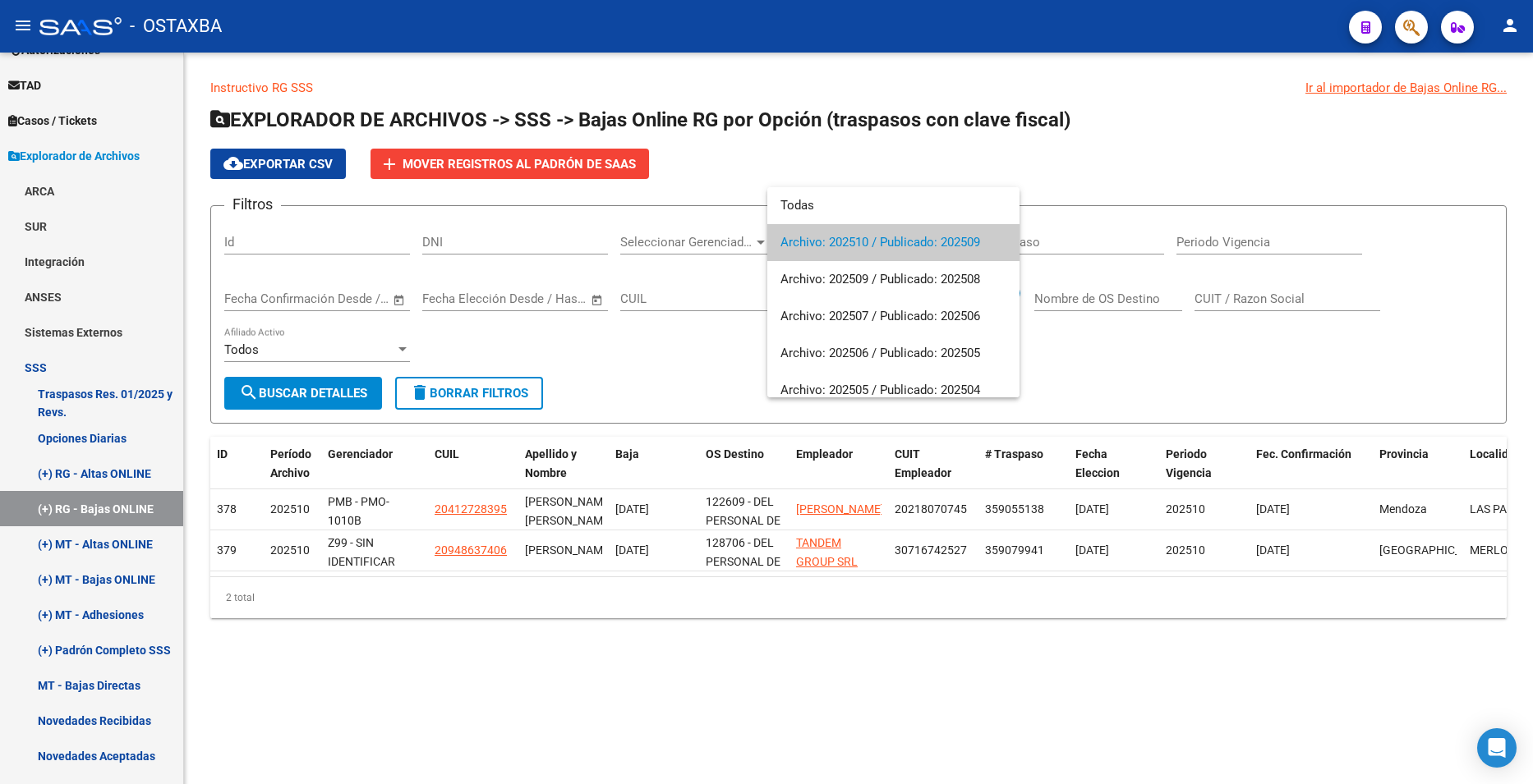
click at [712, 342] on div at bounding box center [766, 392] width 1533 height 784
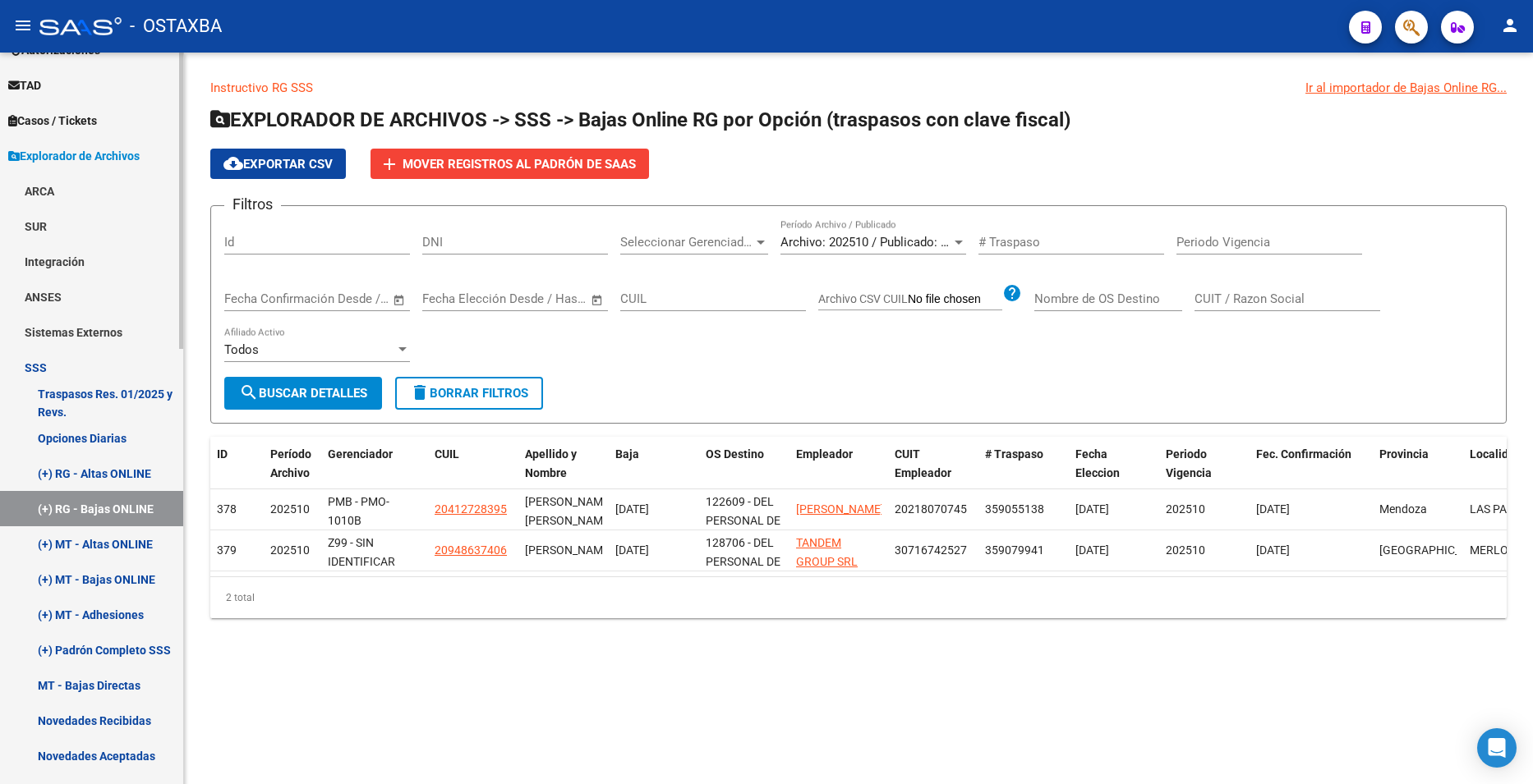
scroll to position [603, 0]
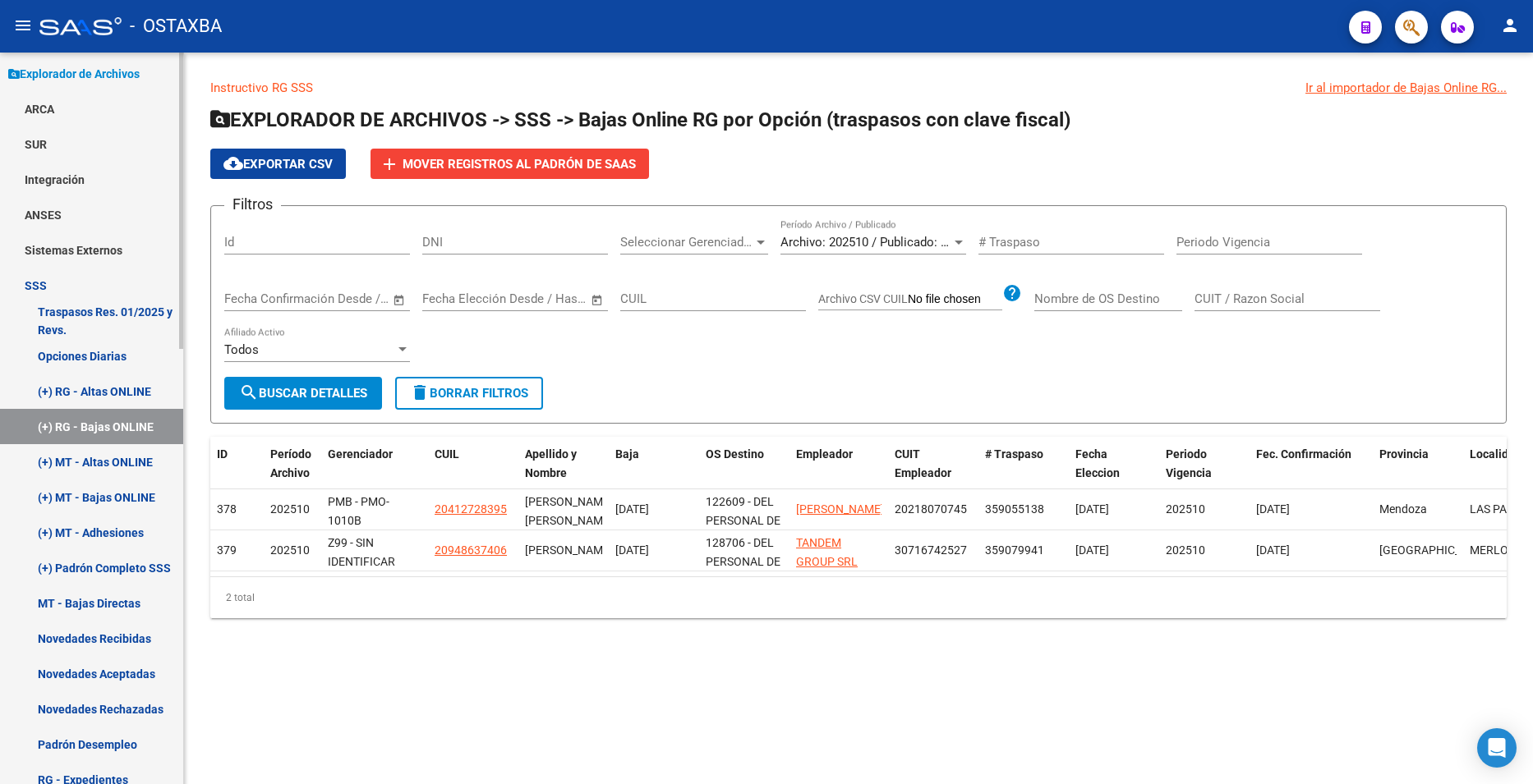
click at [103, 403] on link "(+) RG - Altas ONLINE" at bounding box center [91, 390] width 183 height 35
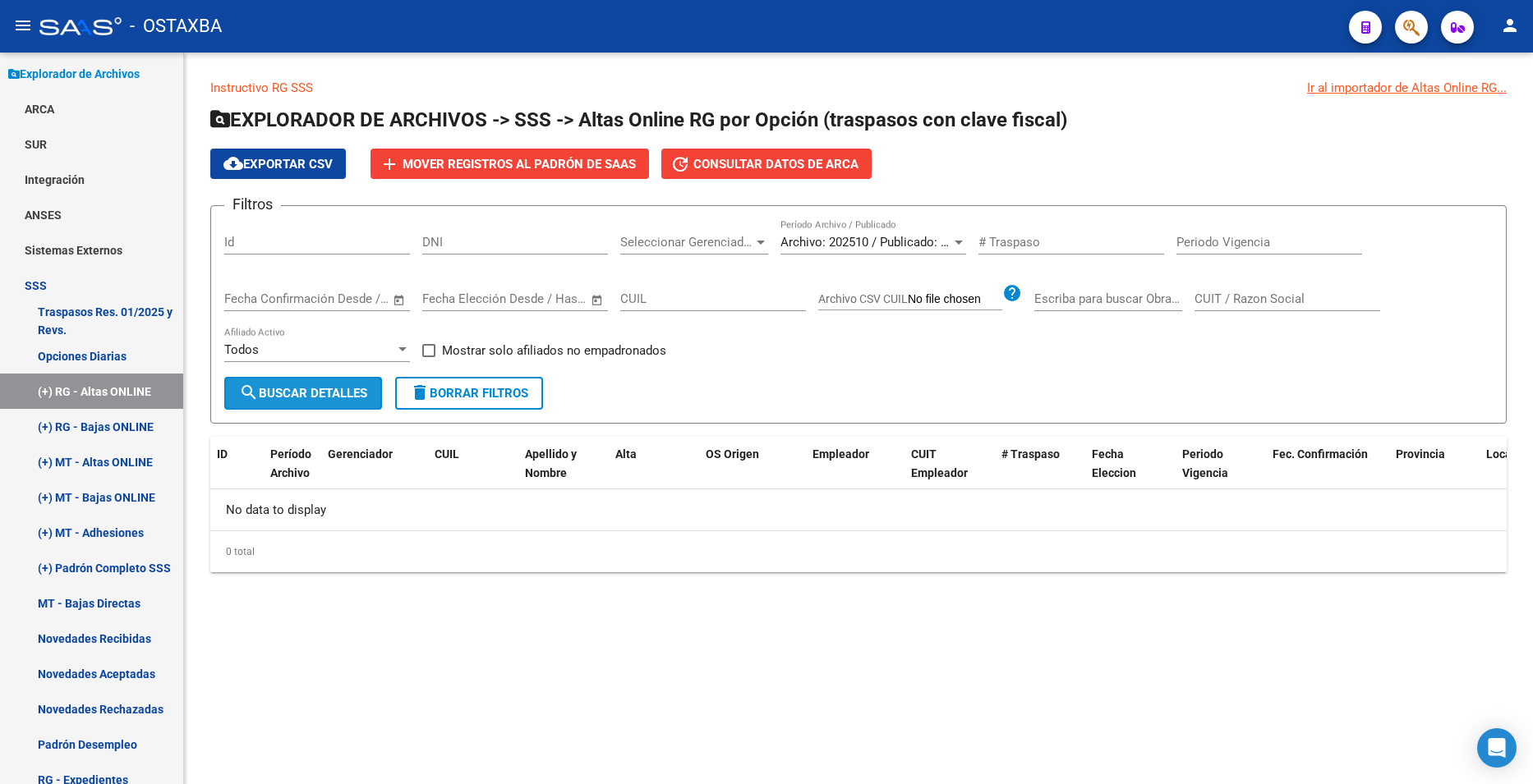
click at [331, 381] on button "search Buscar Detalles" at bounding box center [303, 393] width 157 height 33
click at [906, 243] on span "Archivo: 202510 / Publicado: 202509" at bounding box center [881, 242] width 200 height 15
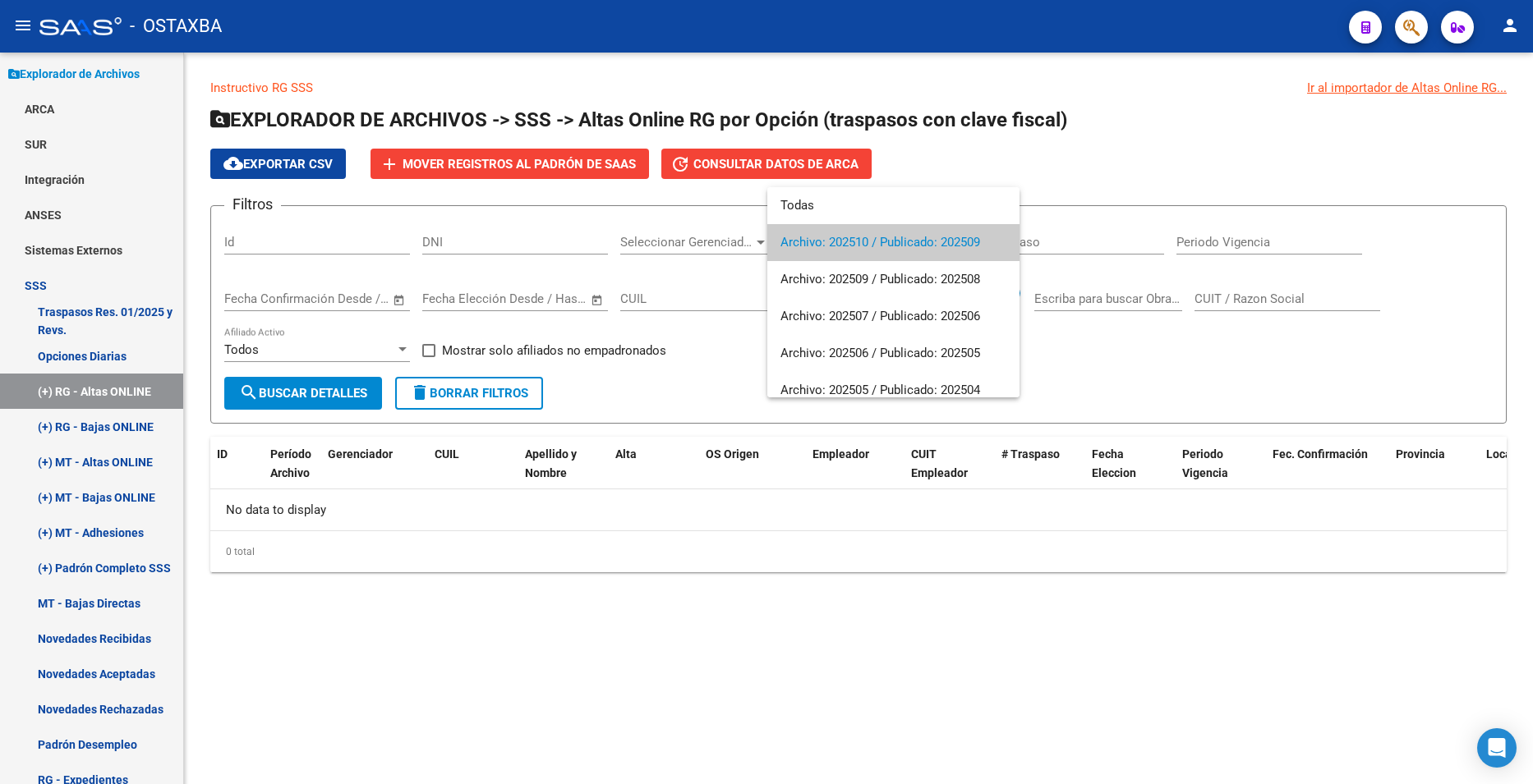
click at [1209, 349] on div at bounding box center [766, 392] width 1533 height 784
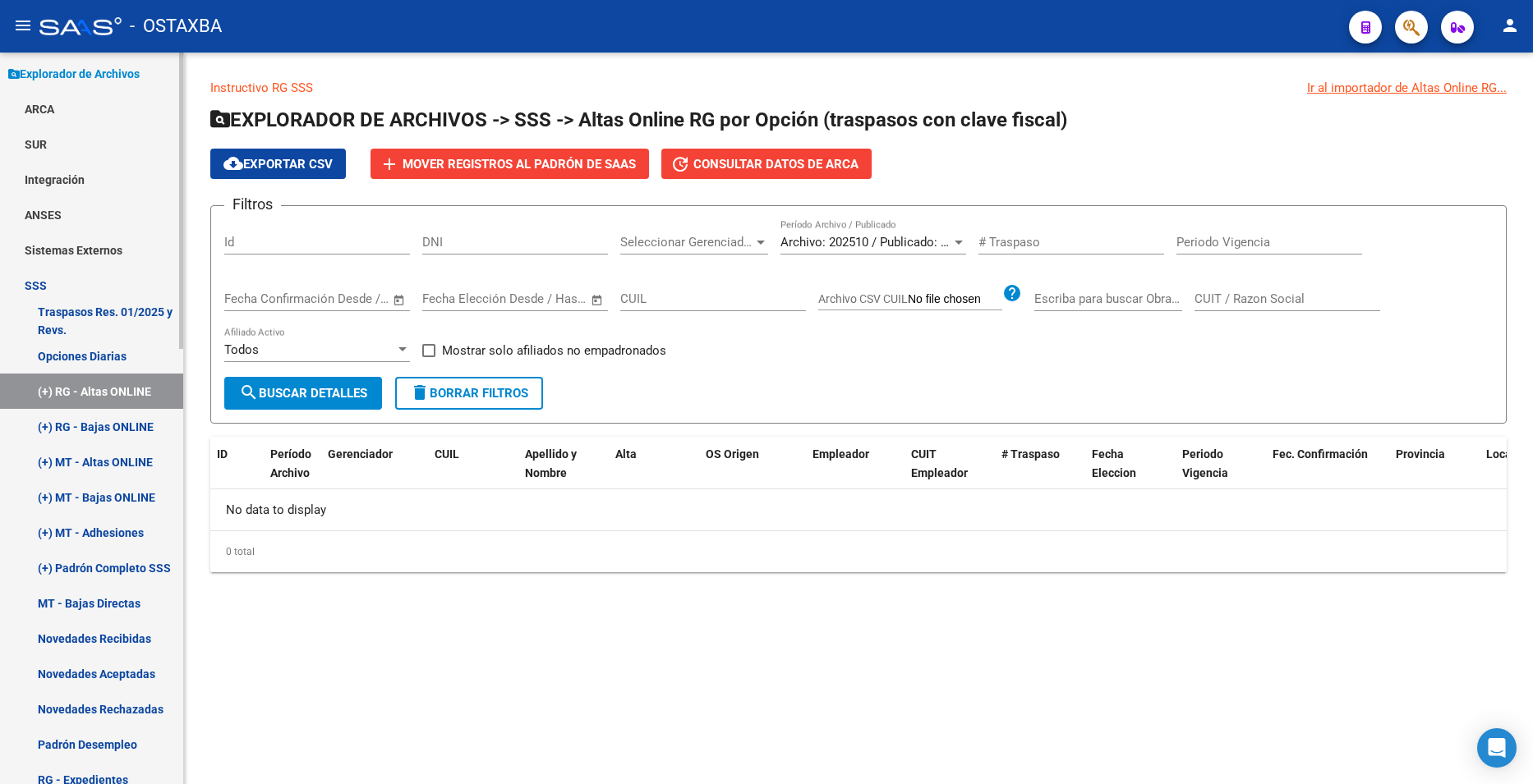
click at [55, 465] on link "(+) MT - Altas ONLINE" at bounding box center [91, 461] width 183 height 35
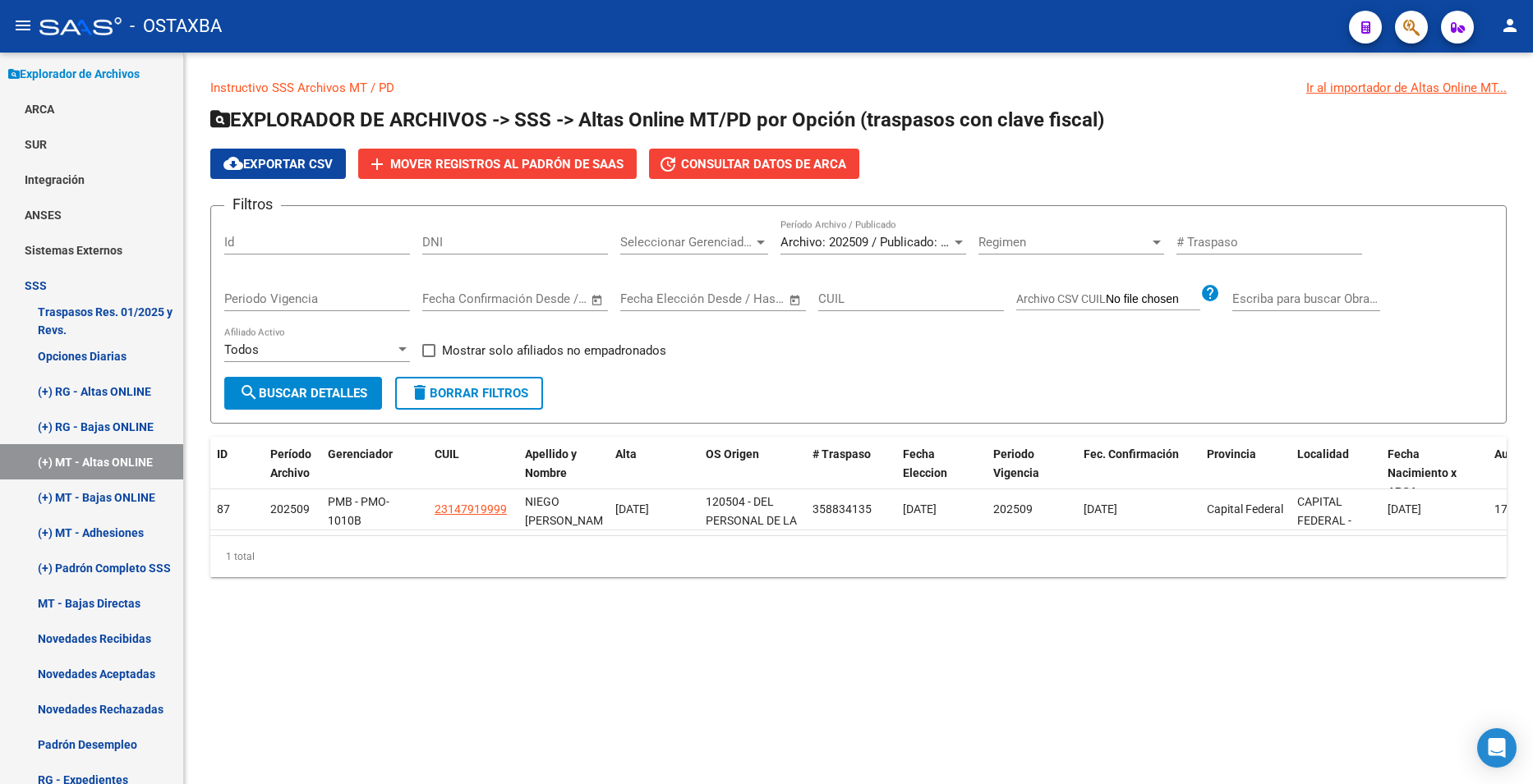
click at [856, 244] on span "Archivo: 202509 / Publicado: 202508" at bounding box center [881, 242] width 200 height 15
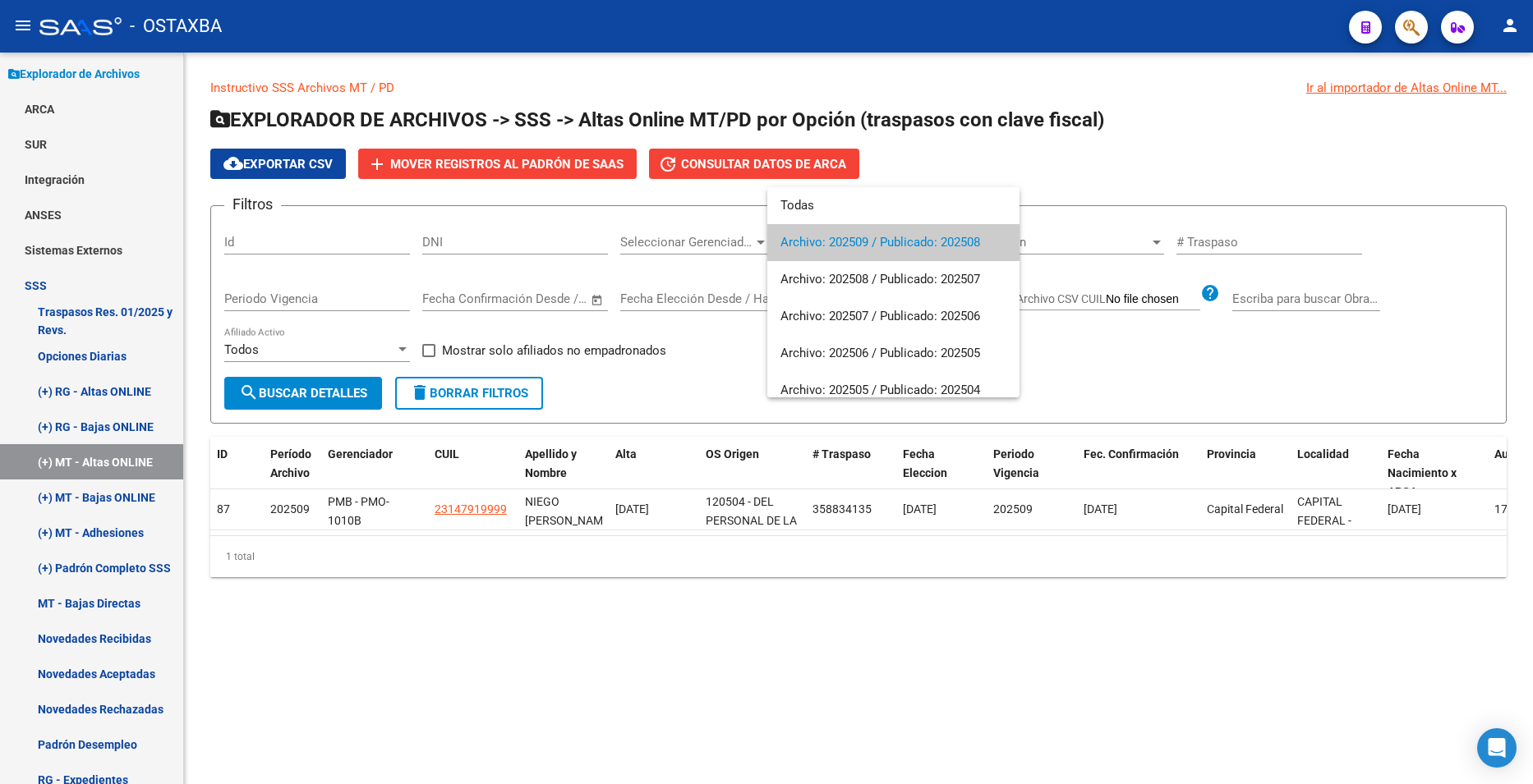
click at [541, 647] on div at bounding box center [766, 392] width 1533 height 784
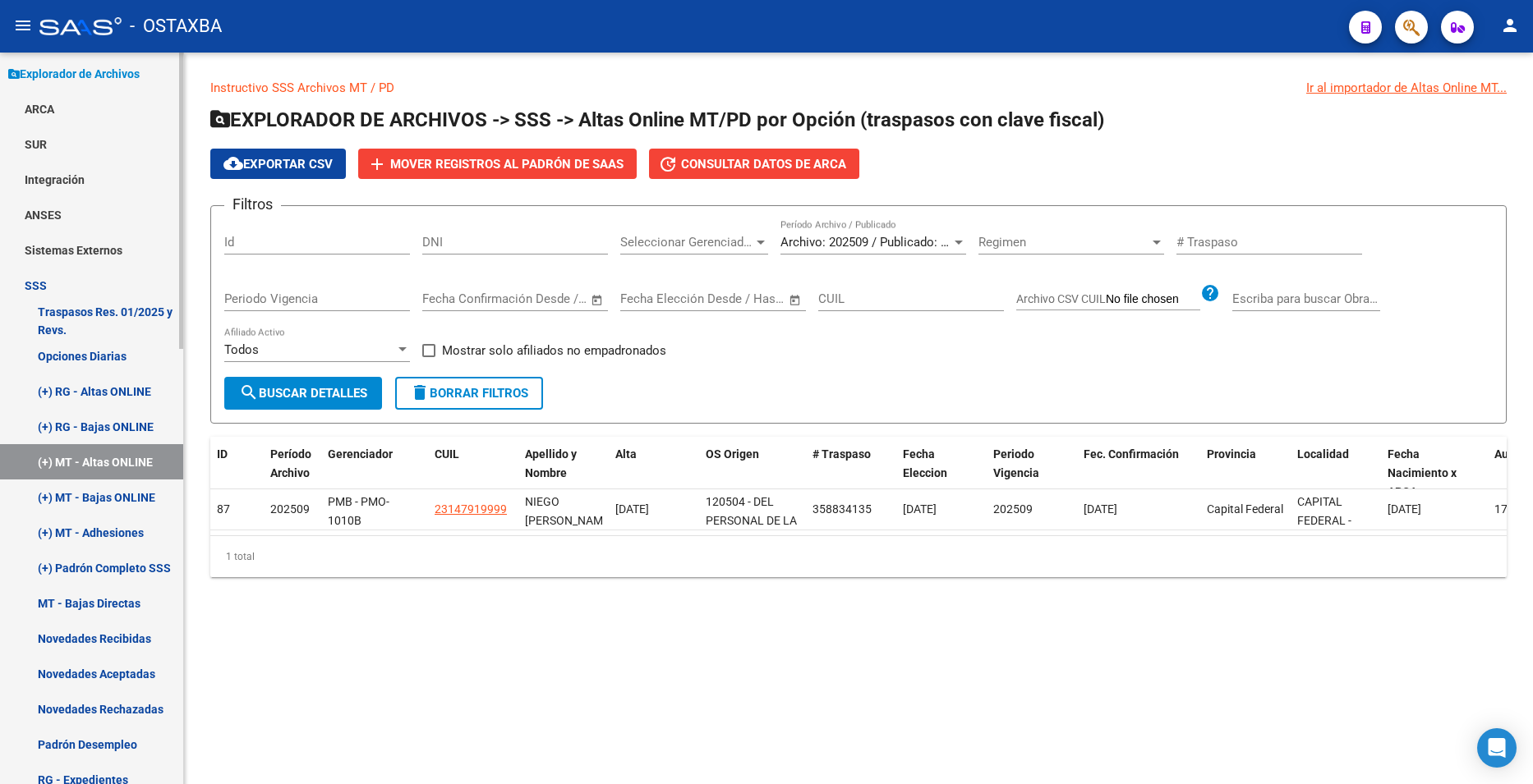
click at [141, 488] on link "(+) MT - Bajas ONLINE" at bounding box center [91, 497] width 183 height 35
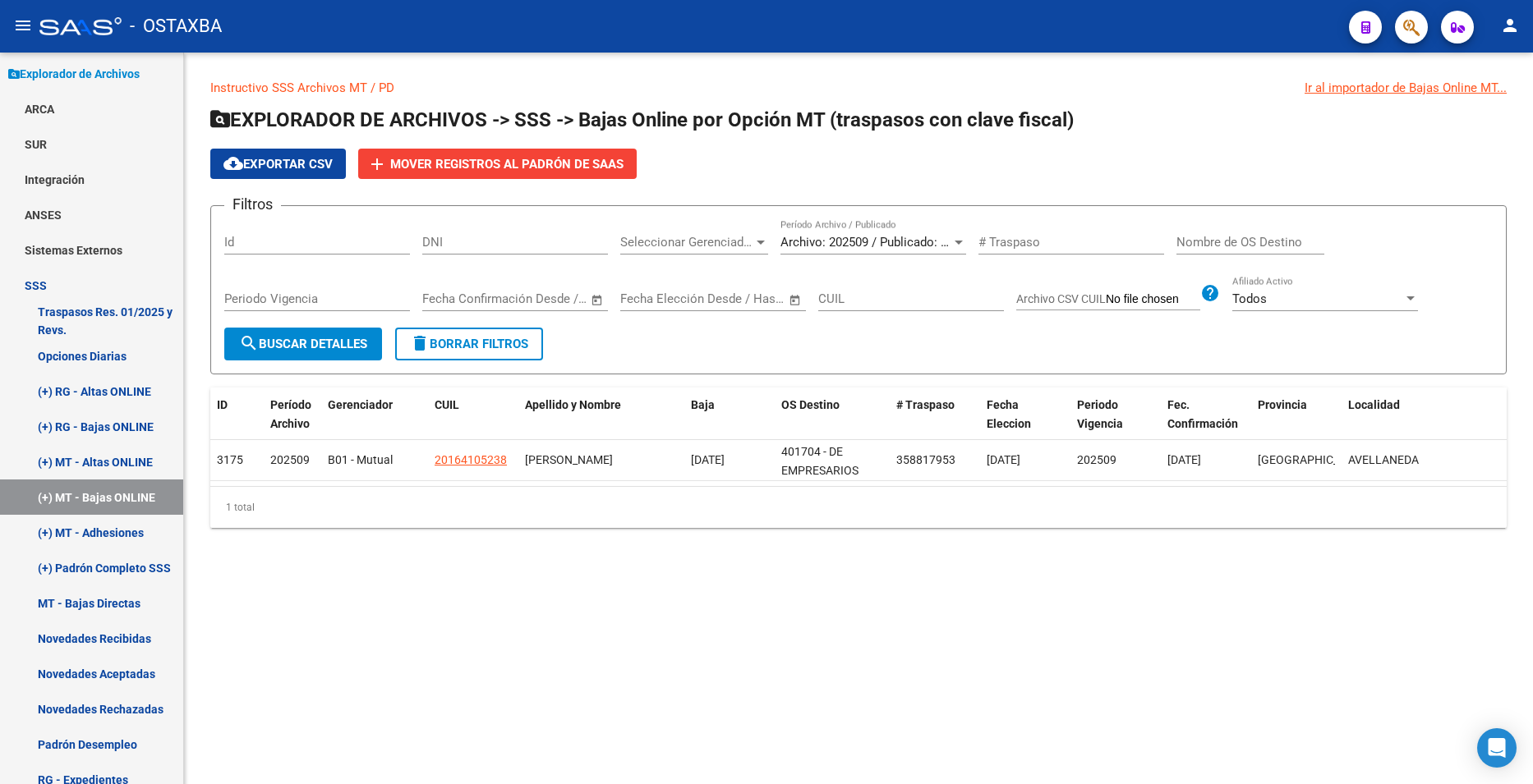
click at [858, 237] on span "Archivo: 202509 / Publicado: 202508" at bounding box center [881, 242] width 200 height 15
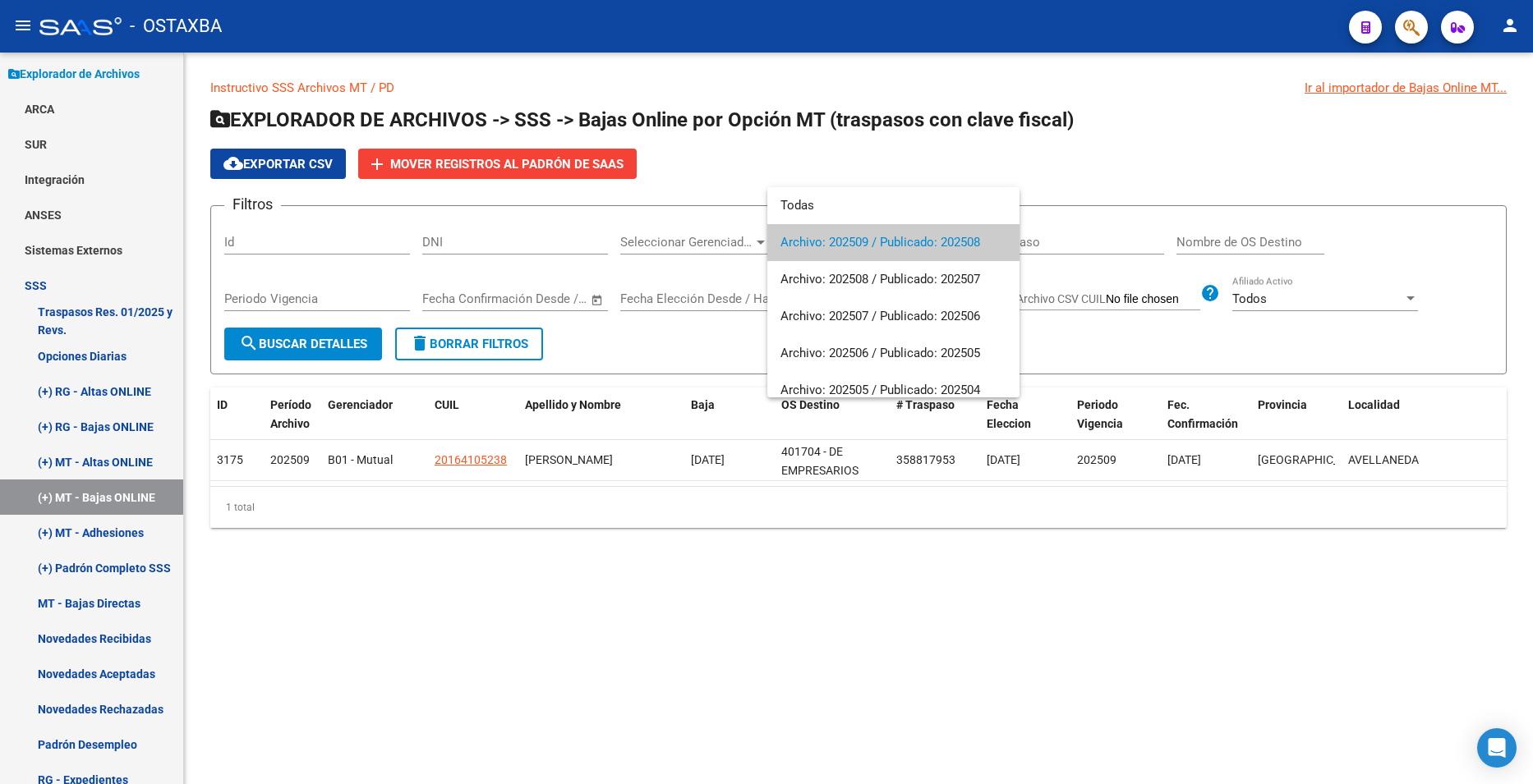
click at [767, 536] on div at bounding box center [766, 392] width 1533 height 784
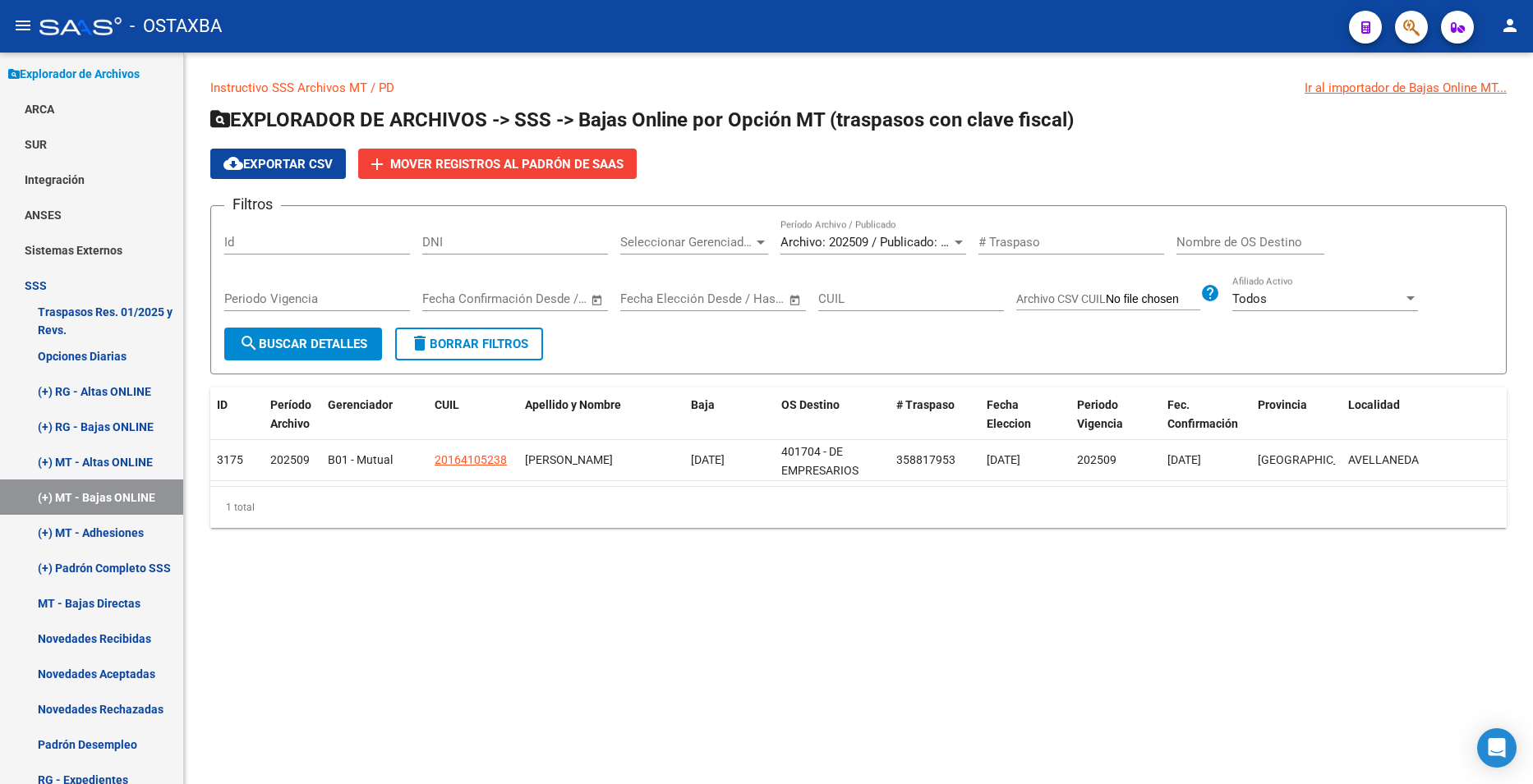
click at [584, 599] on mat-sidenav-content "Instructivo SSS Archivos MT / PD Ir al importador de Bajas Online MT... EXPLORA…" at bounding box center [858, 418] width 1349 height 731
click at [618, 629] on mat-sidenav-content "Instructivo SSS Archivos MT / PD Ir al importador de Bajas Online MT... EXPLORA…" at bounding box center [858, 418] width 1349 height 731
click at [832, 580] on div "Instructivo SSS Archivos MT / PD Ir al importador de Bajas Online MT... EXPLORA…" at bounding box center [858, 317] width 1349 height 528
click at [1049, 591] on mat-sidenav-content "Instructivo SSS Archivos MT / PD Ir al importador de Bajas Online MT... EXPLORA…" at bounding box center [858, 418] width 1349 height 731
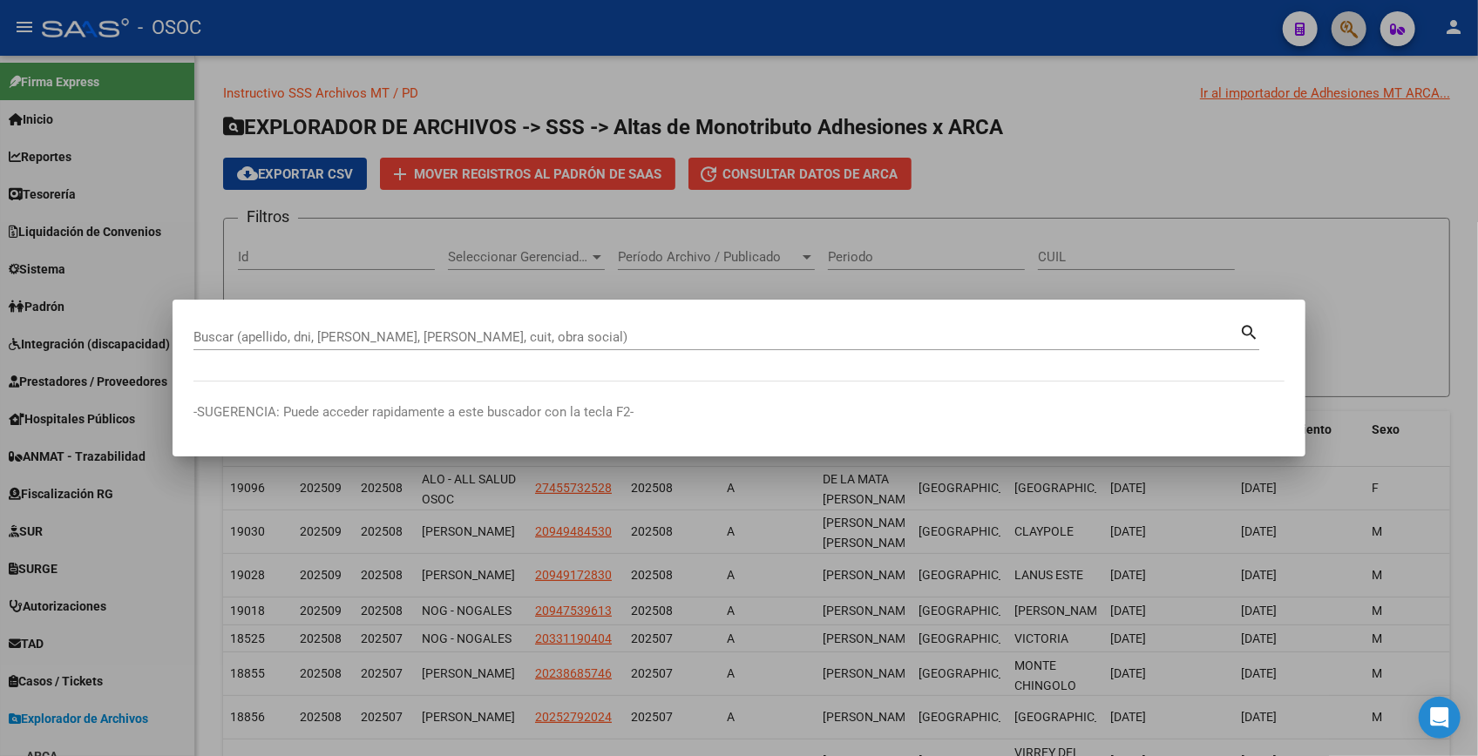
scroll to position [835, 0]
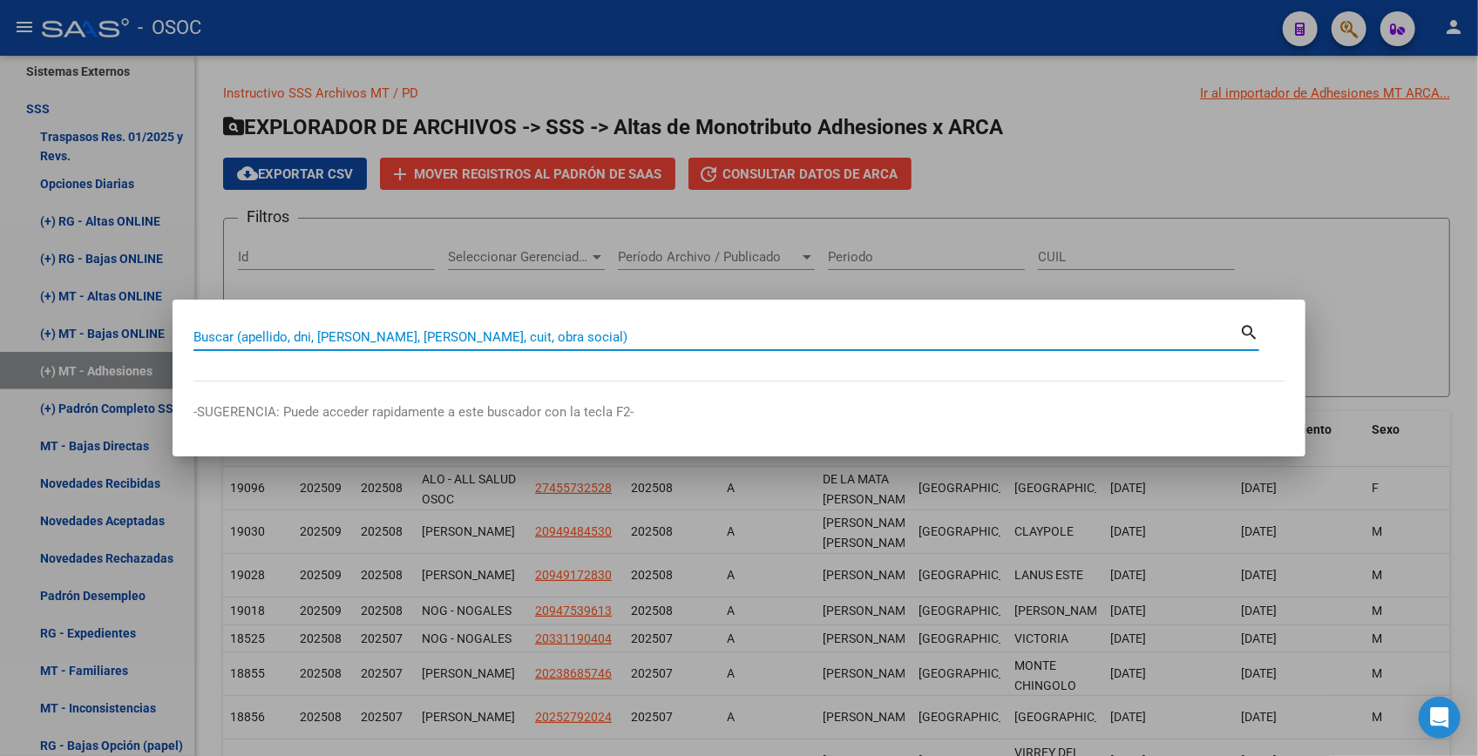
paste input "38616112"
type input "38616112"
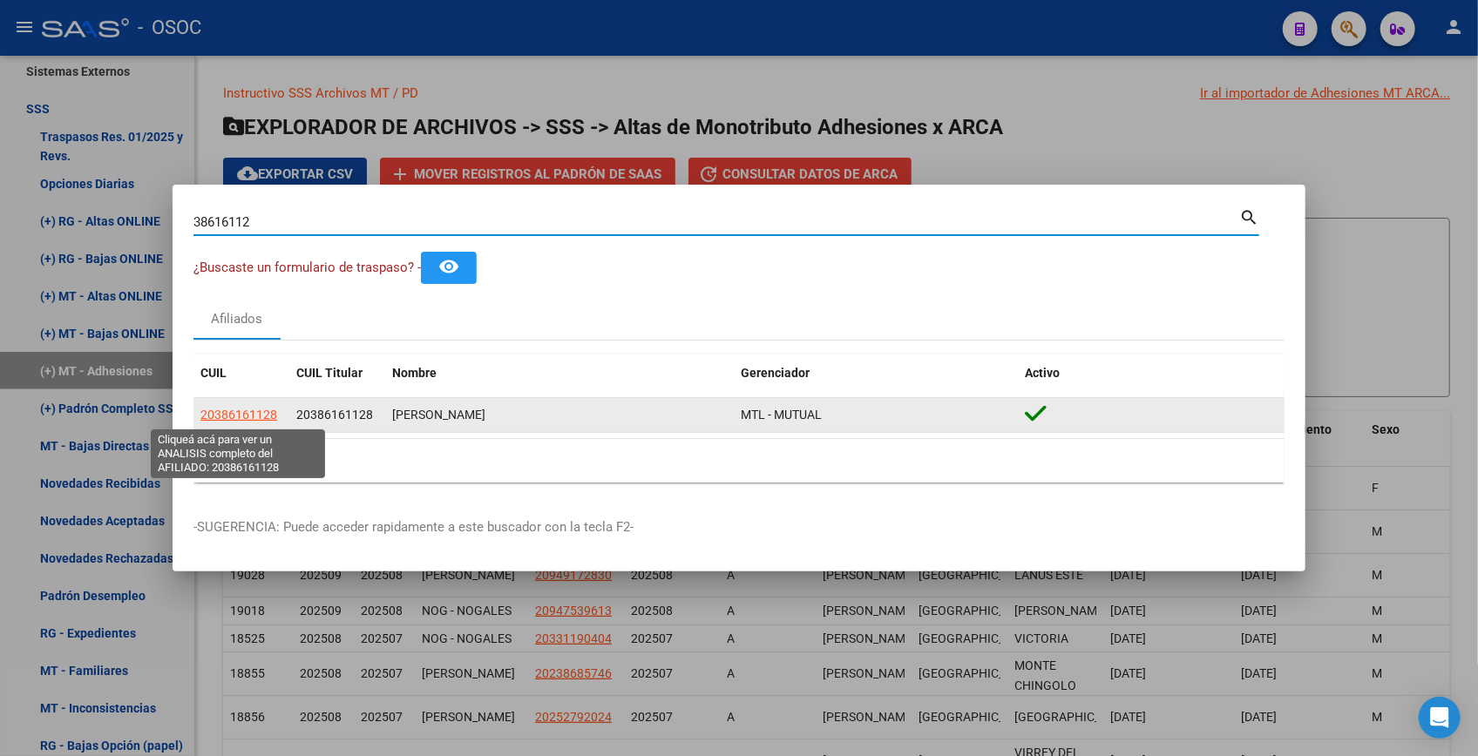
click at [273, 415] on span "20386161128" at bounding box center [238, 415] width 77 height 14
type textarea "20386161128"
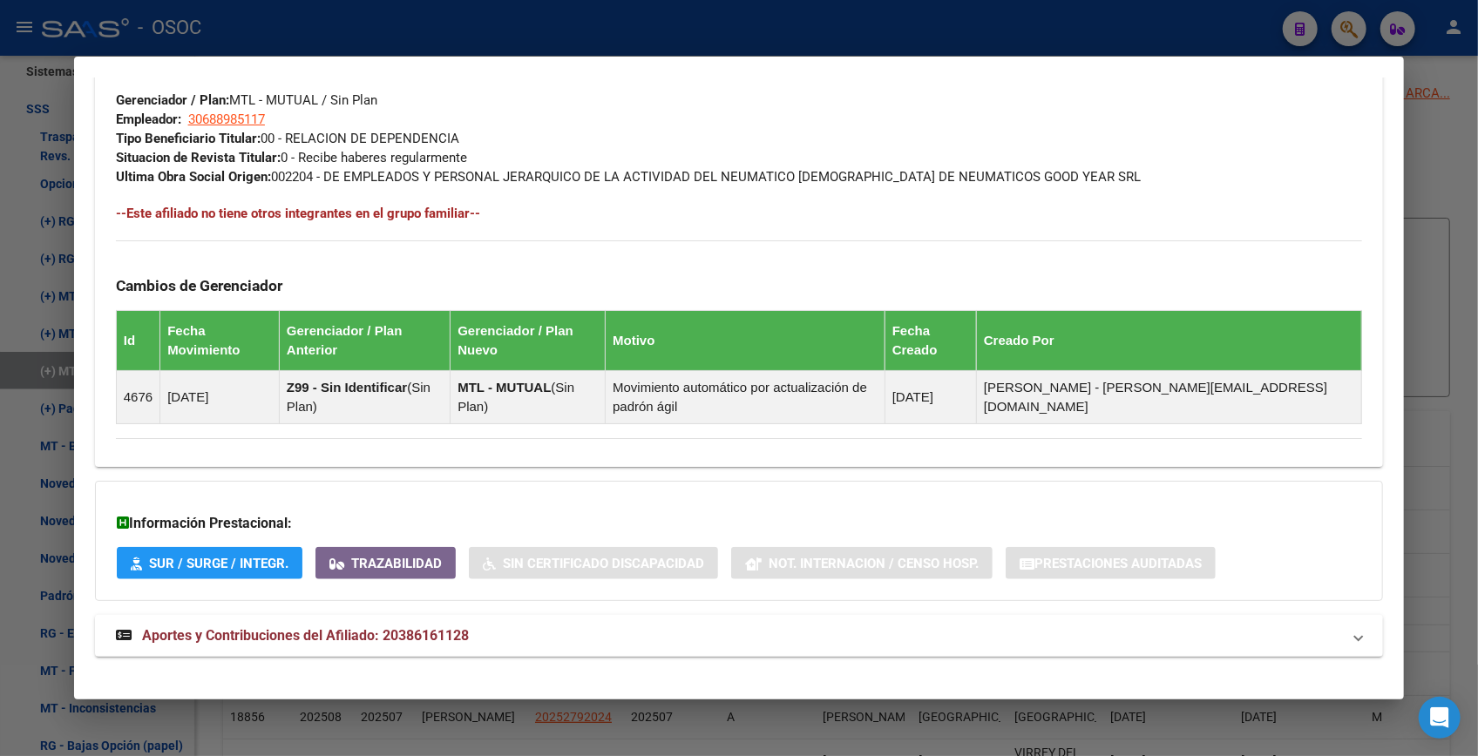
scroll to position [887, 0]
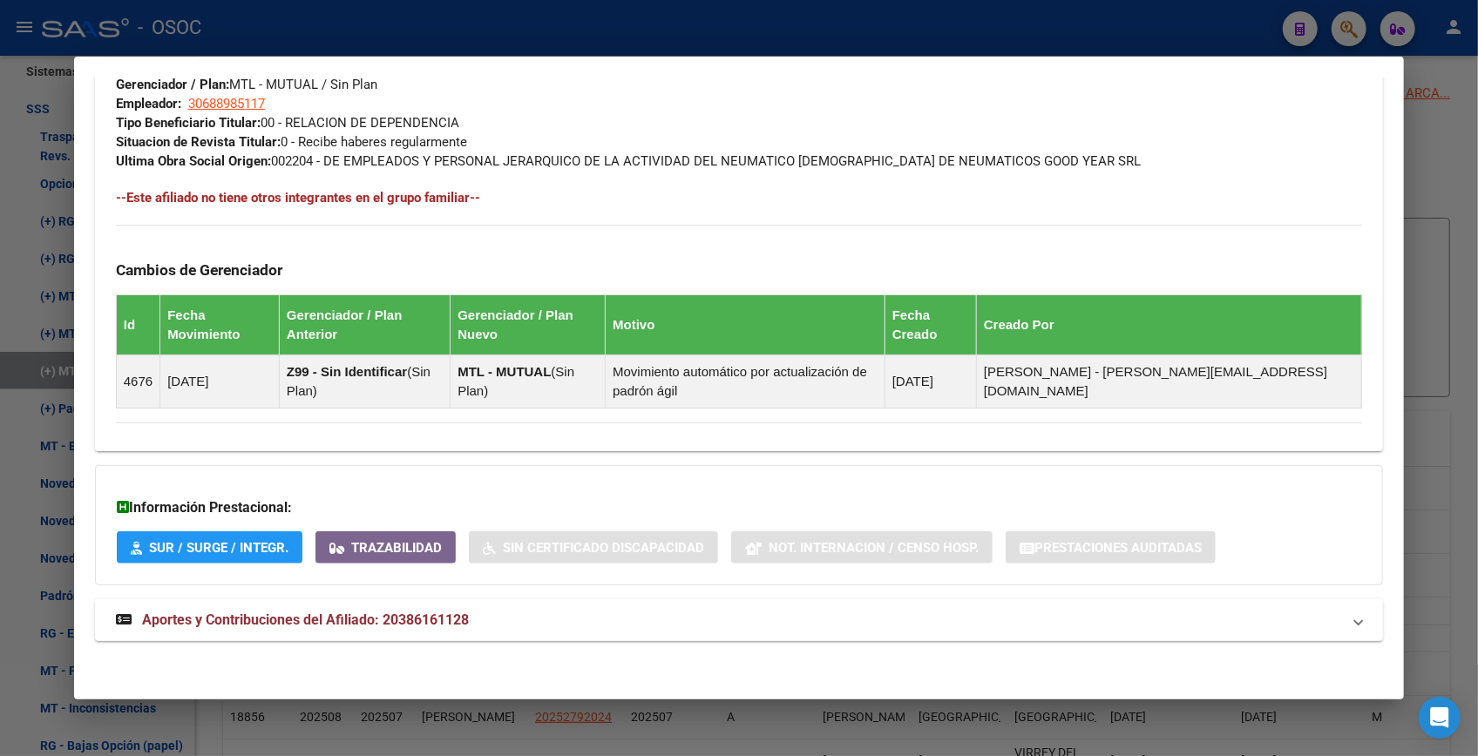
click at [447, 639] on mat-expansion-panel-header "Aportes y Contribuciones del Afiliado: 20386161128" at bounding box center [739, 620] width 1288 height 42
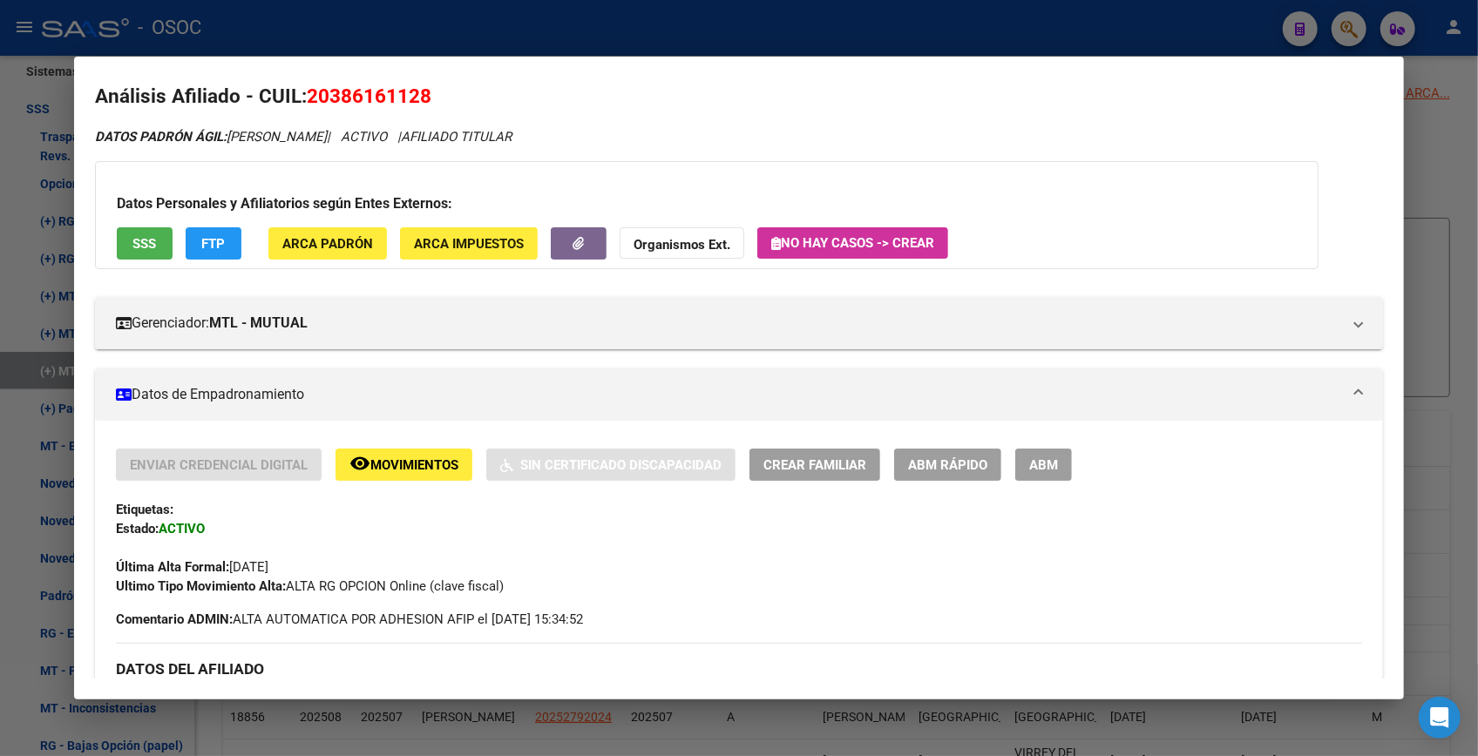
scroll to position [0, 0]
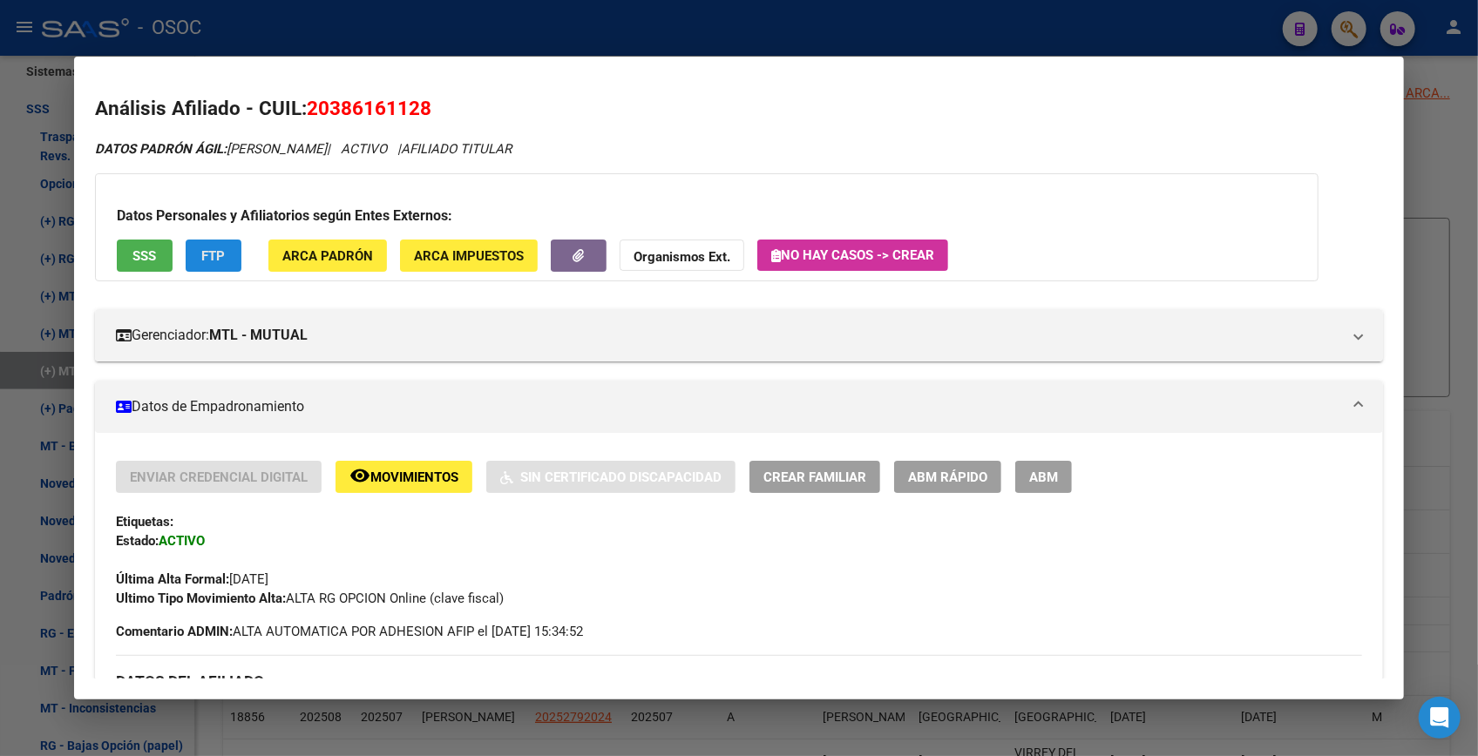
click at [197, 256] on button "FTP" at bounding box center [214, 256] width 56 height 32
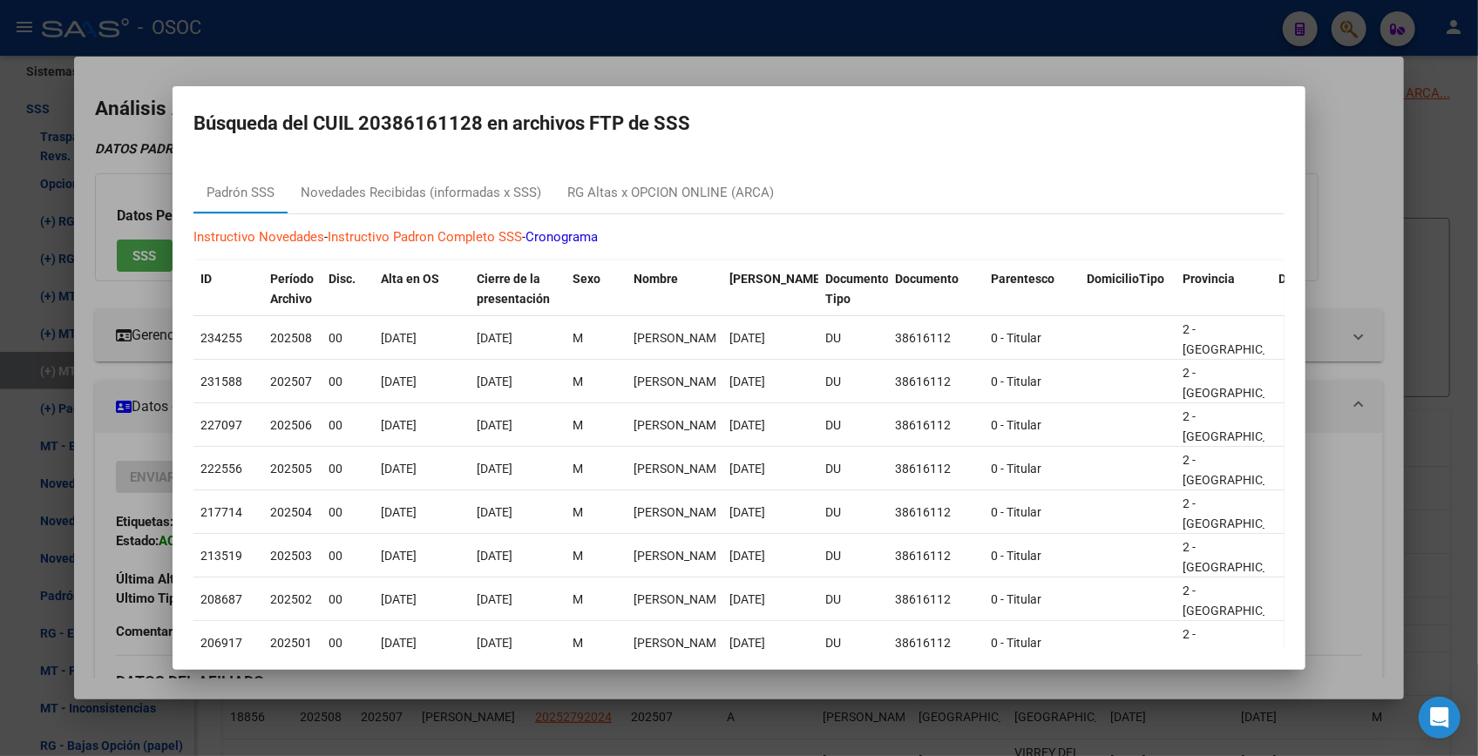
click at [940, 34] on div at bounding box center [739, 378] width 1478 height 756
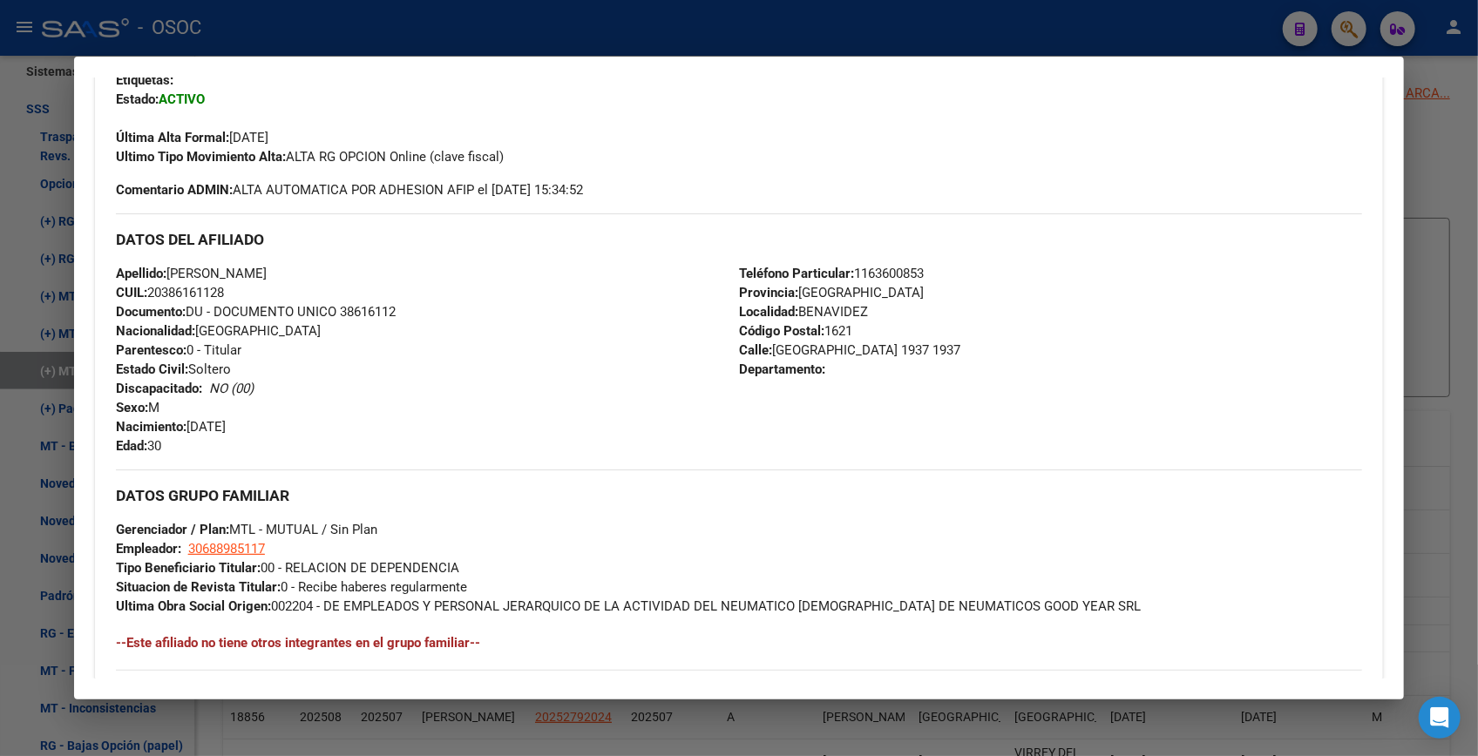
scroll to position [475, 0]
